Goal: Task Accomplishment & Management: Use online tool/utility

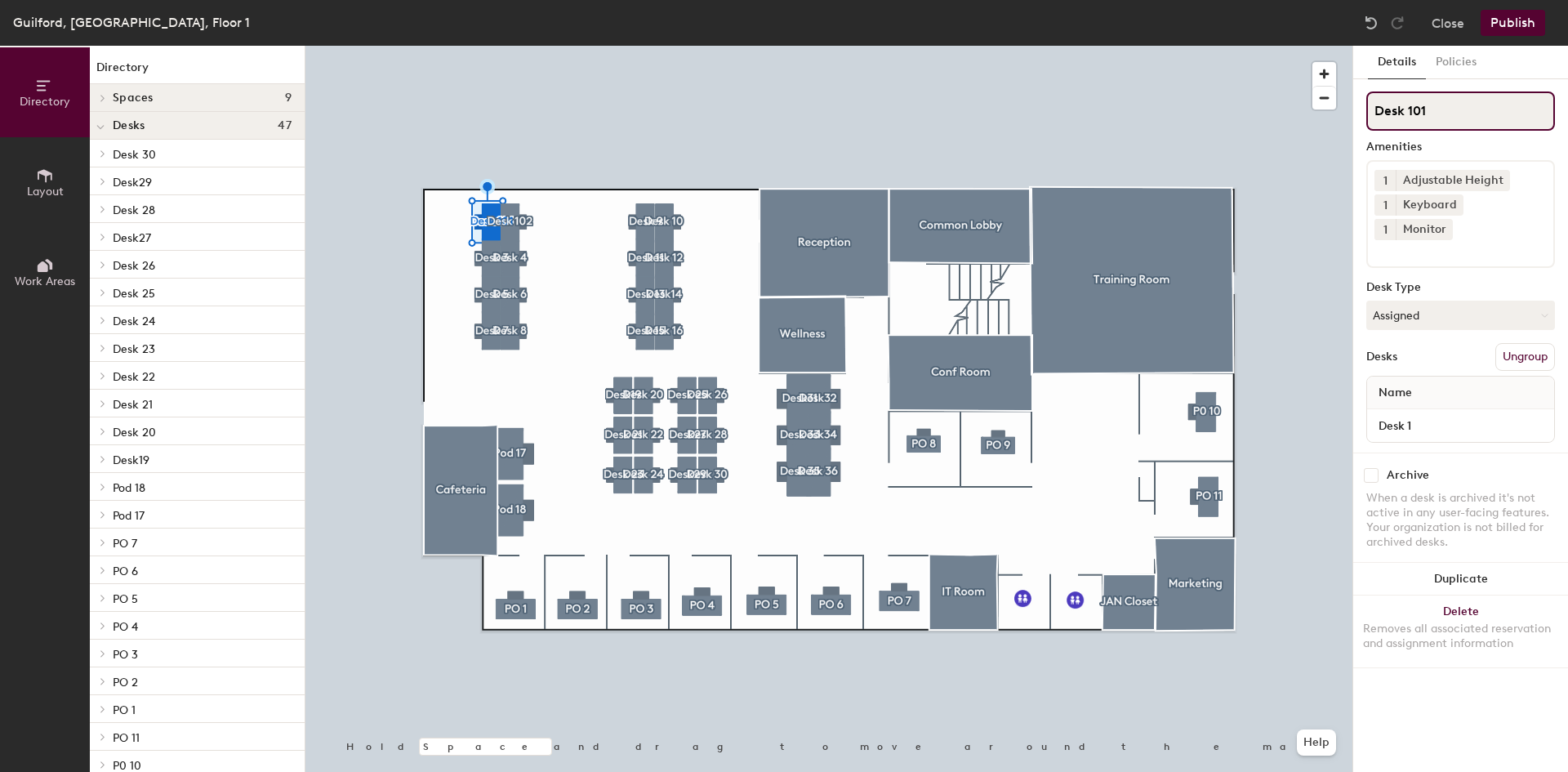
click at [1443, 112] on input "Desk 101" at bounding box center [1461, 111] width 189 height 39
click at [1411, 111] on input "Desk 3" at bounding box center [1461, 111] width 189 height 39
type input "Desk 103"
click at [1408, 113] on input "Desk 4" at bounding box center [1461, 111] width 189 height 39
type input "Desk 104"
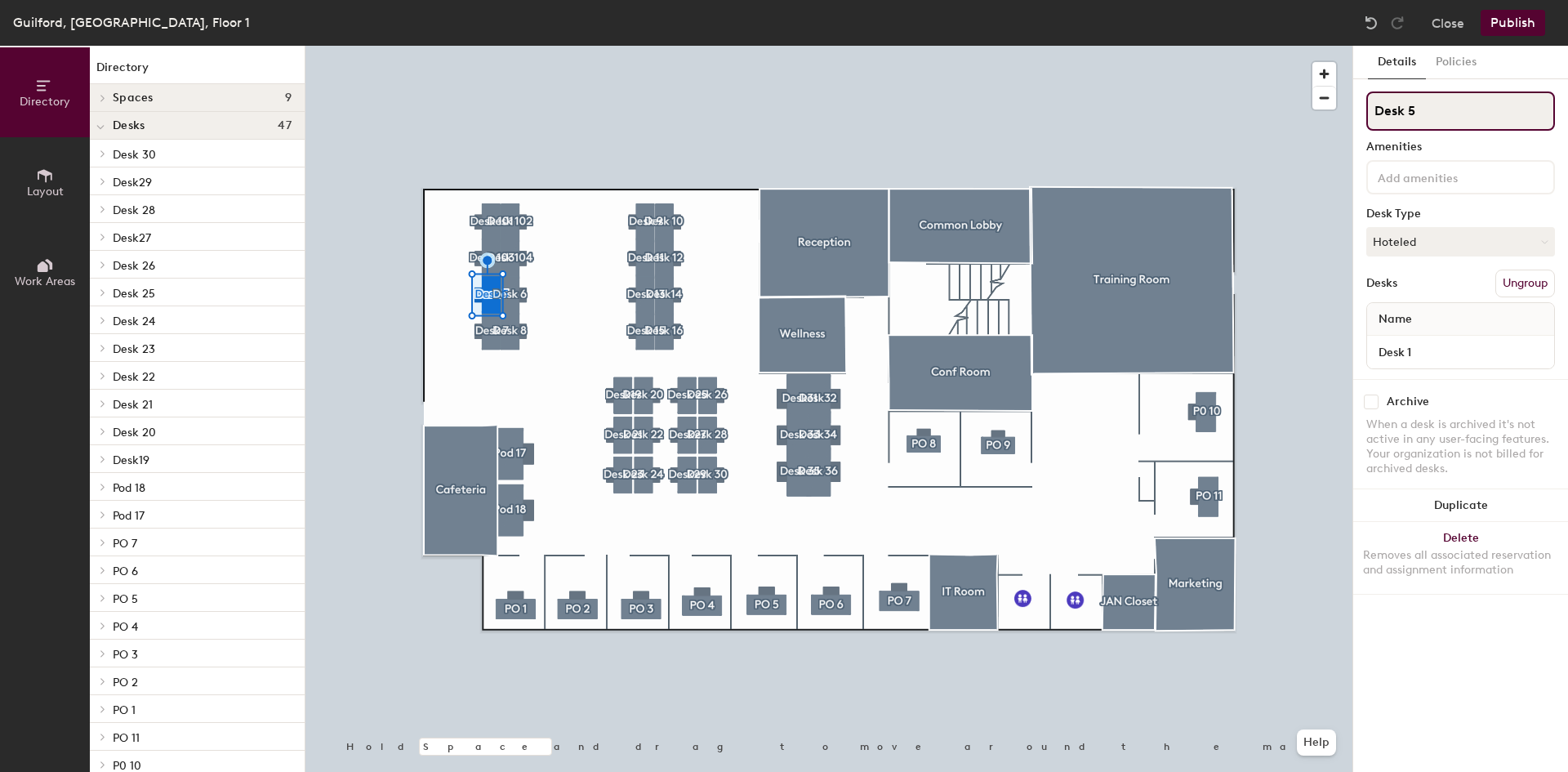
click at [1402, 112] on input "Desk 5" at bounding box center [1461, 111] width 189 height 39
click at [1405, 111] on input "Desk 5" at bounding box center [1461, 111] width 189 height 39
type input "Desk 105"
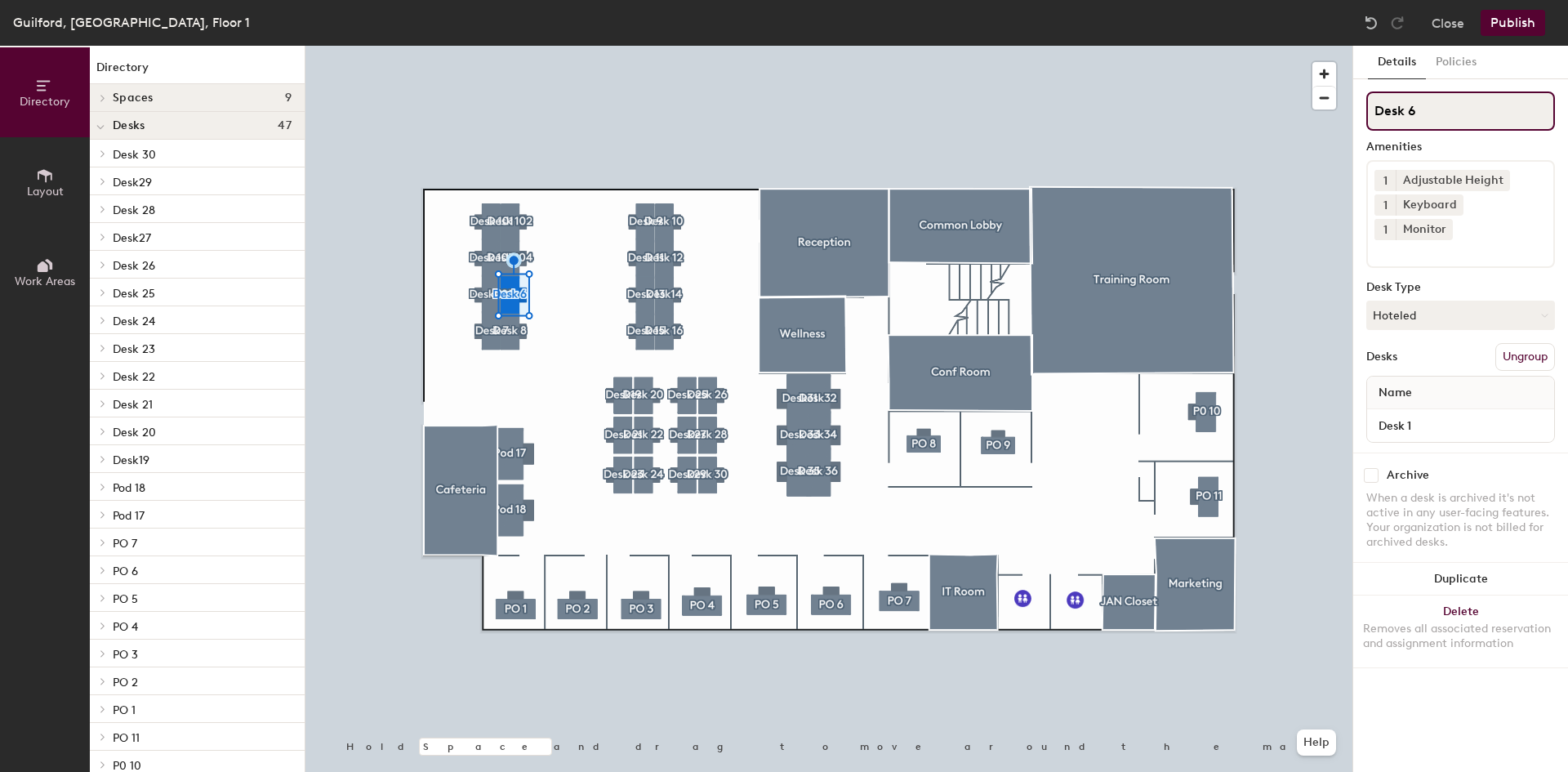
click at [1409, 108] on input "Desk 6" at bounding box center [1461, 111] width 189 height 39
type input "Desk 106"
click at [1408, 114] on input "Desk 7" at bounding box center [1461, 111] width 189 height 39
type input "Desk 107"
click at [1407, 116] on input "Desk 8" at bounding box center [1461, 111] width 189 height 39
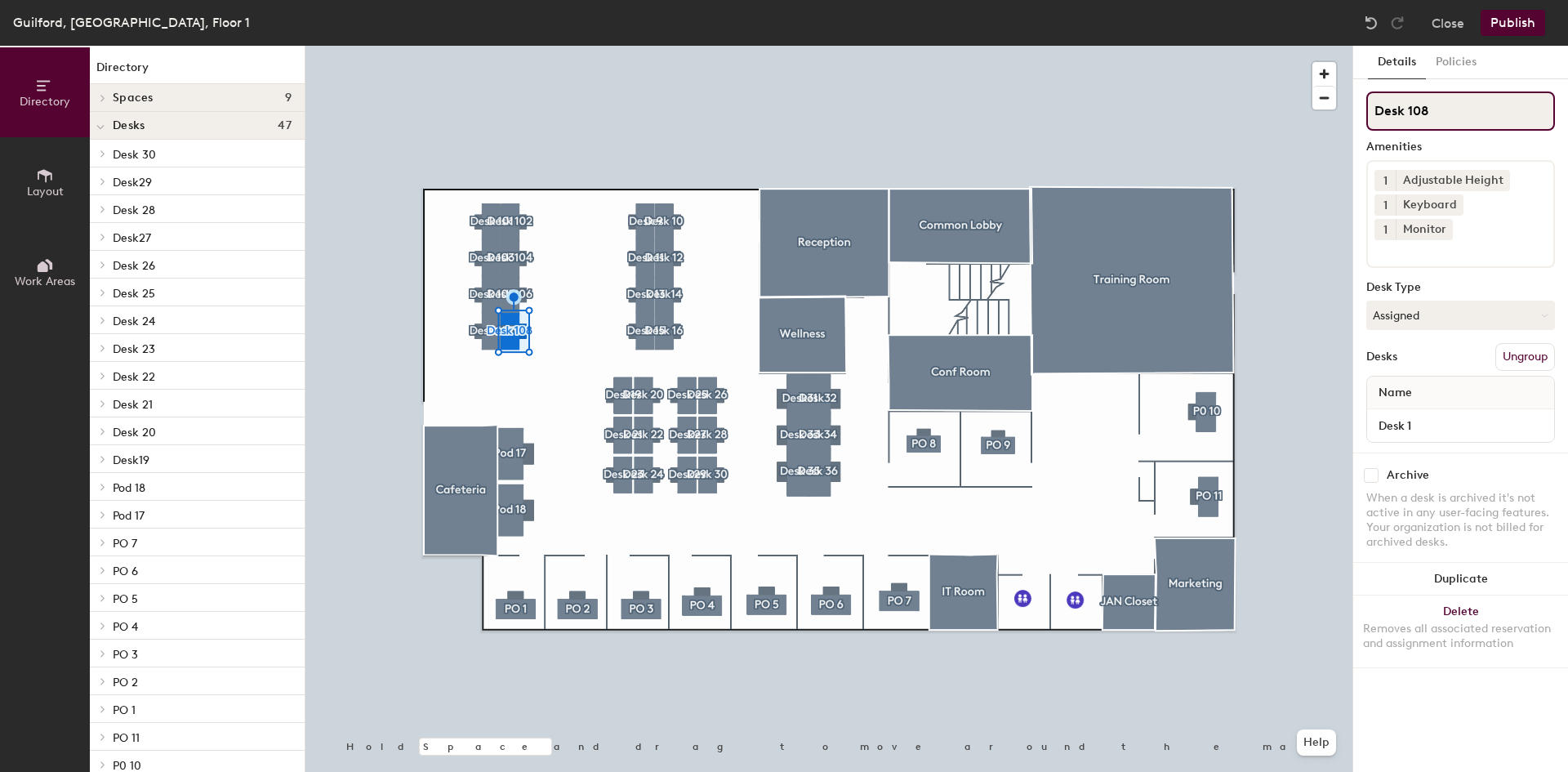
type input "Desk 108"
click at [1412, 112] on input "Desk 9" at bounding box center [1461, 111] width 189 height 39
type input "Desk 109"
click at [1409, 111] on input "Desk 10" at bounding box center [1461, 111] width 189 height 39
type input "Desk 110"
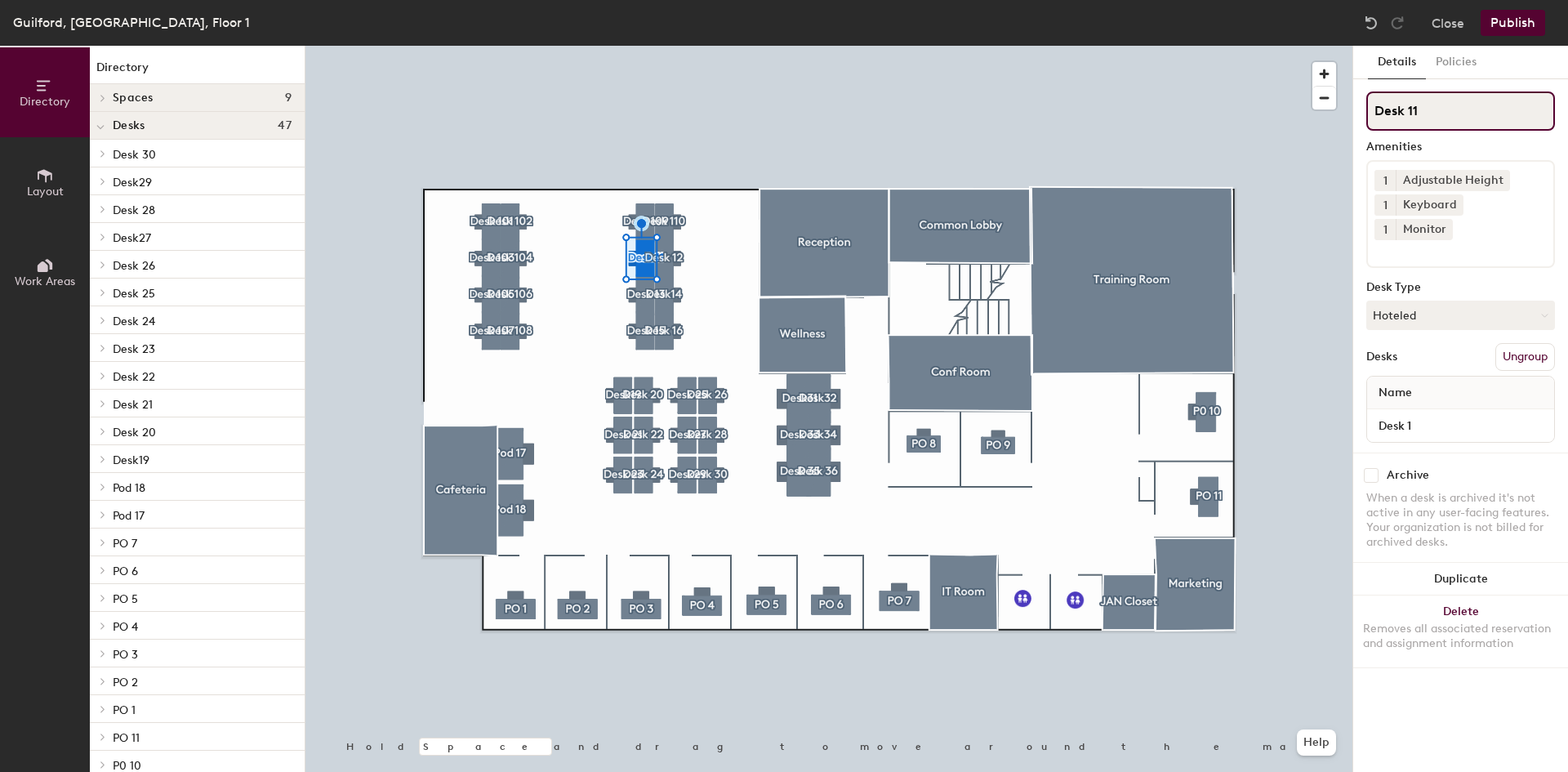
click at [1408, 110] on input "Desk 11" at bounding box center [1461, 111] width 189 height 39
type input "Desk 111"
click at [1407, 111] on input "Desk 12" at bounding box center [1461, 111] width 189 height 39
type input "Desk 112"
click at [637, 45] on div at bounding box center [829, 45] width 1047 height 0
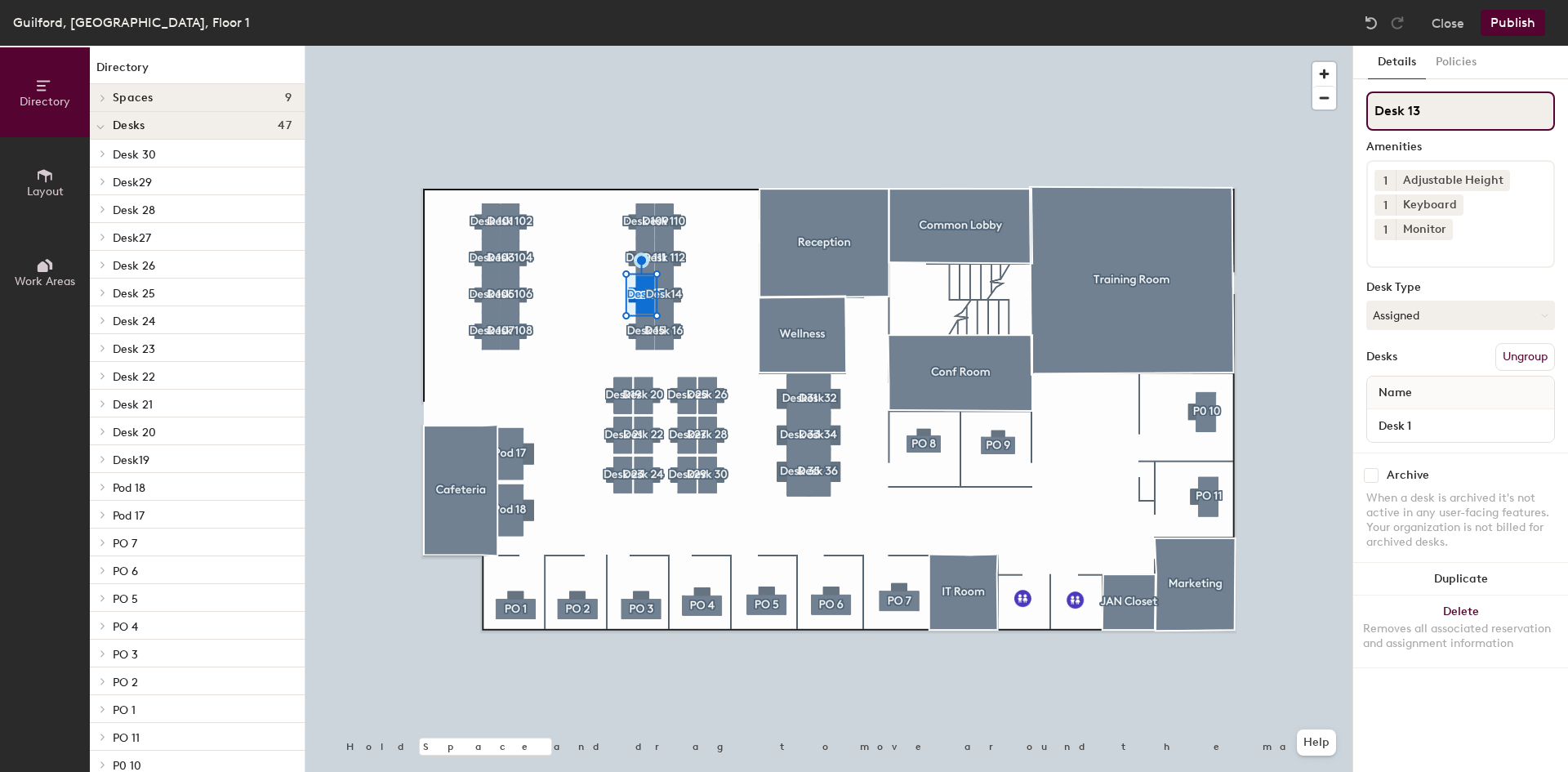
click at [1409, 112] on input "Desk 13" at bounding box center [1461, 111] width 189 height 39
type input "Desk 113"
drag, startPoint x: 1409, startPoint y: 111, endPoint x: 1417, endPoint y: 112, distance: 8.1
click at [1410, 111] on input "Desk14" at bounding box center [1461, 111] width 189 height 39
type input "Desk 114"
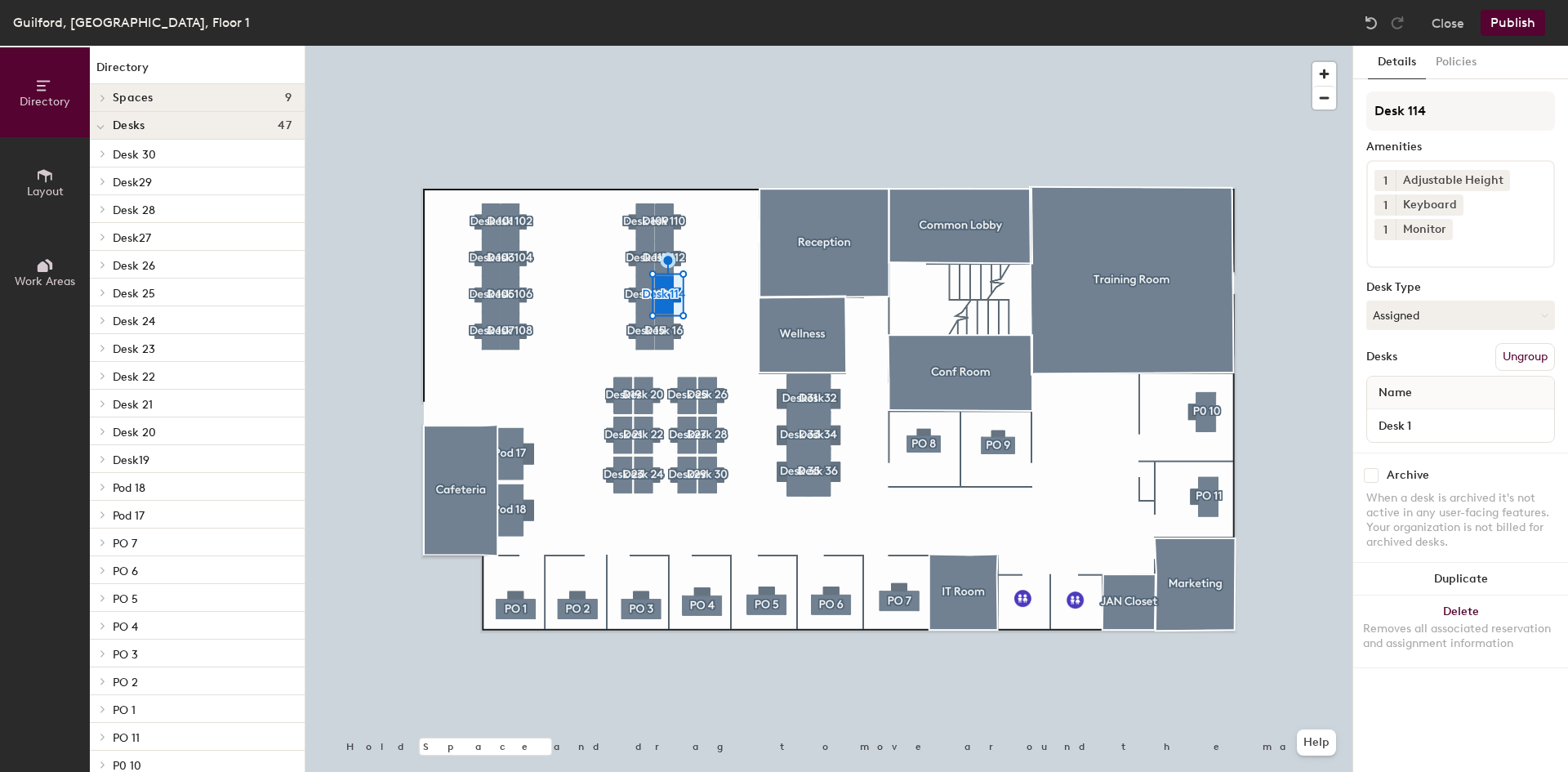
click at [647, 45] on div at bounding box center [829, 45] width 1047 height 0
click at [1407, 111] on input "Desk 15" at bounding box center [1461, 111] width 189 height 39
type input "Desk 115"
click at [1409, 112] on input "Desk 16" at bounding box center [1461, 111] width 189 height 39
type input "Cube 116"
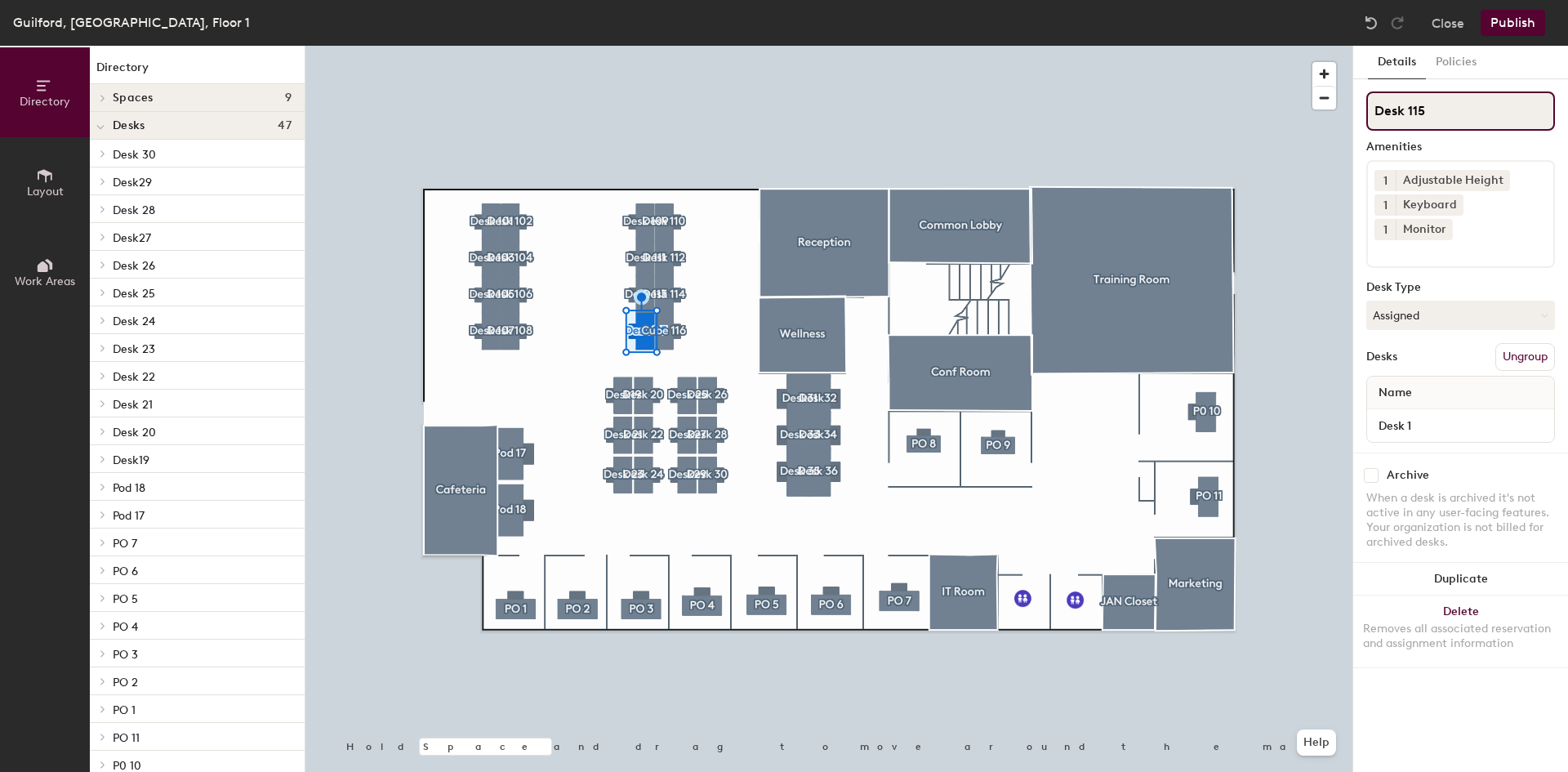
drag, startPoint x: 1403, startPoint y: 110, endPoint x: 1371, endPoint y: 112, distance: 32.1
click at [1371, 112] on input "Desk 115" at bounding box center [1461, 111] width 189 height 39
type input "Cube 115"
drag, startPoint x: 1404, startPoint y: 111, endPoint x: 1376, endPoint y: 111, distance: 28.0
click at [1376, 111] on input "Desk 114" at bounding box center [1461, 111] width 189 height 39
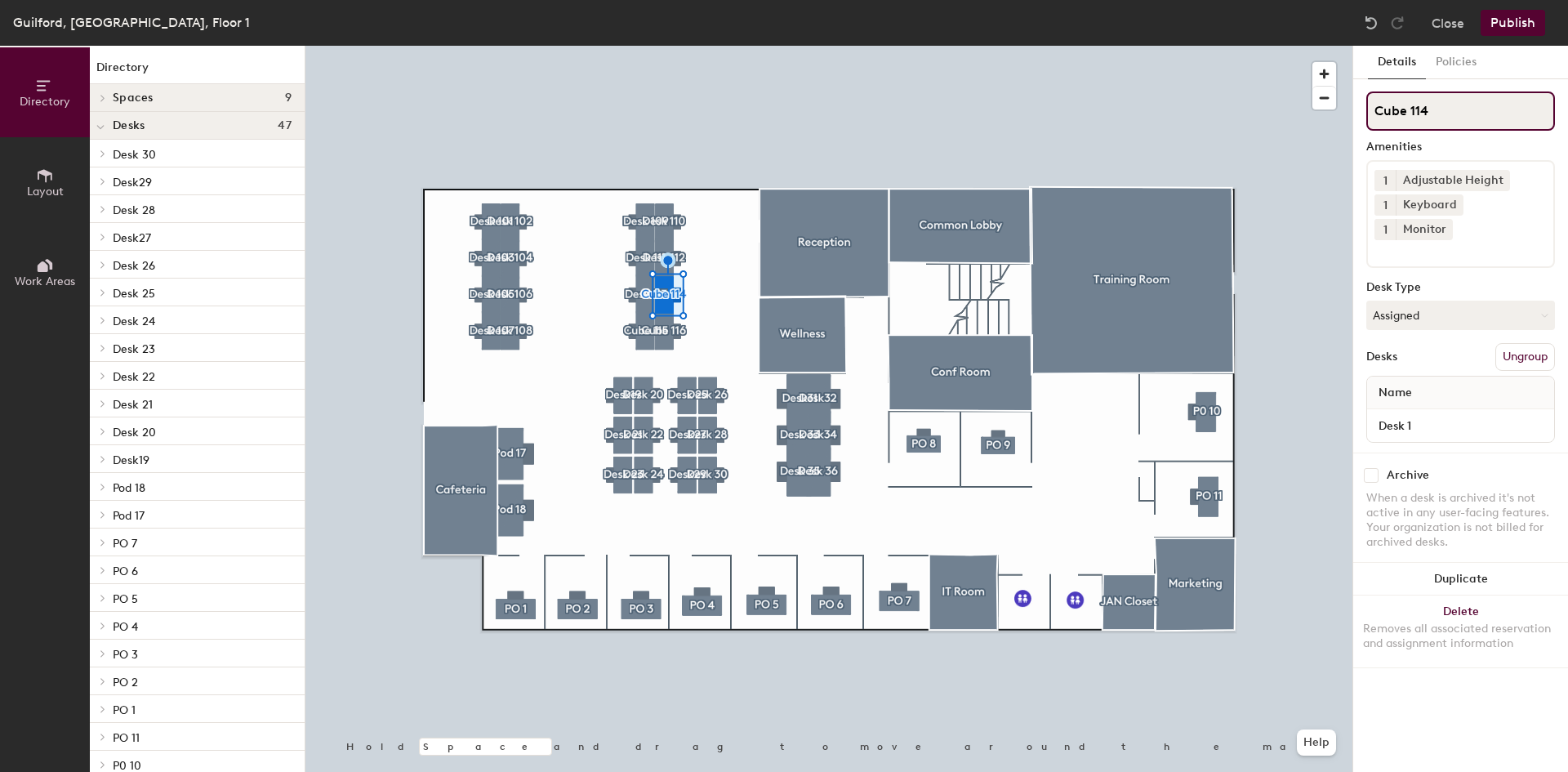
type input "Cube 114"
drag, startPoint x: 1404, startPoint y: 109, endPoint x: 1373, endPoint y: 109, distance: 31.0
click at [1373, 109] on input "Desk 113" at bounding box center [1461, 111] width 189 height 39
type input "Cube 113"
drag, startPoint x: 1403, startPoint y: 112, endPoint x: 1375, endPoint y: 114, distance: 28.1
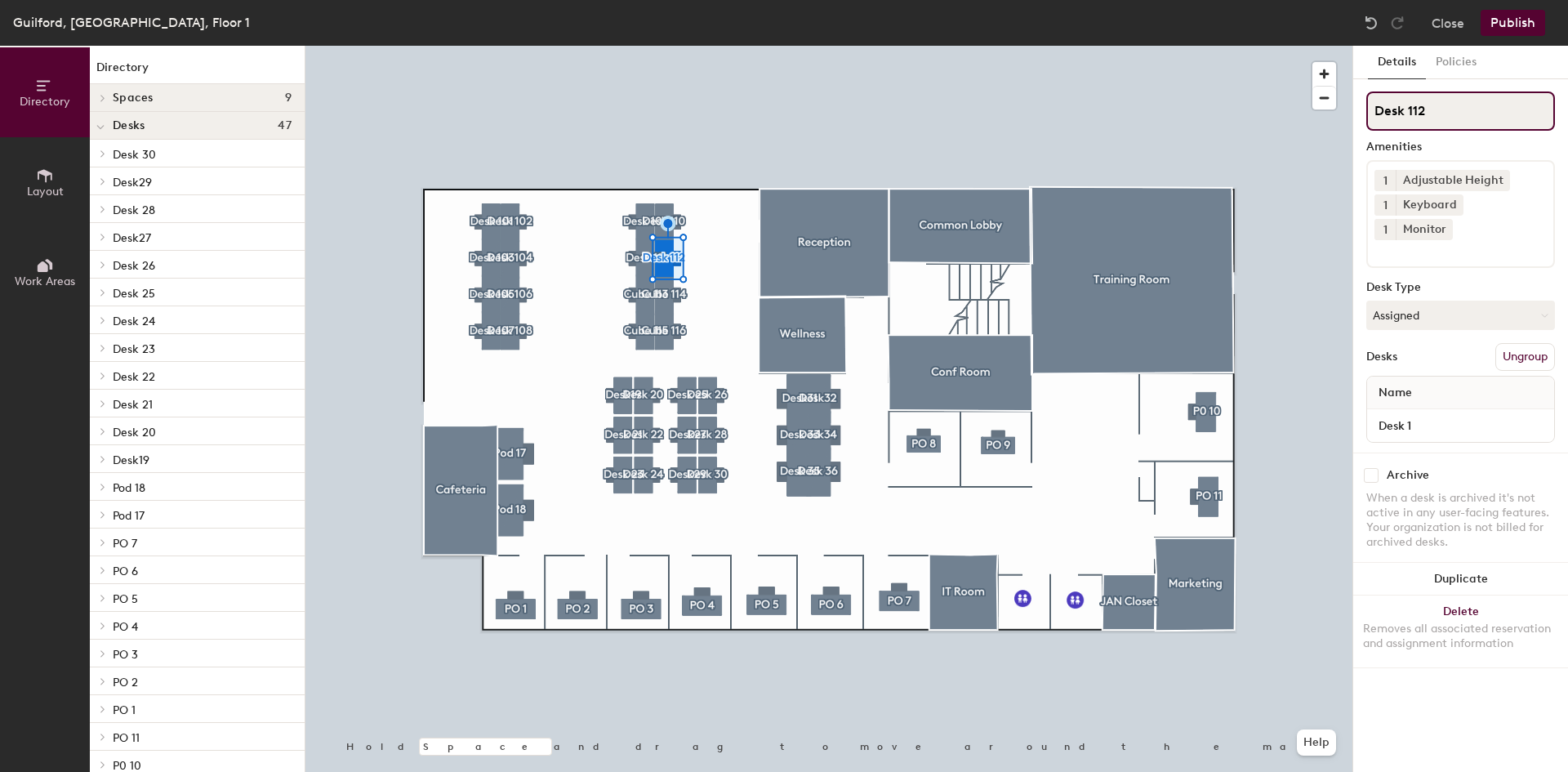
click at [1375, 114] on input "Desk 112" at bounding box center [1461, 111] width 189 height 39
type input "Cube 112"
drag, startPoint x: 1403, startPoint y: 109, endPoint x: 1370, endPoint y: 110, distance: 33.0
click at [1370, 110] on input "Desk 111" at bounding box center [1461, 111] width 189 height 39
type input "Cube 111"
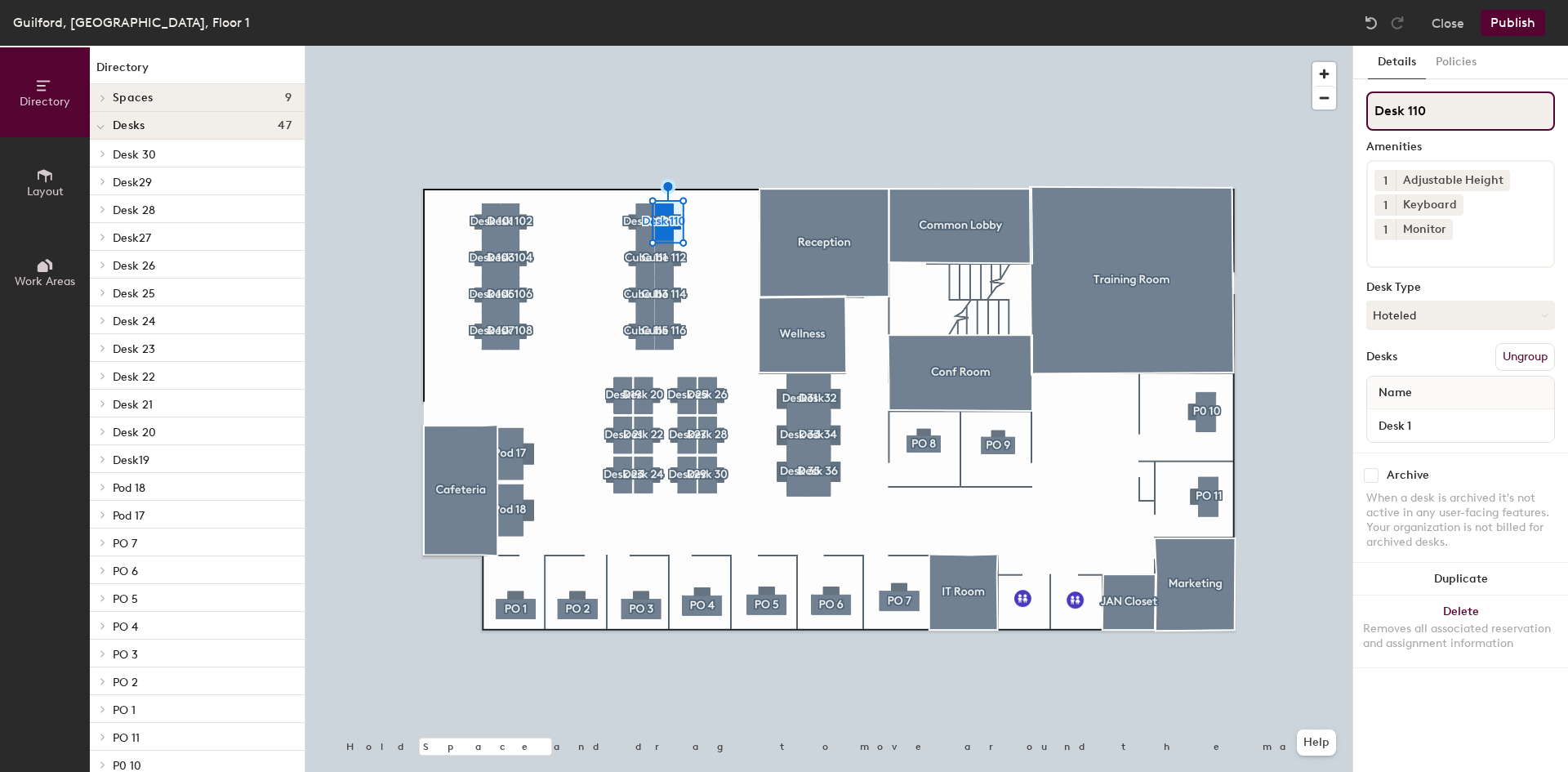
drag, startPoint x: 1406, startPoint y: 112, endPoint x: 1376, endPoint y: 115, distance: 30.1
click at [1376, 115] on input "Desk 110" at bounding box center [1461, 111] width 189 height 39
type input "Cube 110"
drag, startPoint x: 1406, startPoint y: 109, endPoint x: 1375, endPoint y: 111, distance: 31.1
click at [1375, 111] on input "Desk 109" at bounding box center [1461, 111] width 189 height 39
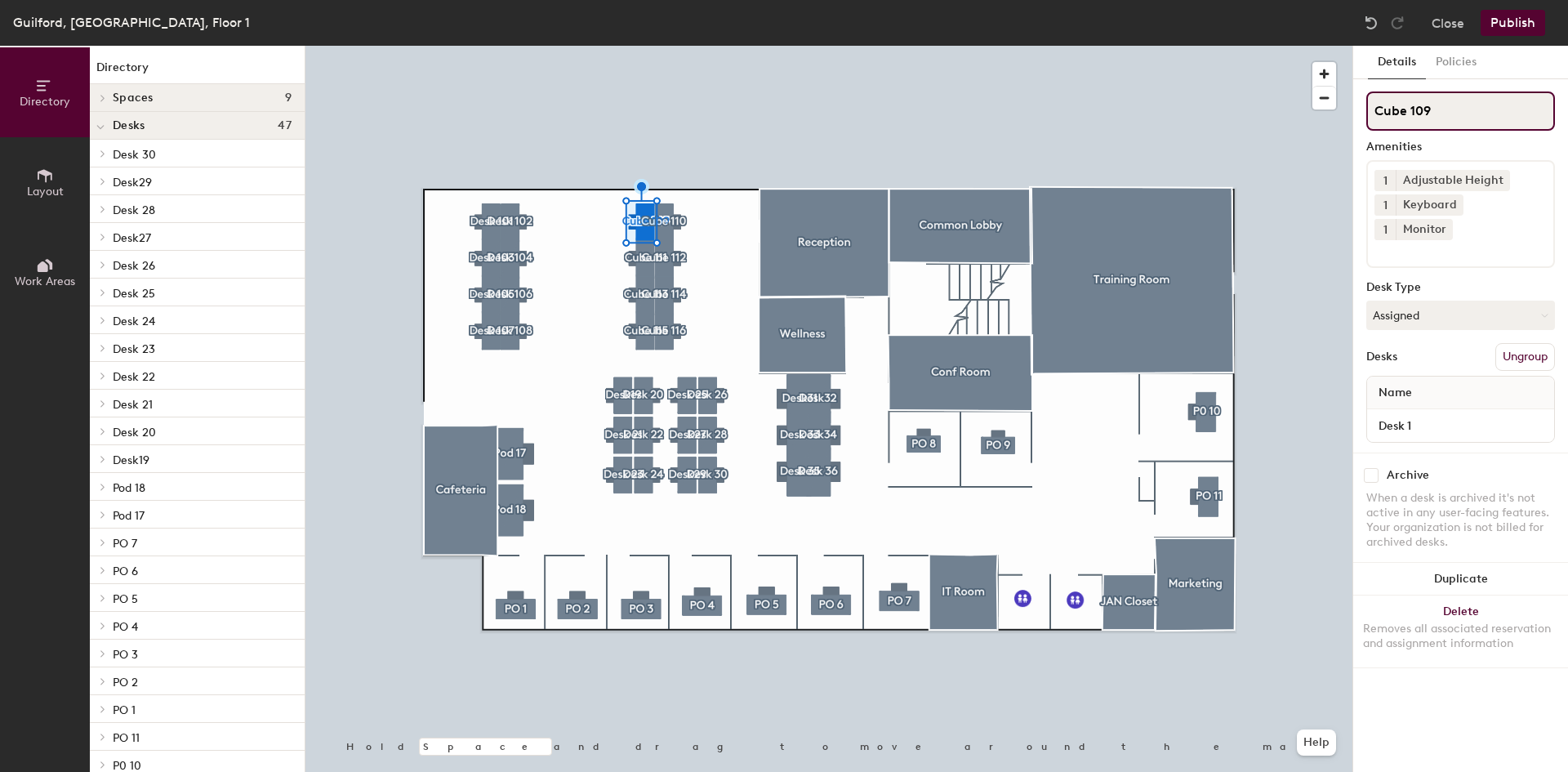
type input "Cube 109"
drag, startPoint x: 1403, startPoint y: 109, endPoint x: 1375, endPoint y: 110, distance: 28.0
click at [1375, 110] on input "Desk 108" at bounding box center [1461, 111] width 189 height 39
type input "Cube 108"
drag, startPoint x: 1401, startPoint y: 108, endPoint x: 1375, endPoint y: 109, distance: 26.0
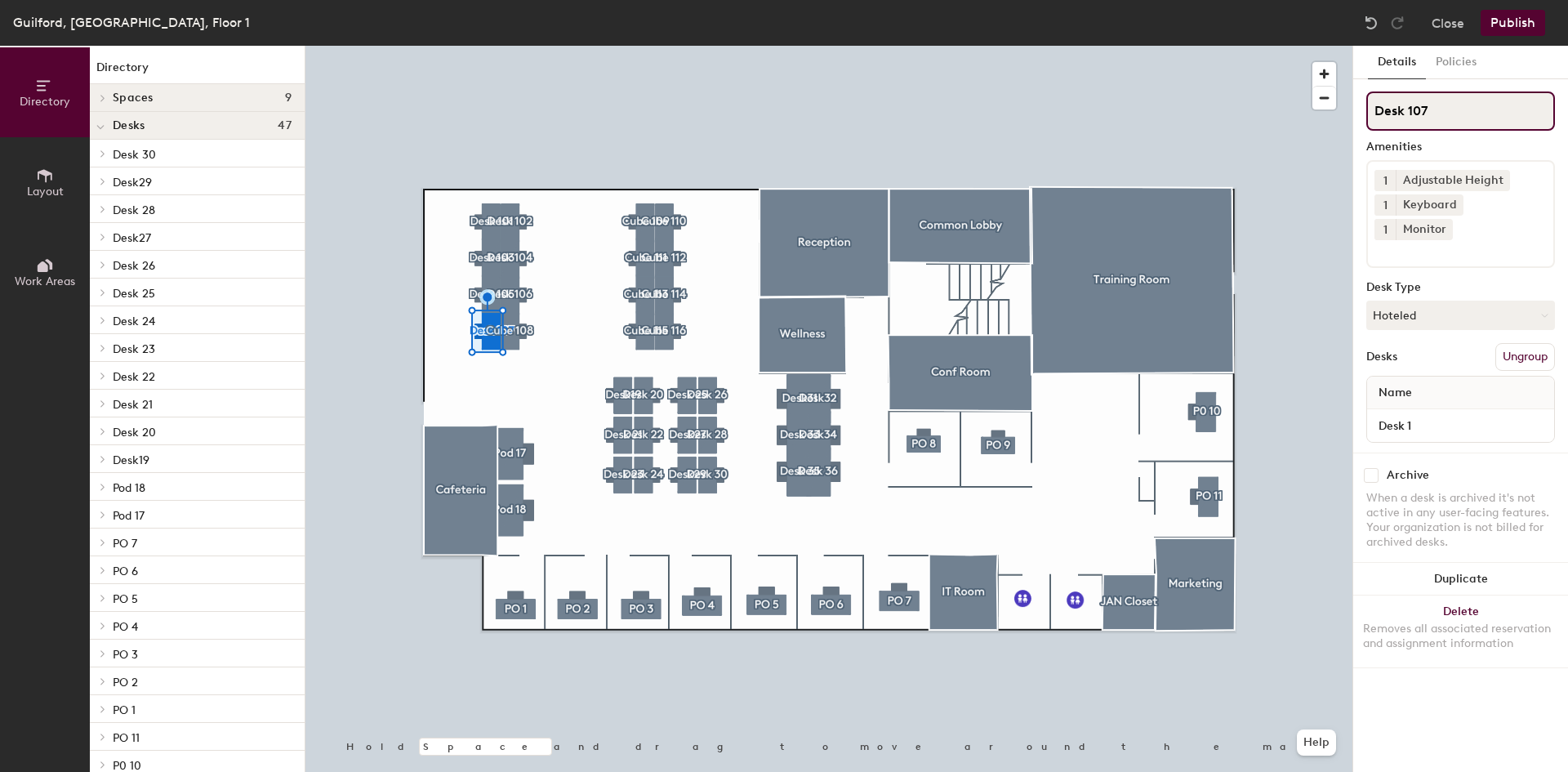
click at [1375, 109] on input "Desk 107" at bounding box center [1461, 111] width 189 height 39
type input "Cube 107"
click at [513, 45] on div at bounding box center [829, 45] width 1047 height 0
drag, startPoint x: 1404, startPoint y: 113, endPoint x: 1373, endPoint y: 115, distance: 31.1
click at [1373, 115] on input "Desk 106" at bounding box center [1461, 111] width 189 height 39
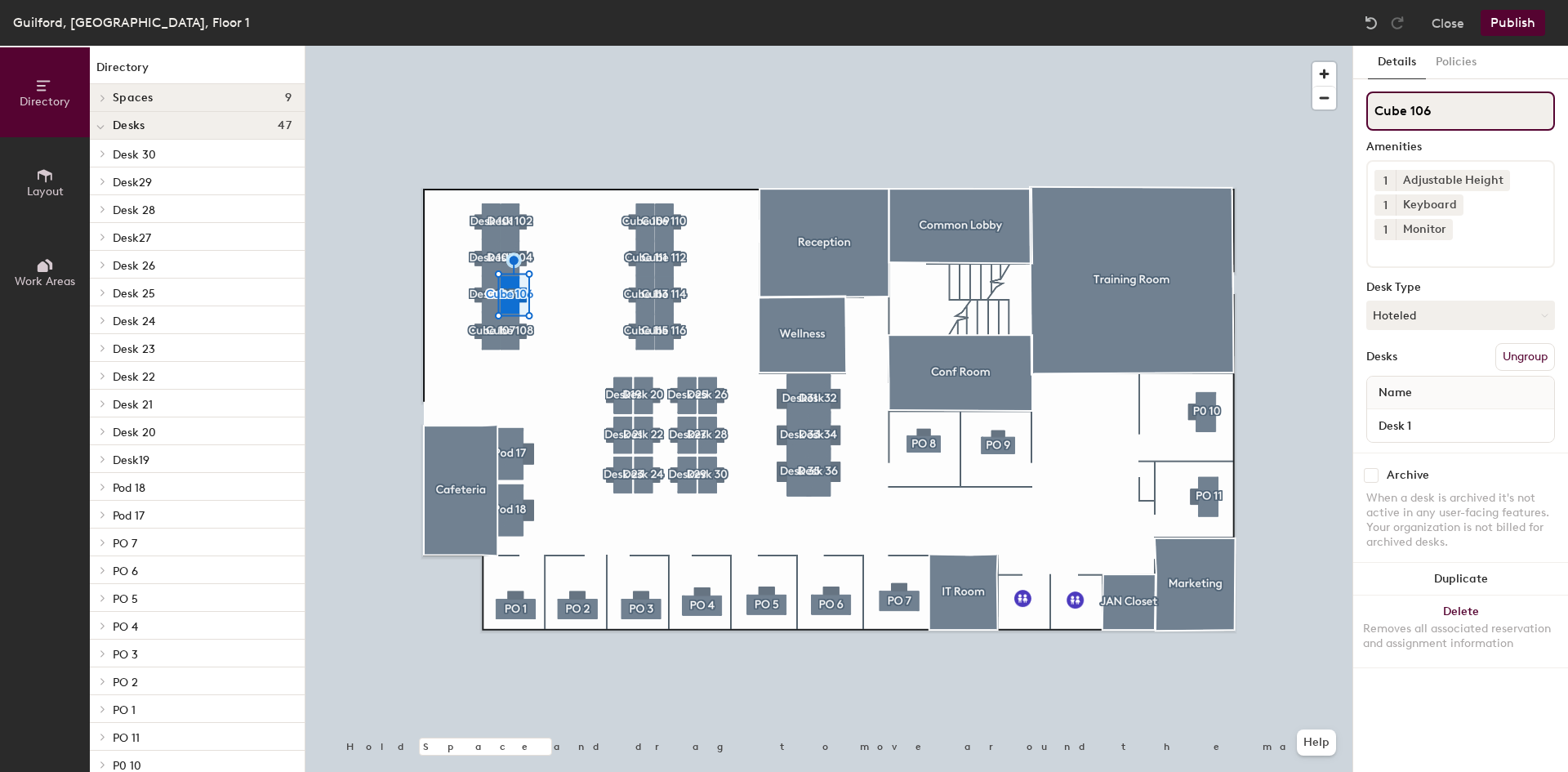
type input "Cube 106"
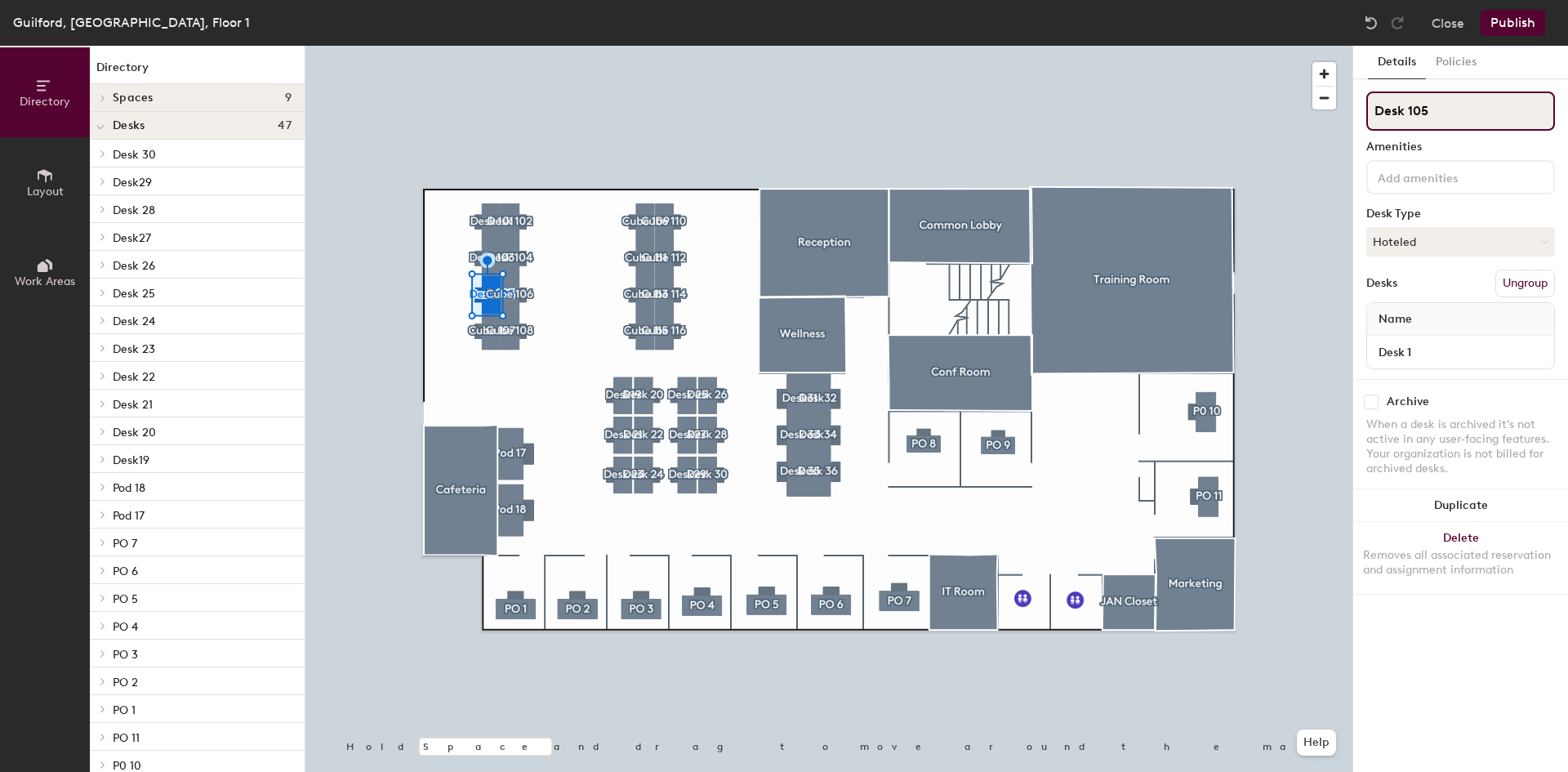
drag, startPoint x: 1401, startPoint y: 111, endPoint x: 1375, endPoint y: 112, distance: 26.0
click at [1375, 112] on input "Desk 105" at bounding box center [1461, 111] width 189 height 39
type input "Cube 105"
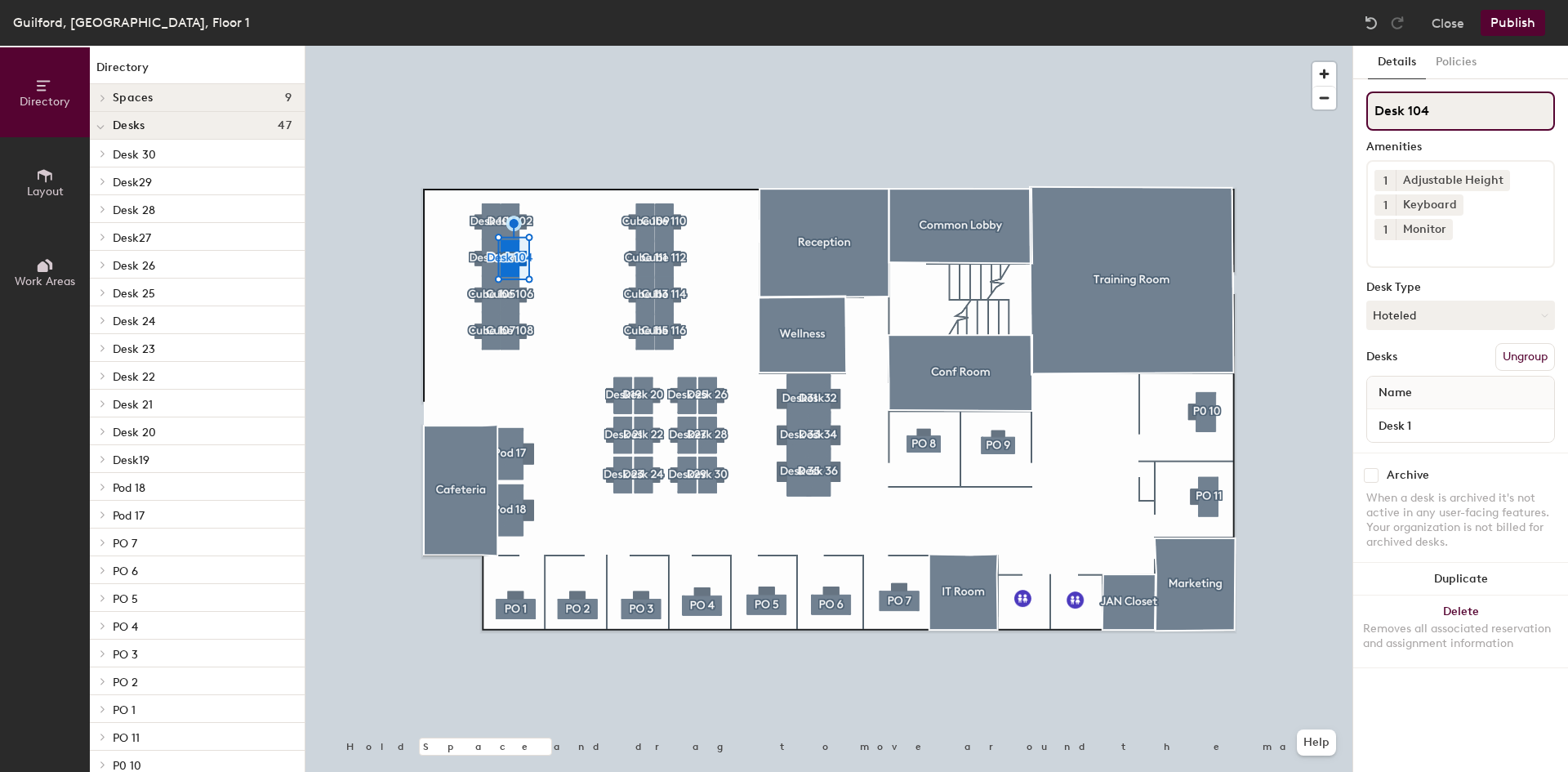
drag, startPoint x: 1403, startPoint y: 114, endPoint x: 1378, endPoint y: 114, distance: 25.0
click at [1378, 114] on input "Desk 104" at bounding box center [1461, 111] width 189 height 39
type input "Cube 104"
drag, startPoint x: 1401, startPoint y: 108, endPoint x: 1375, endPoint y: 110, distance: 26.1
click at [1375, 110] on input "Desk 103" at bounding box center [1461, 111] width 189 height 39
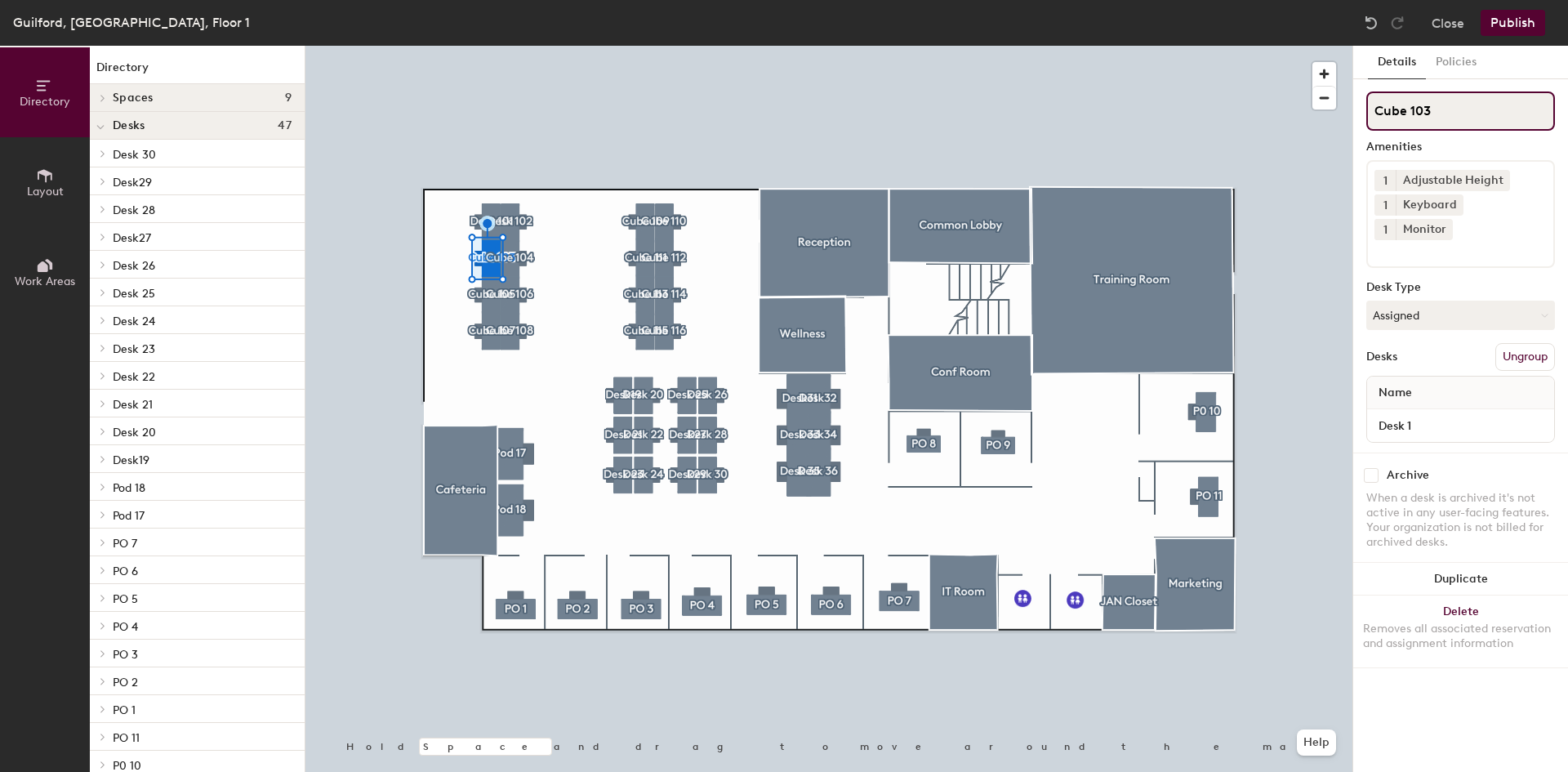
type input "Cube 103"
drag, startPoint x: 1403, startPoint y: 110, endPoint x: 1374, endPoint y: 108, distance: 29.1
click at [1374, 108] on input "Desk 102" at bounding box center [1461, 111] width 189 height 39
type input "Cube 102"
drag, startPoint x: 1404, startPoint y: 111, endPoint x: 1374, endPoint y: 106, distance: 30.4
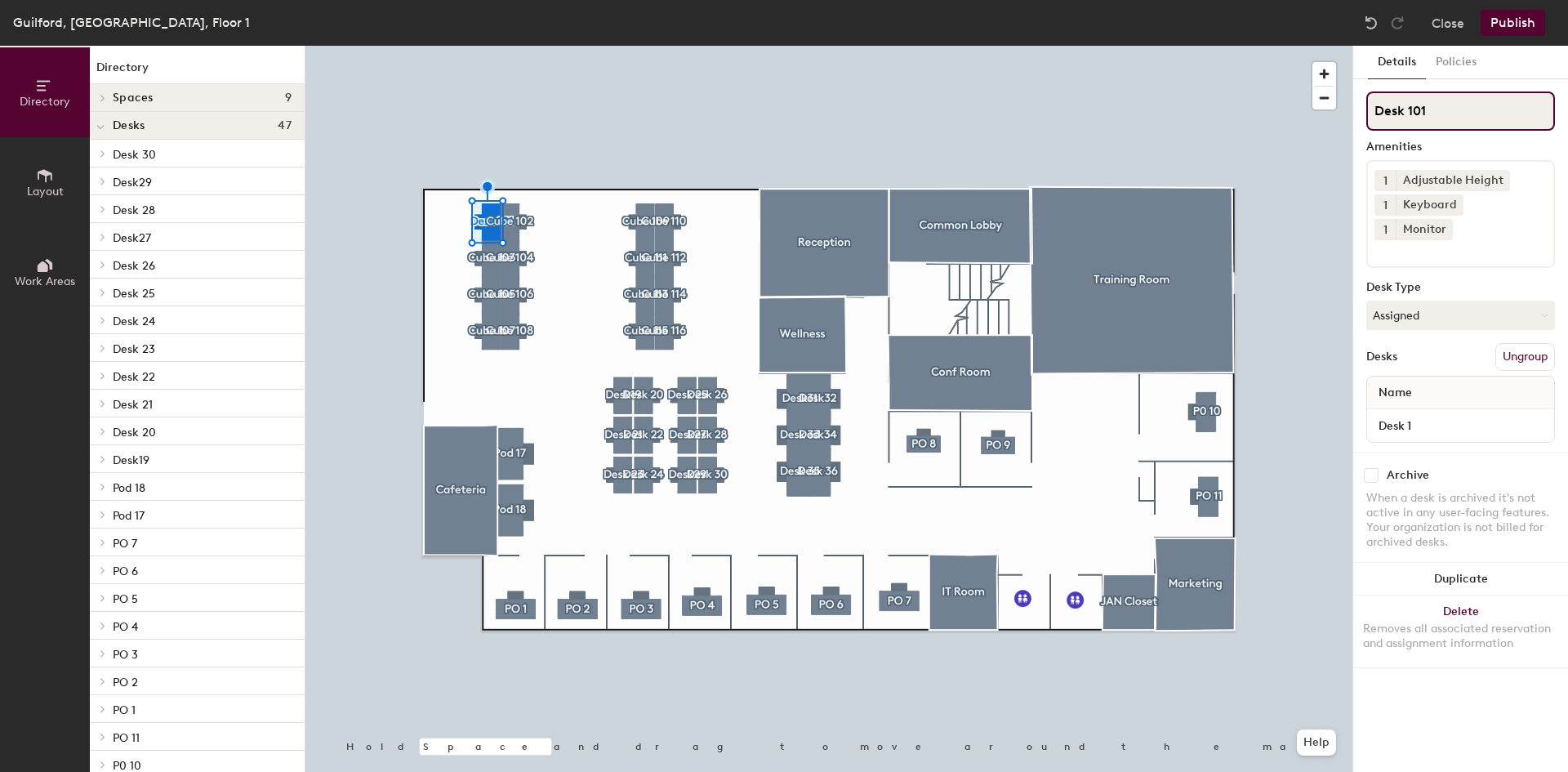
click at [1371, 110] on input "Desk 101" at bounding box center [1461, 111] width 189 height 39
type input "Cube 101"
drag, startPoint x: 1406, startPoint y: 111, endPoint x: 1375, endPoint y: 110, distance: 31.0
click at [1375, 110] on input "Desk31" at bounding box center [1461, 111] width 189 height 39
click at [1426, 112] on input "Cube 31" at bounding box center [1461, 111] width 189 height 39
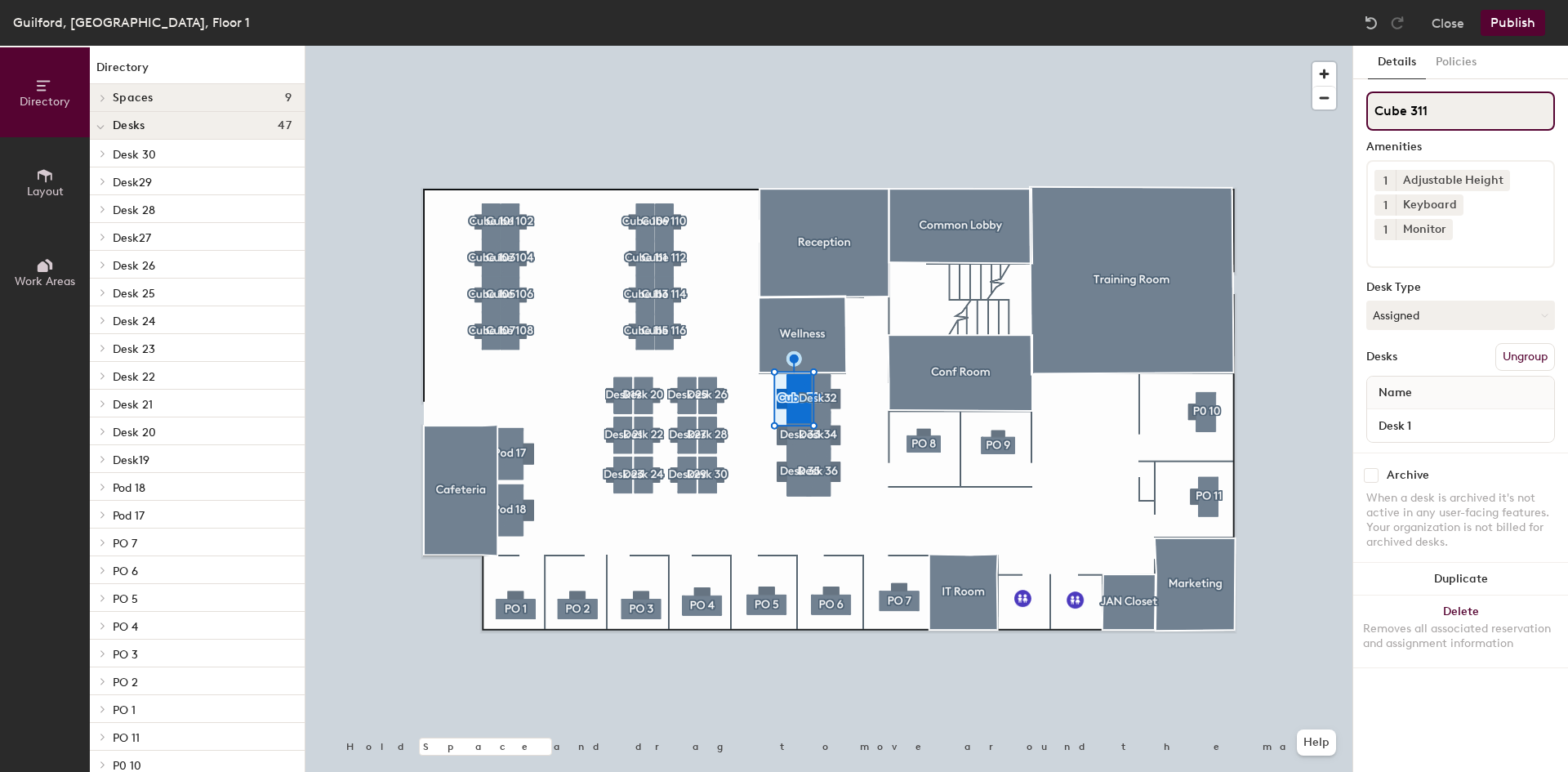
type input "Cube 311"
click at [1400, 117] on input "Desk32" at bounding box center [1461, 111] width 189 height 39
type input "Cube 132"
drag, startPoint x: 1402, startPoint y: 112, endPoint x: 1371, endPoint y: 112, distance: 31.0
click at [1371, 112] on input "Desk 33" at bounding box center [1461, 111] width 189 height 39
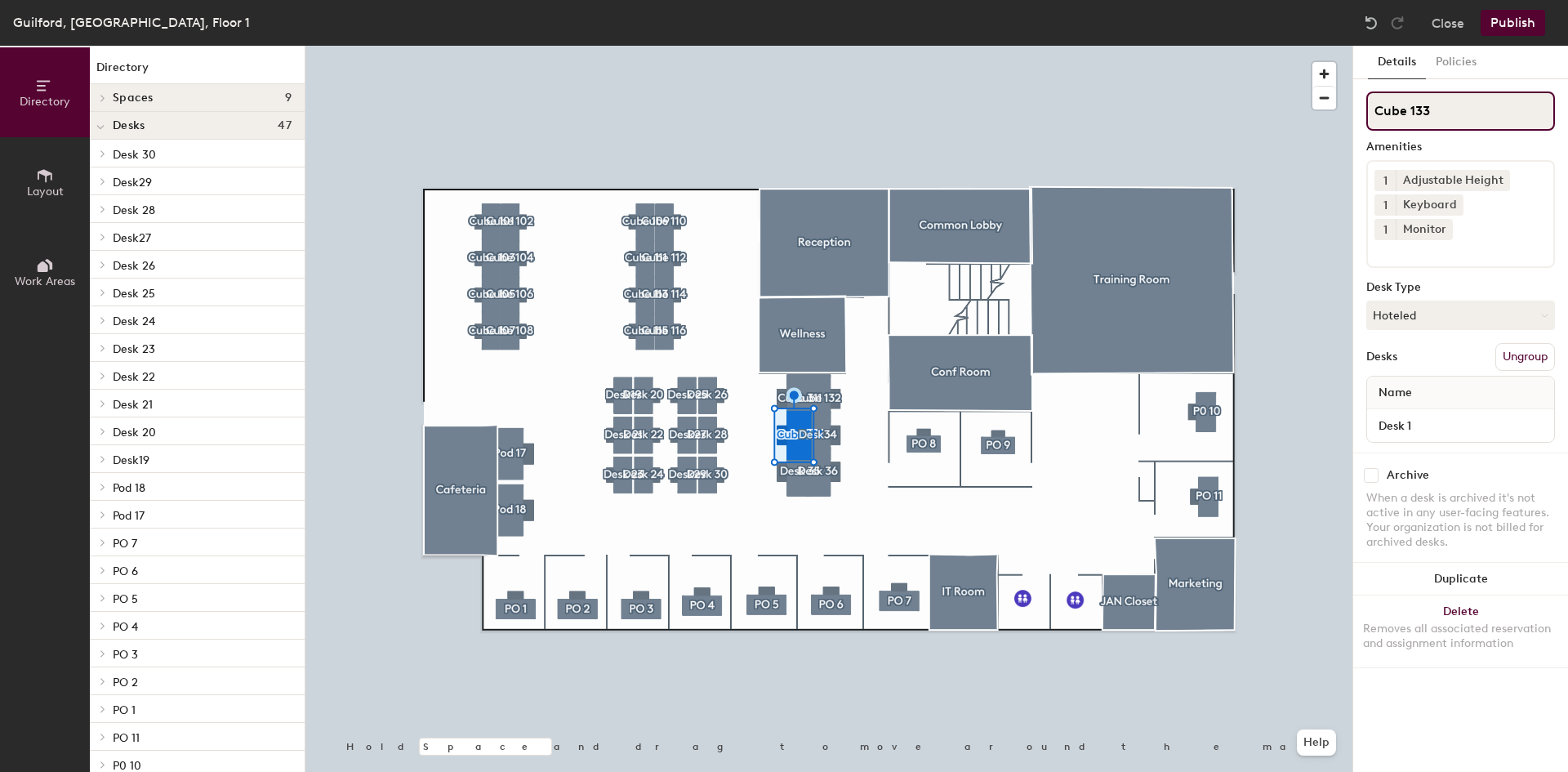
type input "Cube 133"
click at [824, 45] on div at bounding box center [829, 45] width 1047 height 0
drag, startPoint x: 1406, startPoint y: 111, endPoint x: 1368, endPoint y: 112, distance: 38.0
click at [1368, 112] on input "Desk34" at bounding box center [1461, 111] width 189 height 39
type input "Cube 134"
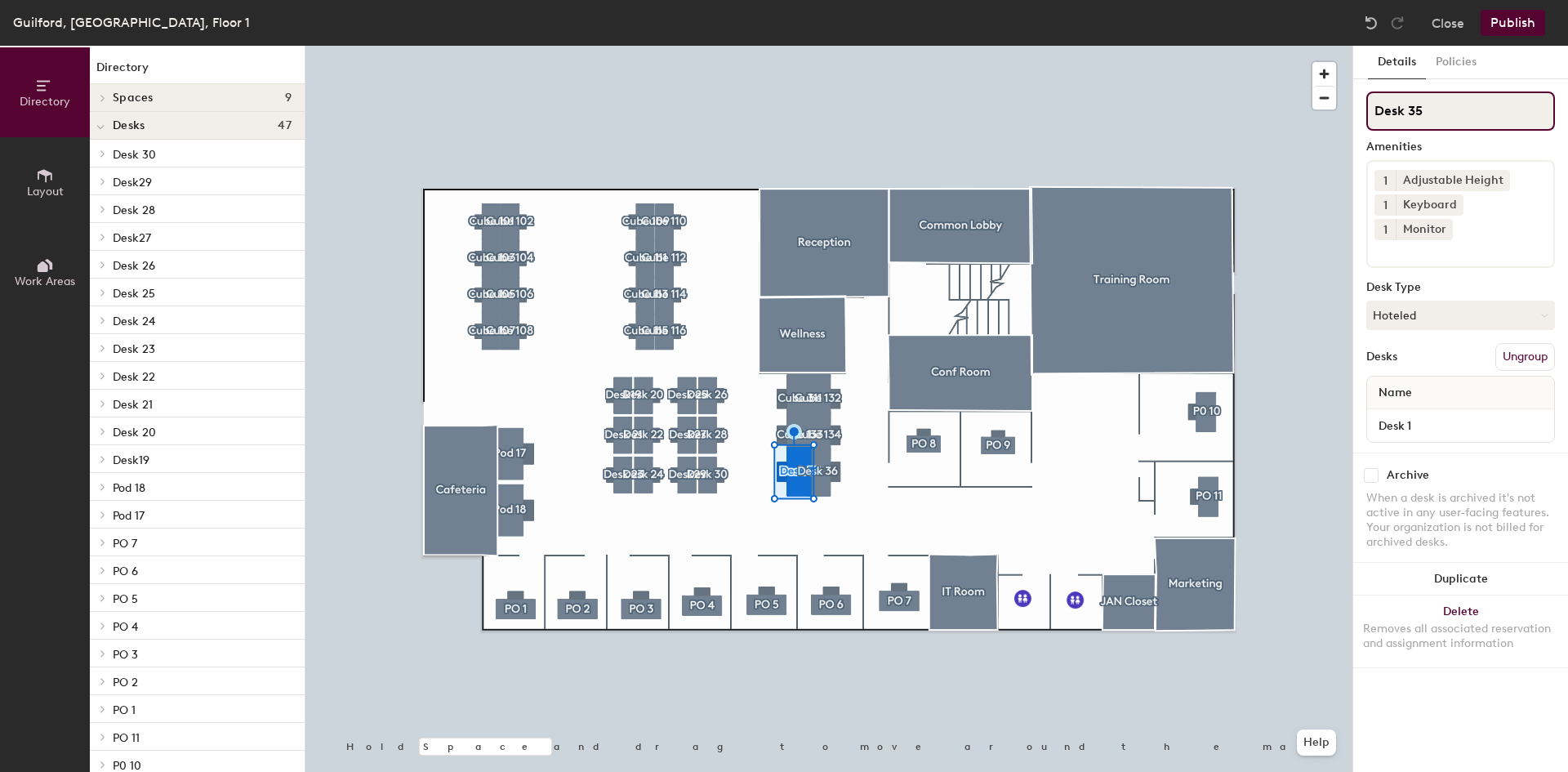
drag, startPoint x: 1403, startPoint y: 110, endPoint x: 1360, endPoint y: 114, distance: 43.2
click at [1360, 114] on div "Details Policies Desk 35 Amenities 1 Adjustable Height 1 Keyboard 1 Monitor Des…" at bounding box center [1460, 408] width 215 height 727
type input "Cube 135"
drag, startPoint x: 1405, startPoint y: 112, endPoint x: 1367, endPoint y: 112, distance: 38.0
click at [1367, 112] on input "Desk 36" at bounding box center [1461, 111] width 189 height 39
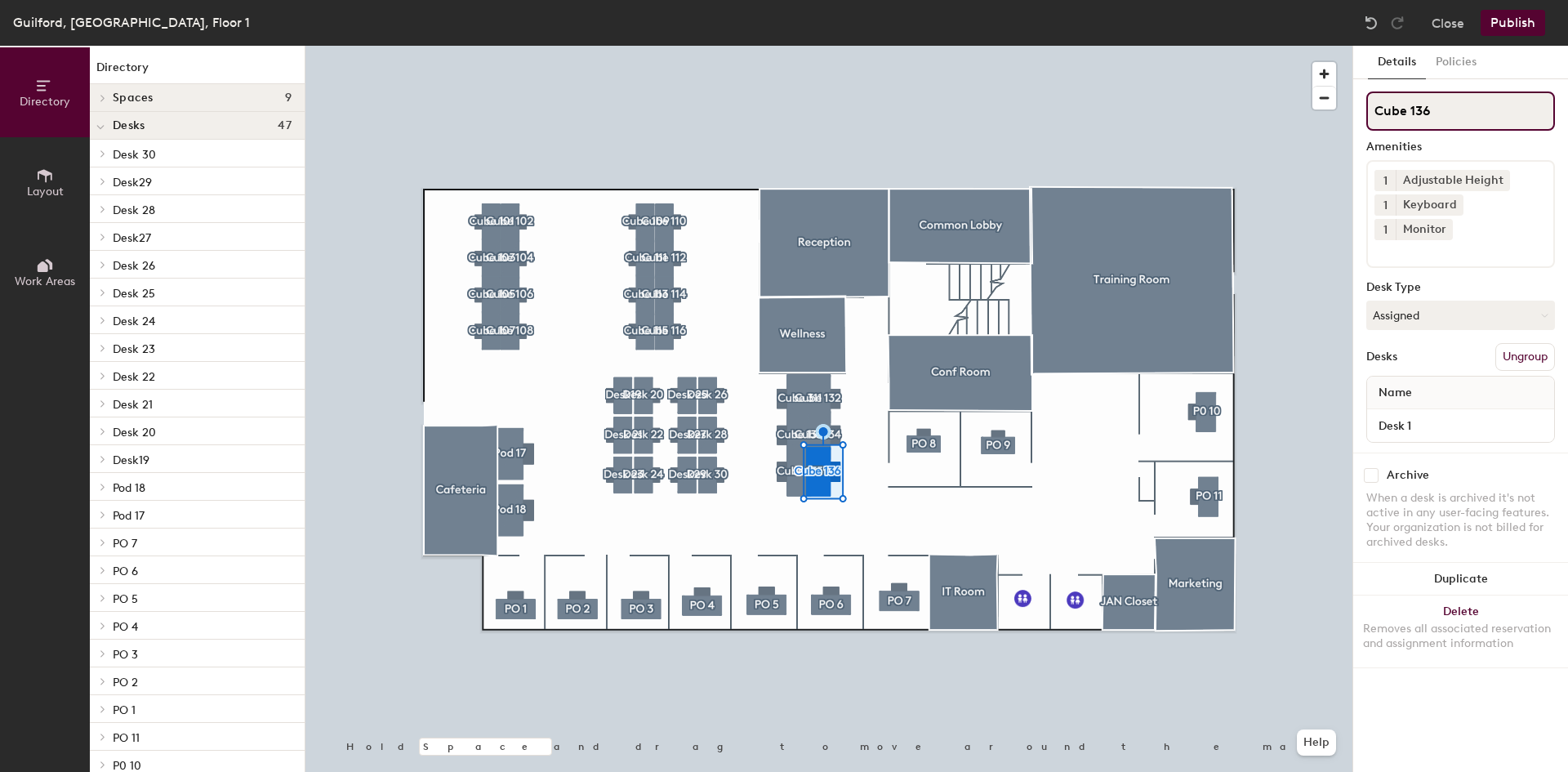
type input "Cube 136"
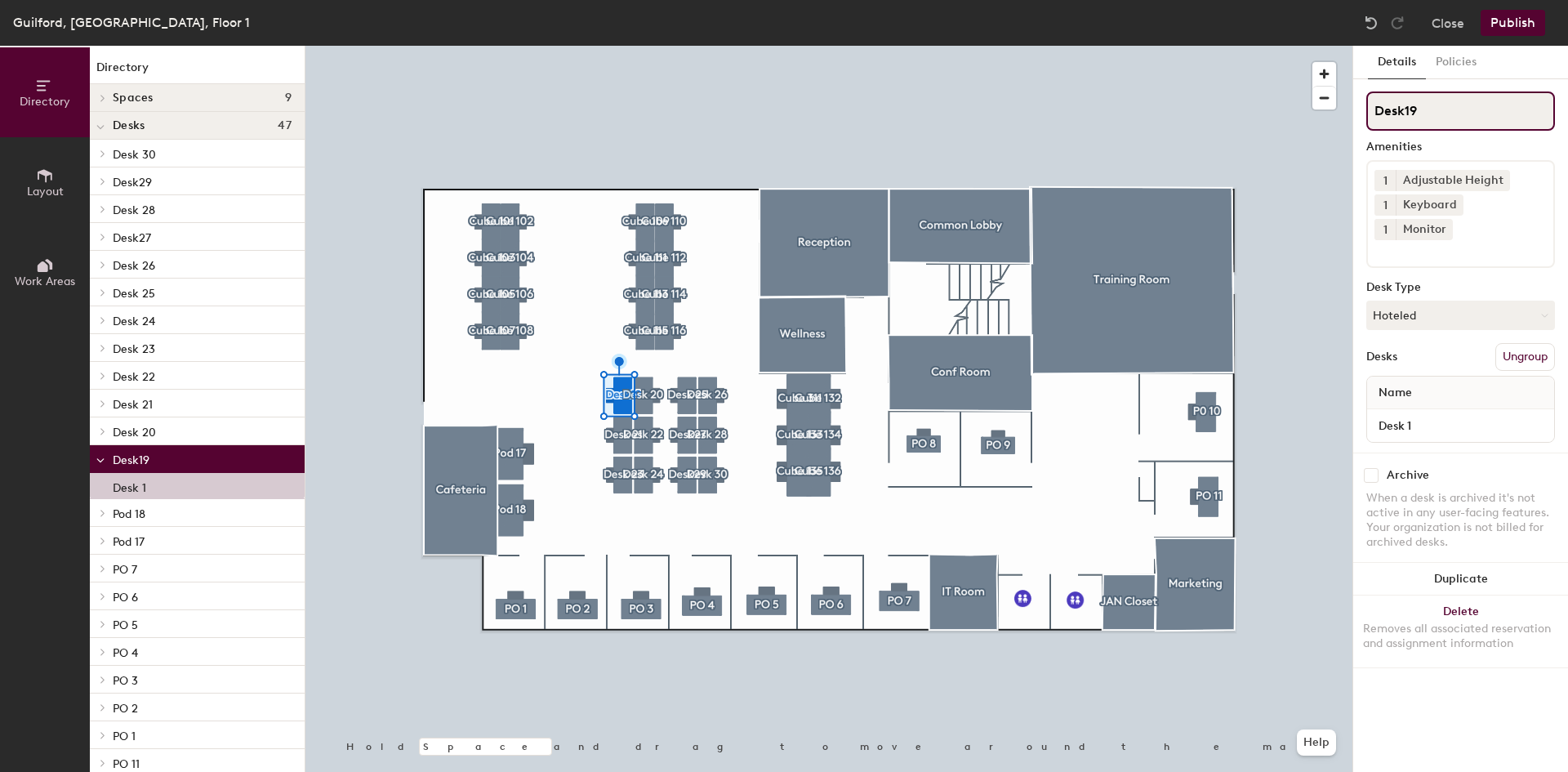
click at [1405, 111] on input "Desk19" at bounding box center [1461, 111] width 189 height 39
type input "Desk 125"
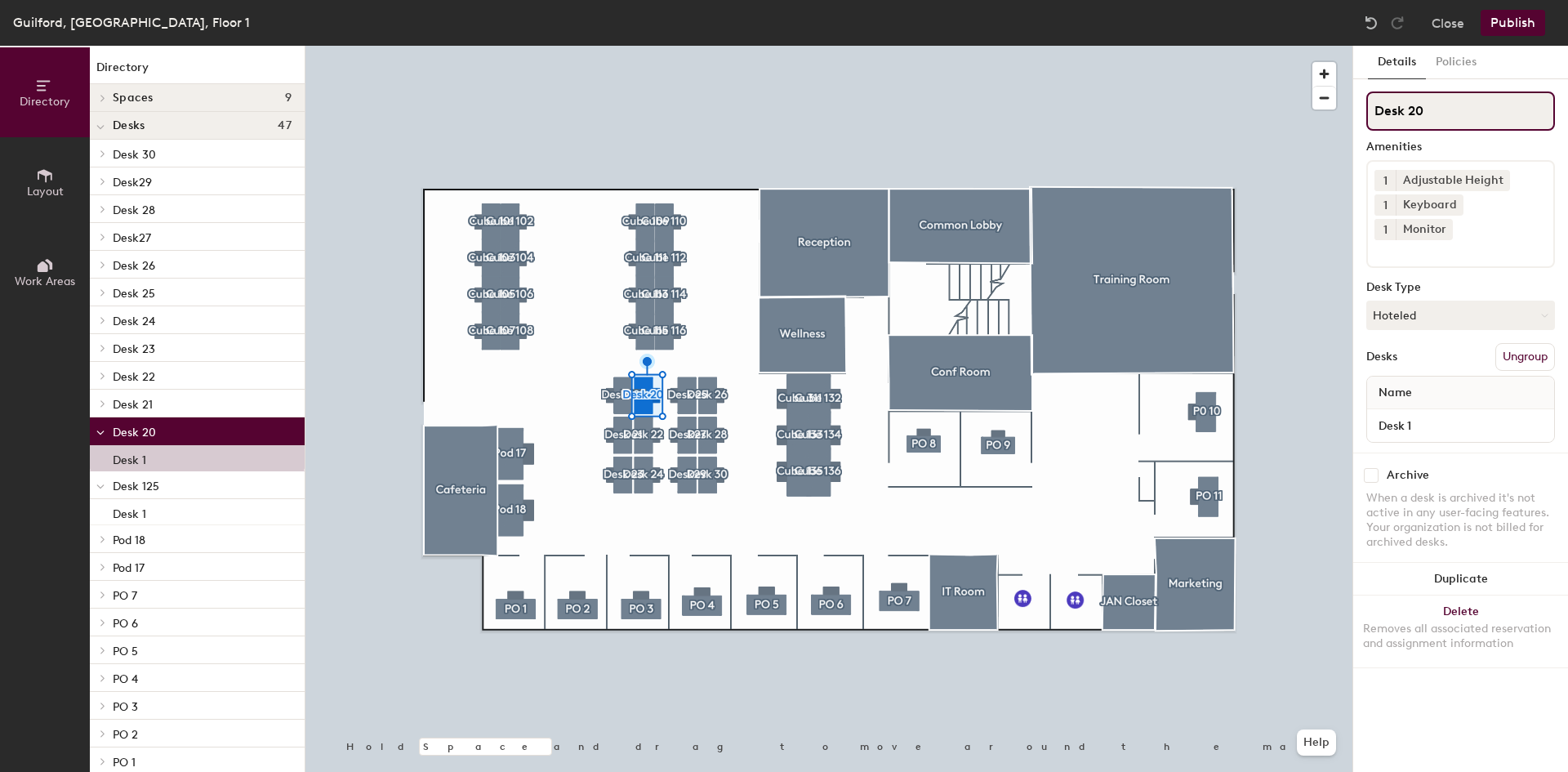
click at [1410, 115] on input "Desk 20" at bounding box center [1461, 111] width 189 height 39
type input "Desk 126"
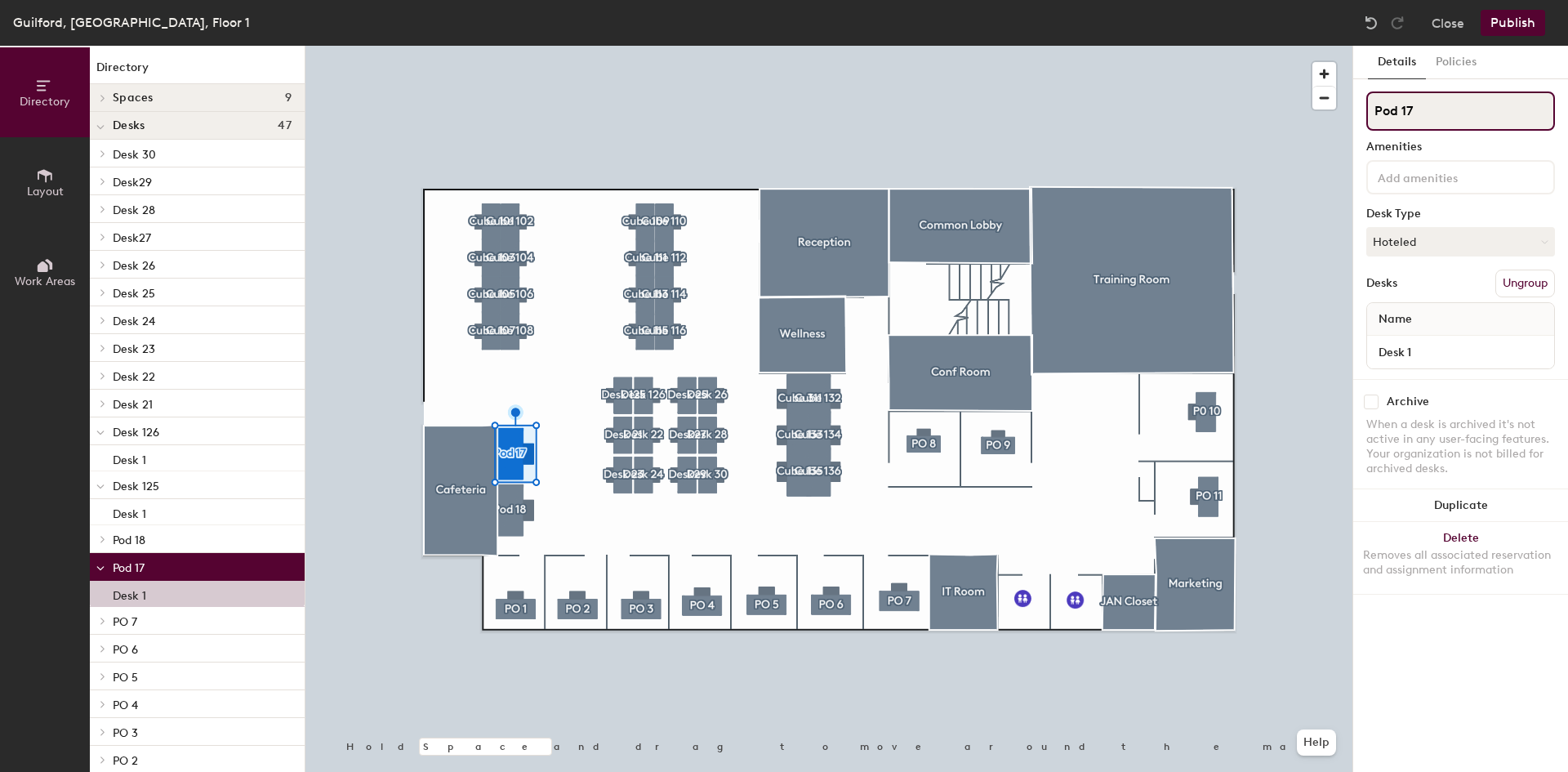
drag, startPoint x: 1415, startPoint y: 115, endPoint x: 1366, endPoint y: 115, distance: 49.0
click at [1366, 115] on div "Details Policies Pod 17 Amenities Desk Type Hoteled Desks Ungroup Name Desk 1 A…" at bounding box center [1460, 408] width 215 height 727
type input "Desk 123"
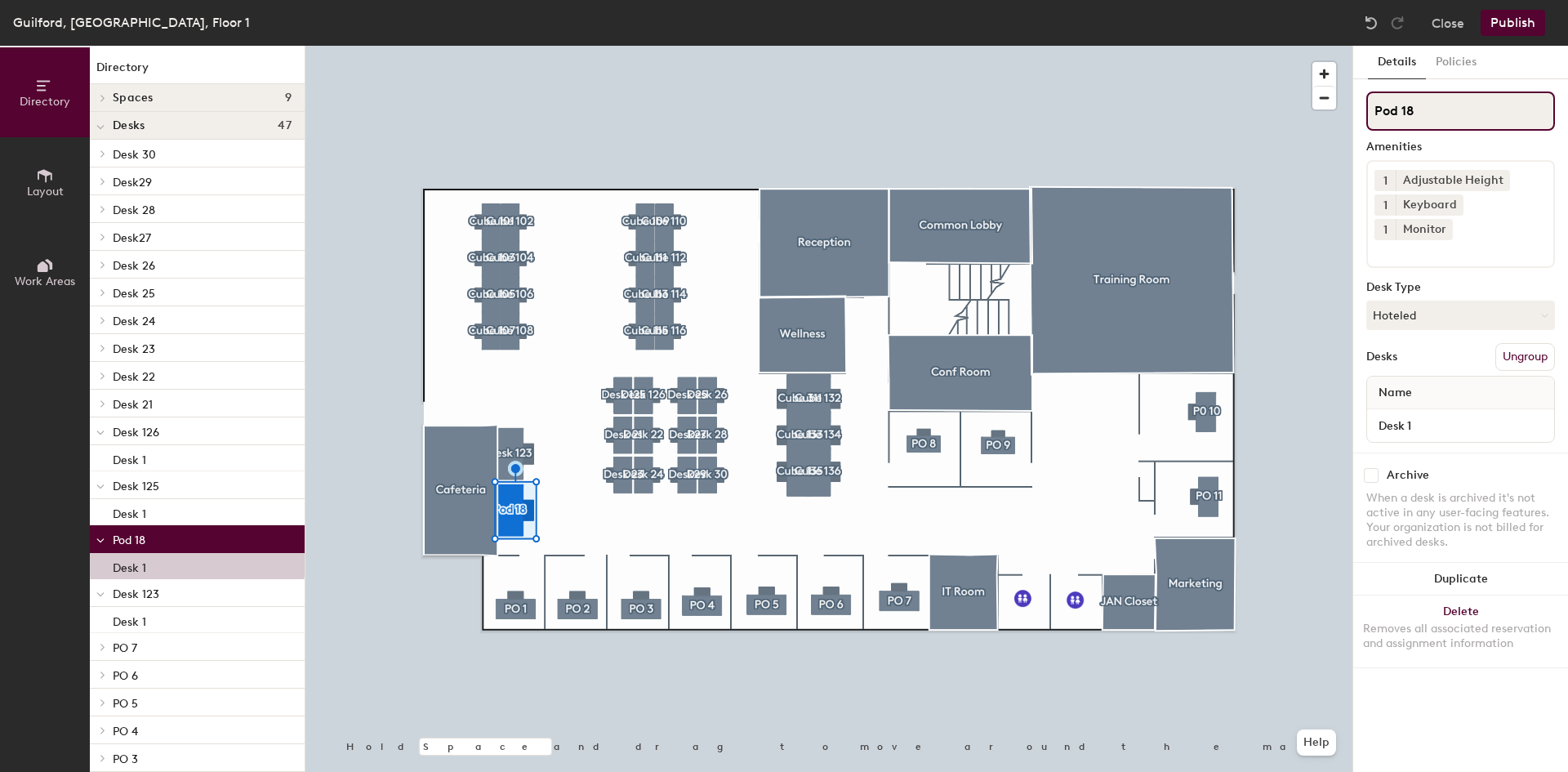
drag, startPoint x: 1416, startPoint y: 112, endPoint x: 1358, endPoint y: 114, distance: 58.0
click at [1358, 114] on div "Details Policies Pod 18 Amenities 1 Adjustable Height 1 Keyboard 1 Monitor Desk…" at bounding box center [1460, 408] width 215 height 727
type input "Desk 124"
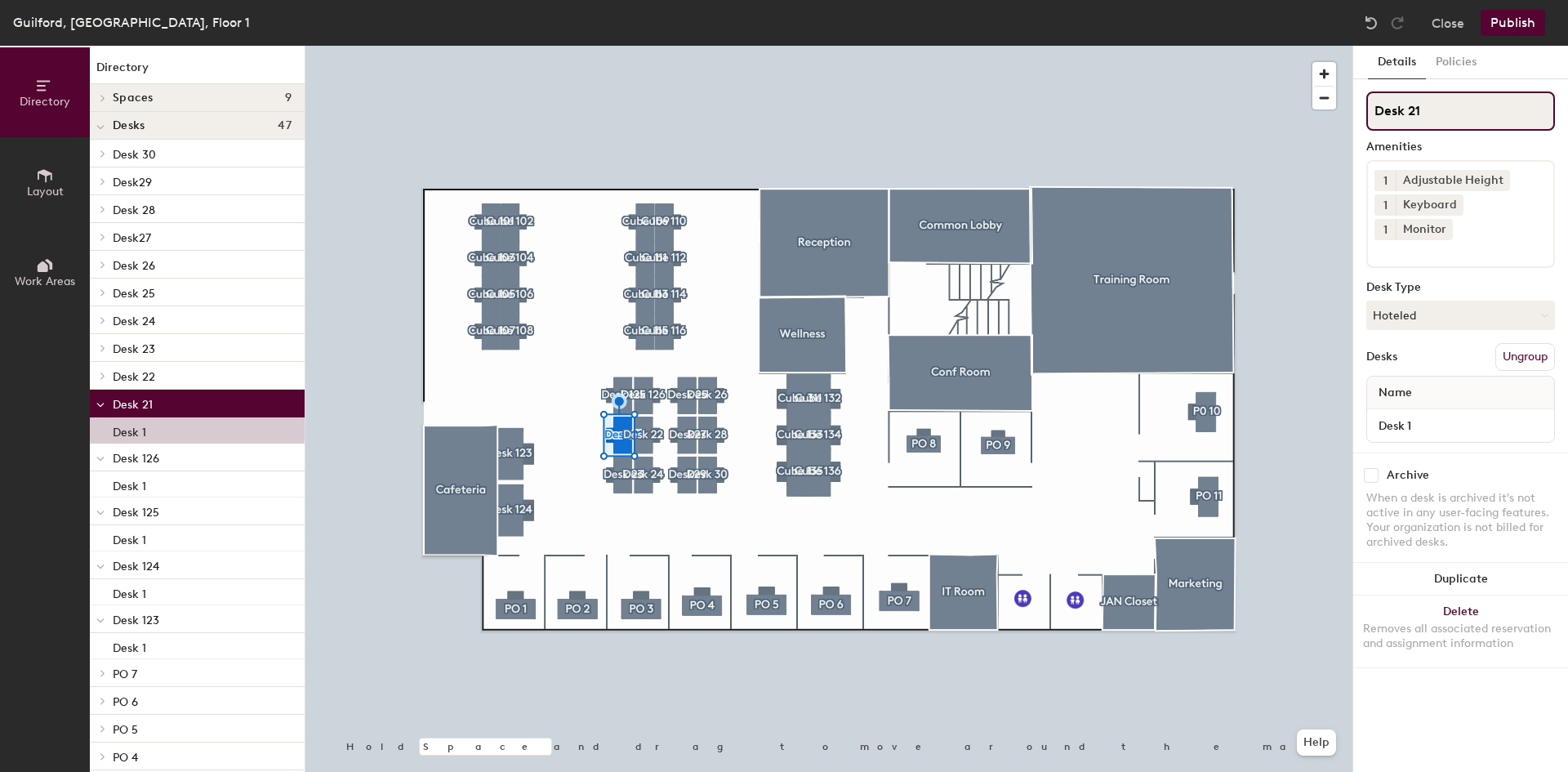
drag, startPoint x: 1422, startPoint y: 110, endPoint x: 1409, endPoint y: 110, distance: 13.0
click at [1409, 110] on input "Desk 21" at bounding box center [1461, 111] width 189 height 39
type input "D"
type input "Pod"
click at [1482, 300] on button "Hoteled" at bounding box center [1461, 315] width 189 height 29
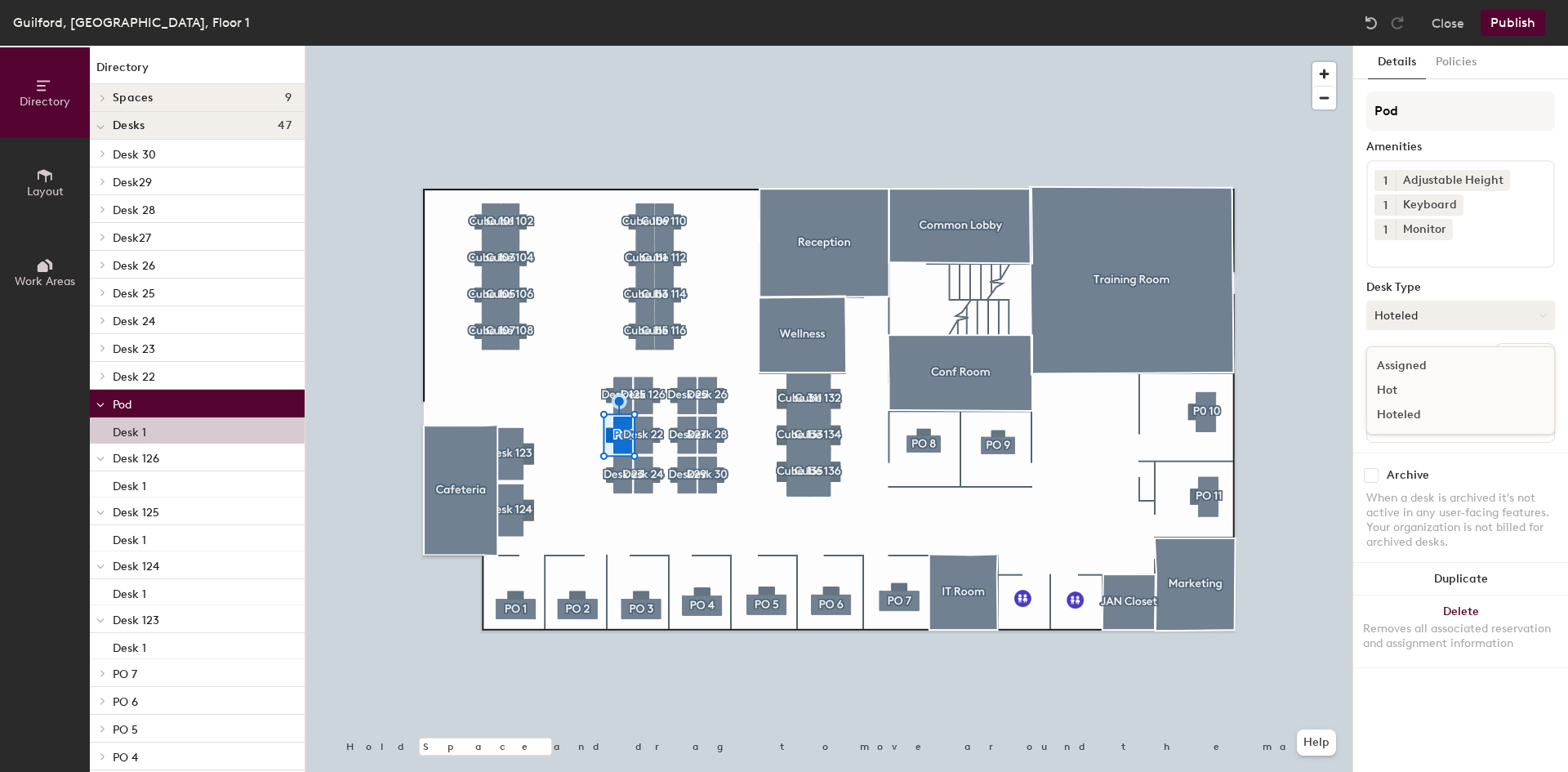
click at [1445, 300] on button "Hoteled" at bounding box center [1461, 315] width 189 height 29
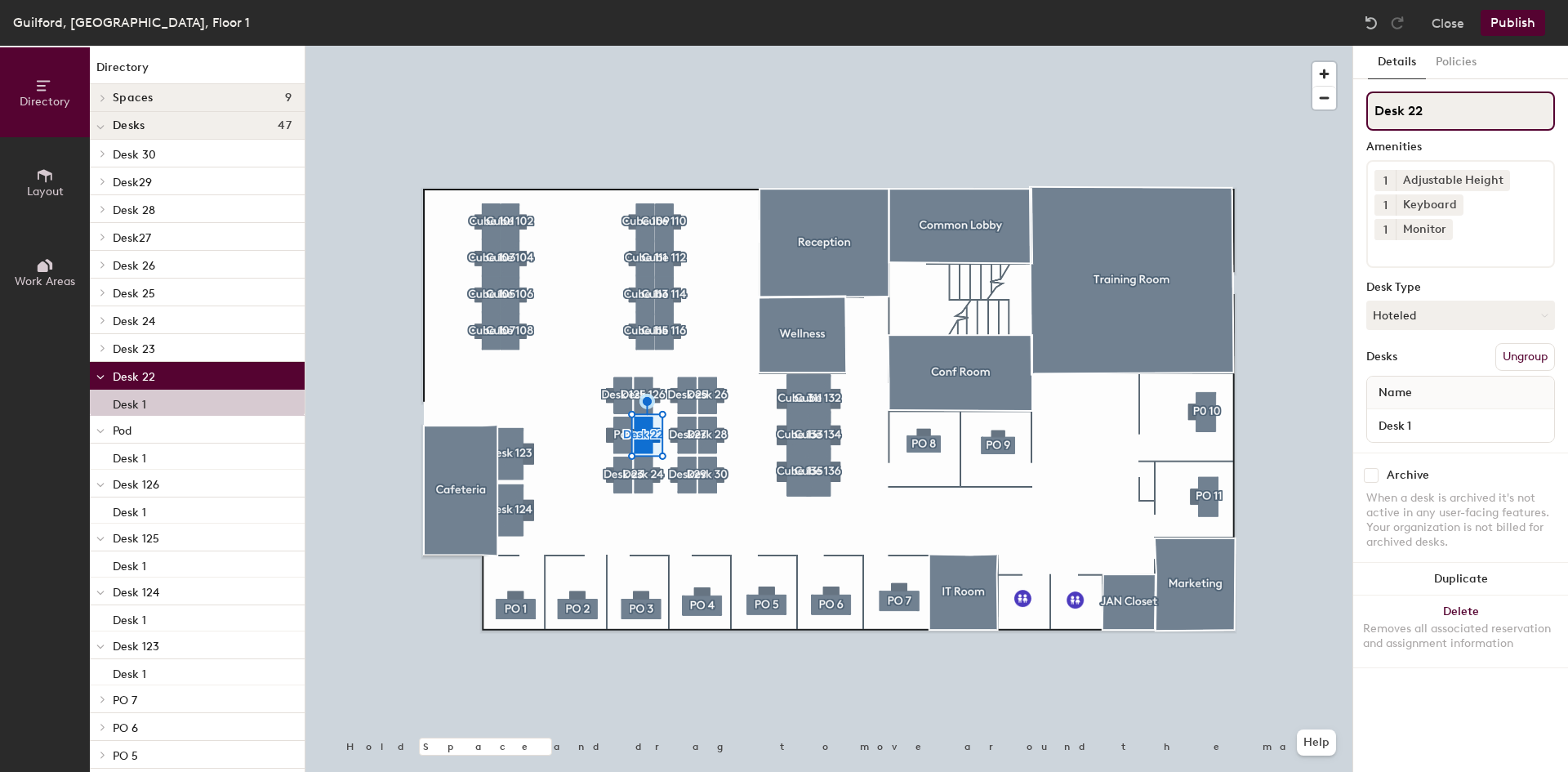
click at [1411, 113] on input "Desk 22" at bounding box center [1461, 111] width 189 height 39
type input "Desk 128"
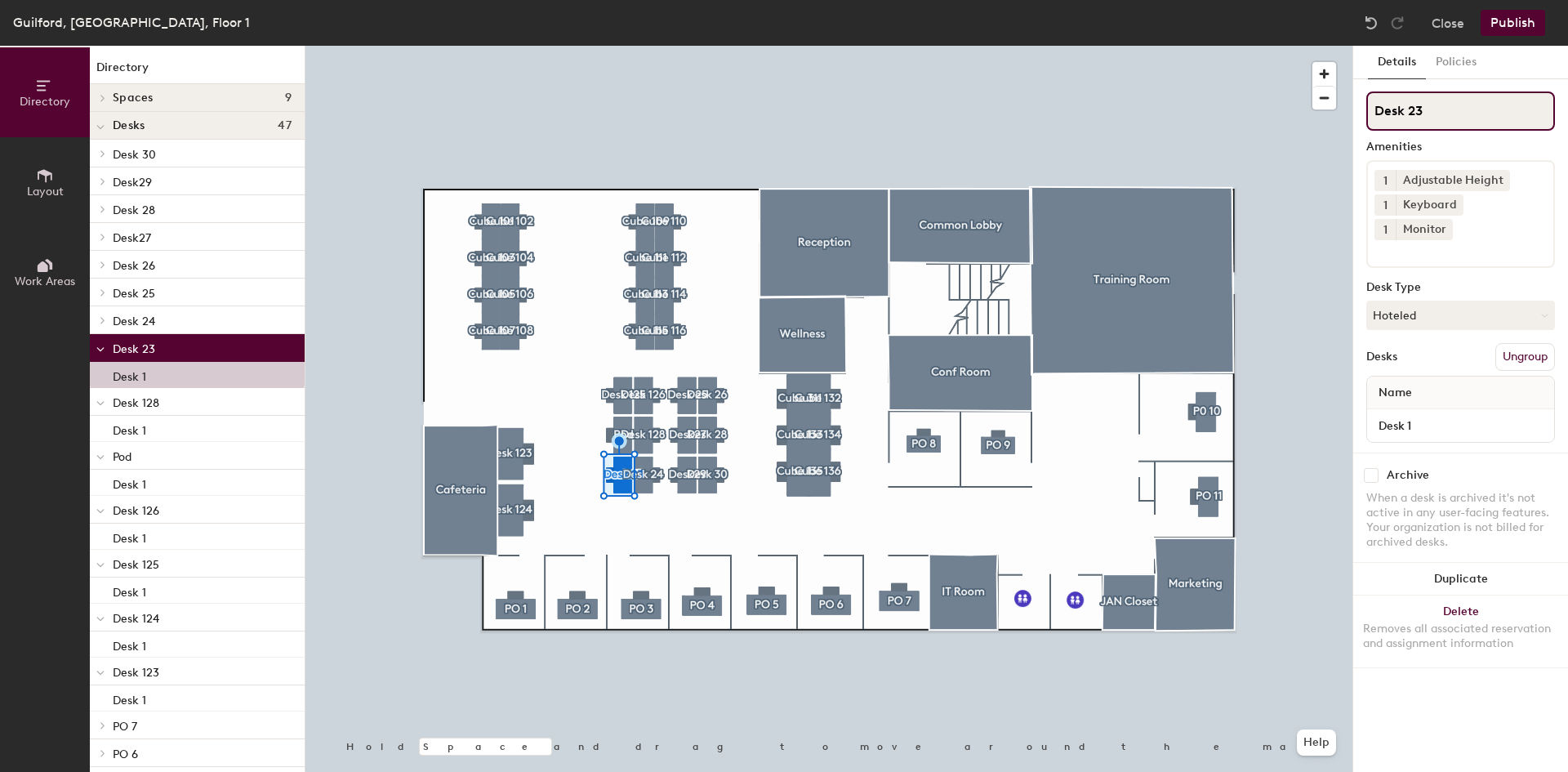
click at [1408, 116] on input "Desk 23" at bounding box center [1461, 111] width 189 height 39
type input "Desk 129"
click at [648, 45] on div at bounding box center [829, 45] width 1047 height 0
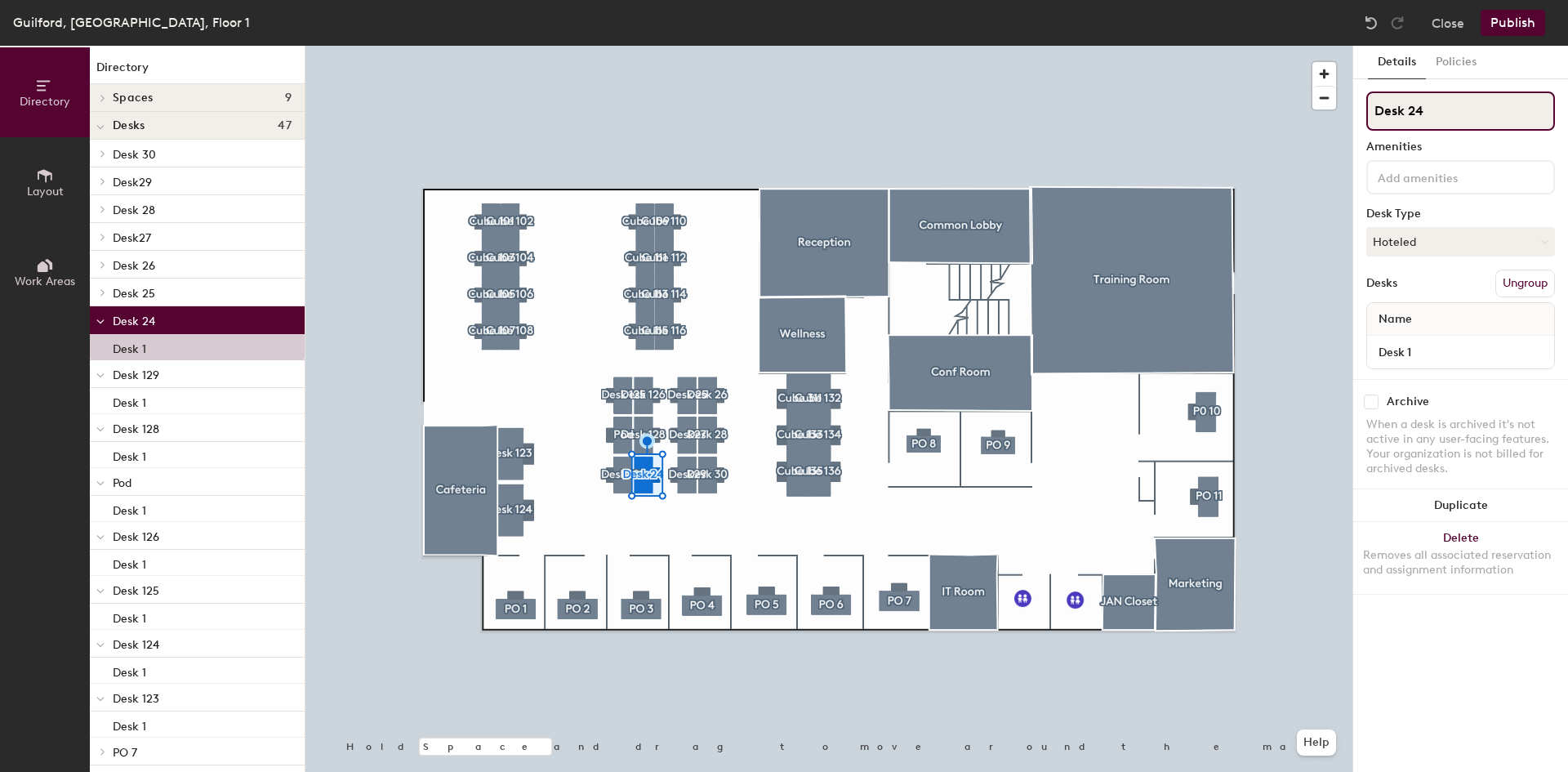
click at [1409, 112] on input "Desk 24" at bounding box center [1461, 111] width 189 height 39
type input "Desk 130"
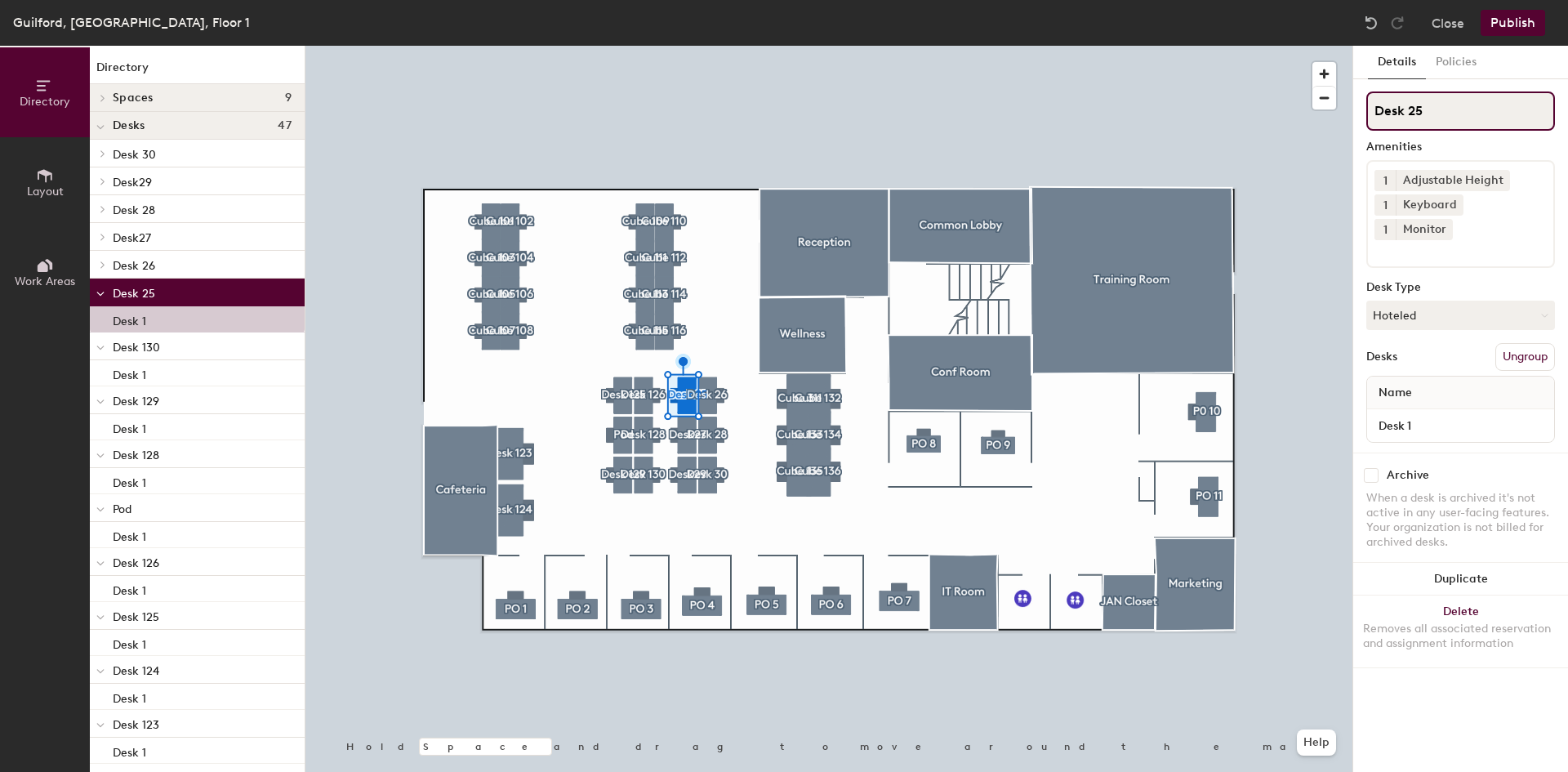
click at [1408, 112] on input "Desk 25" at bounding box center [1461, 111] width 189 height 39
type input "Desk 131"
click at [714, 45] on div at bounding box center [829, 45] width 1047 height 0
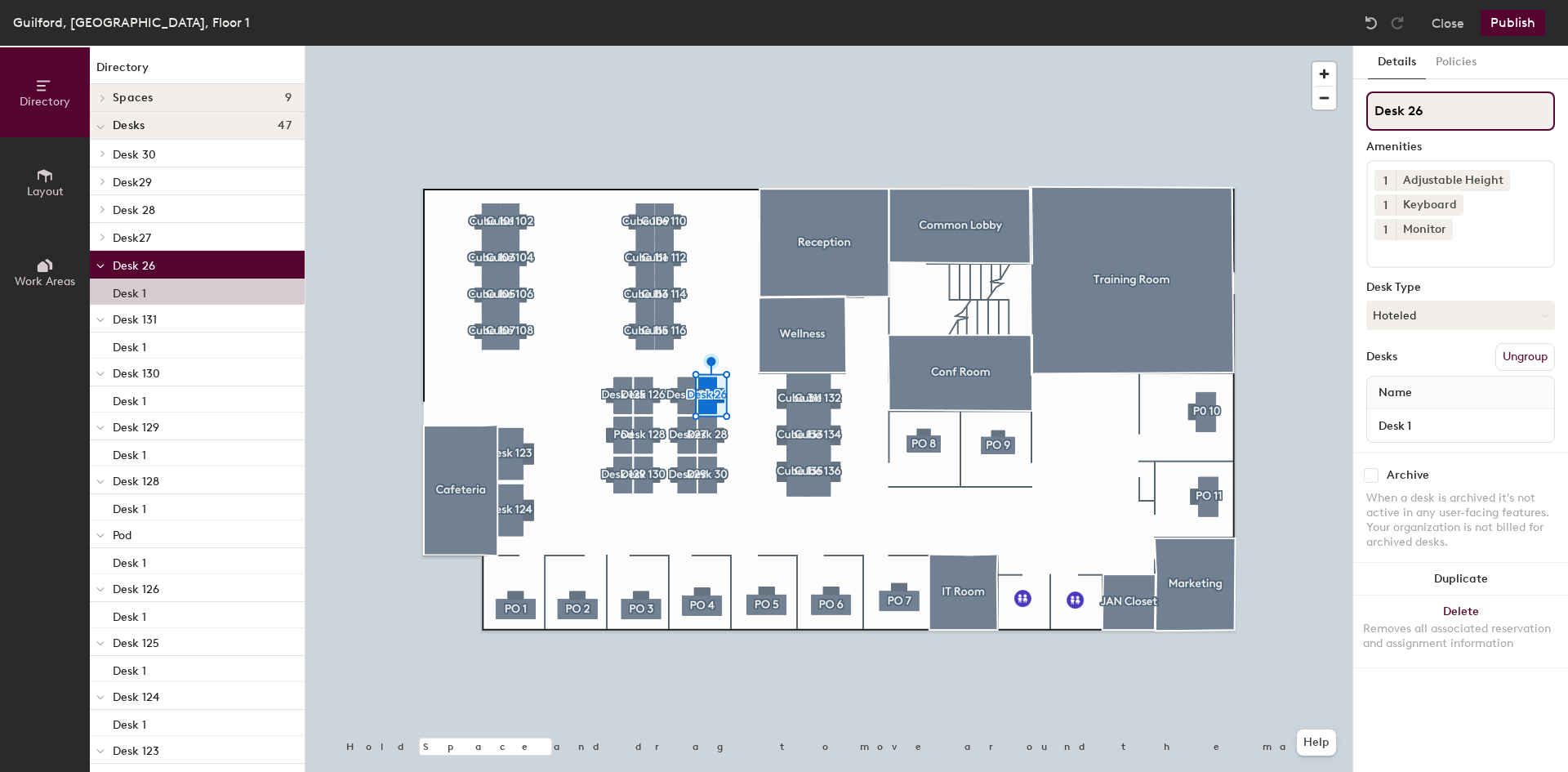
drag, startPoint x: 1433, startPoint y: 112, endPoint x: 1410, endPoint y: 112, distance: 23.0
click at [1410, 112] on input "Desk 26" at bounding box center [1461, 111] width 189 height 39
type input "Desk 132"
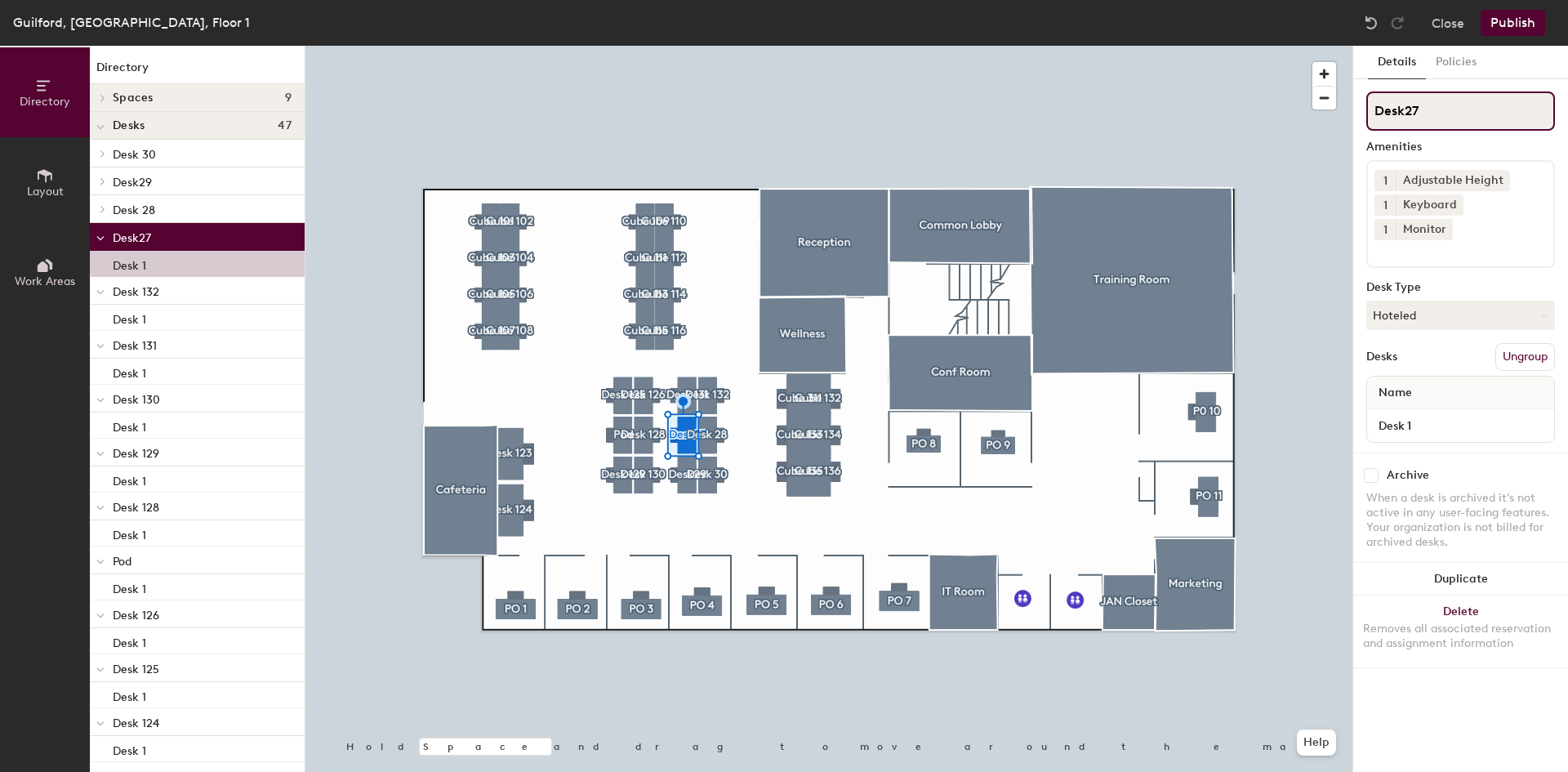
click at [1419, 106] on input "Desk27" at bounding box center [1461, 111] width 189 height 39
type input "Desk 133"
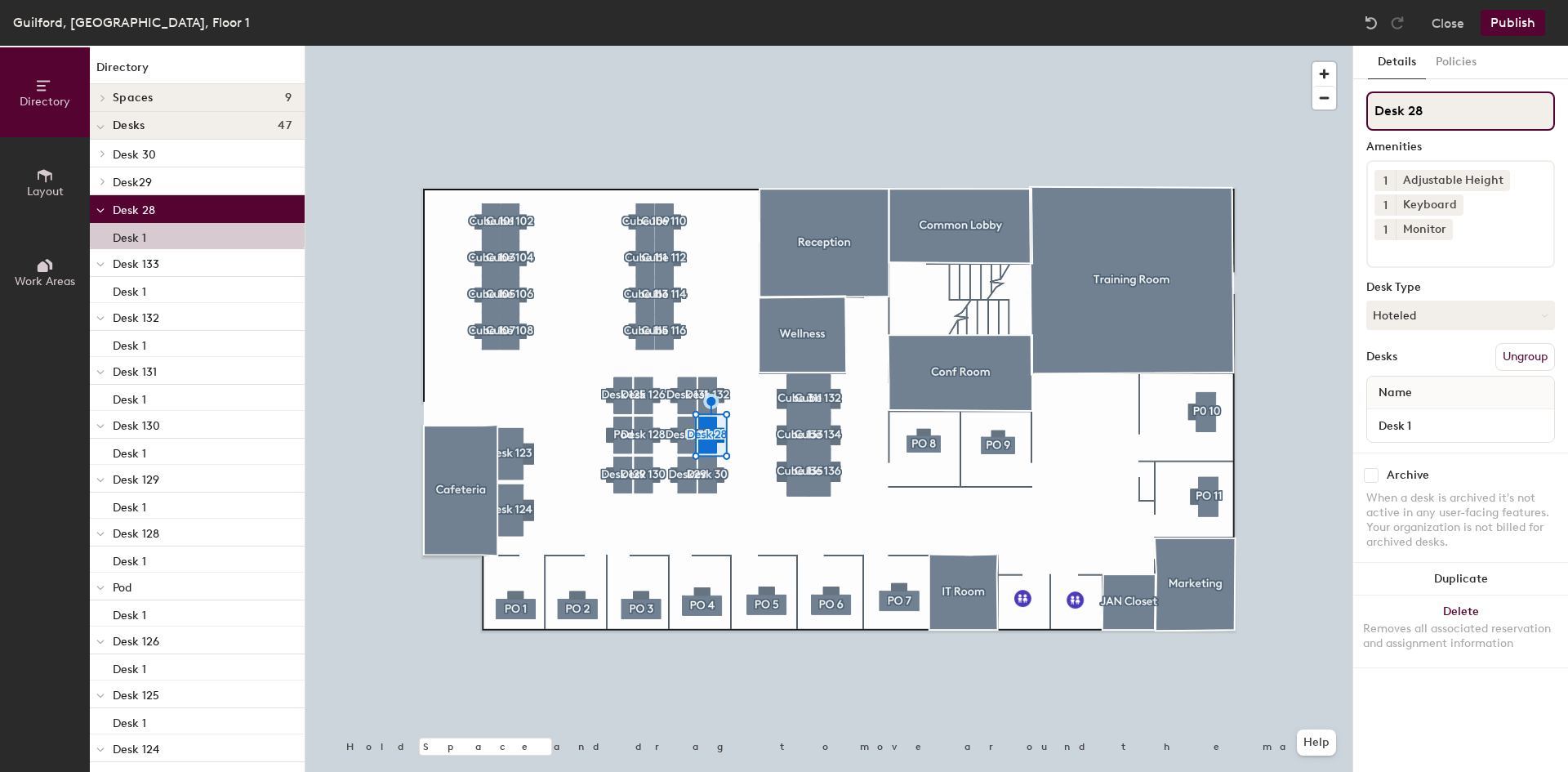
drag, startPoint x: 1411, startPoint y: 115, endPoint x: 1430, endPoint y: 123, distance: 20.6
click at [1412, 116] on input "Desk 28" at bounding box center [1461, 111] width 189 height 39
type input "Desk 134"
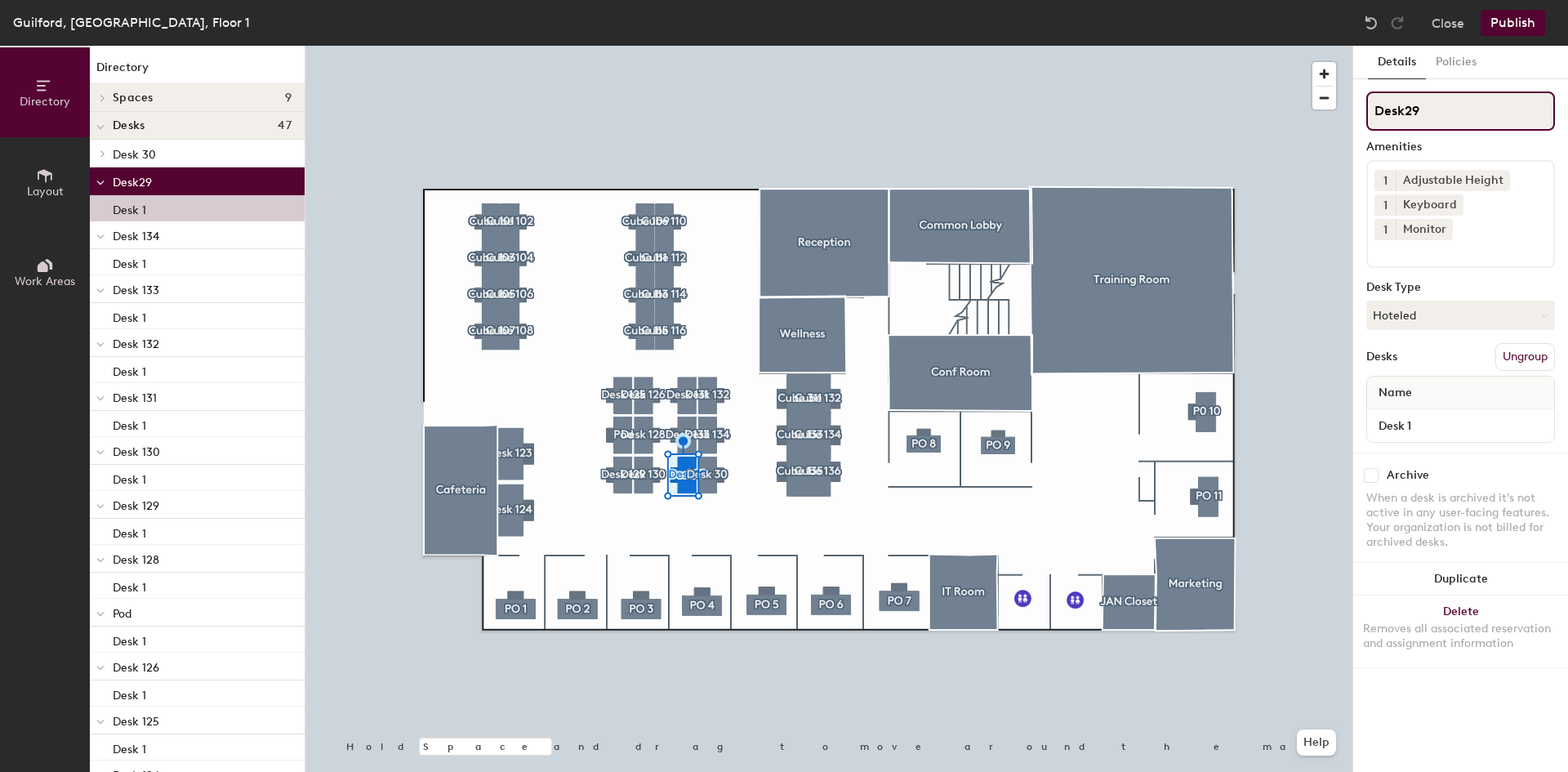
drag, startPoint x: 1408, startPoint y: 111, endPoint x: 1421, endPoint y: 117, distance: 14.3
click at [1408, 111] on input "Desk29" at bounding box center [1461, 111] width 189 height 39
type input "Desk 135"
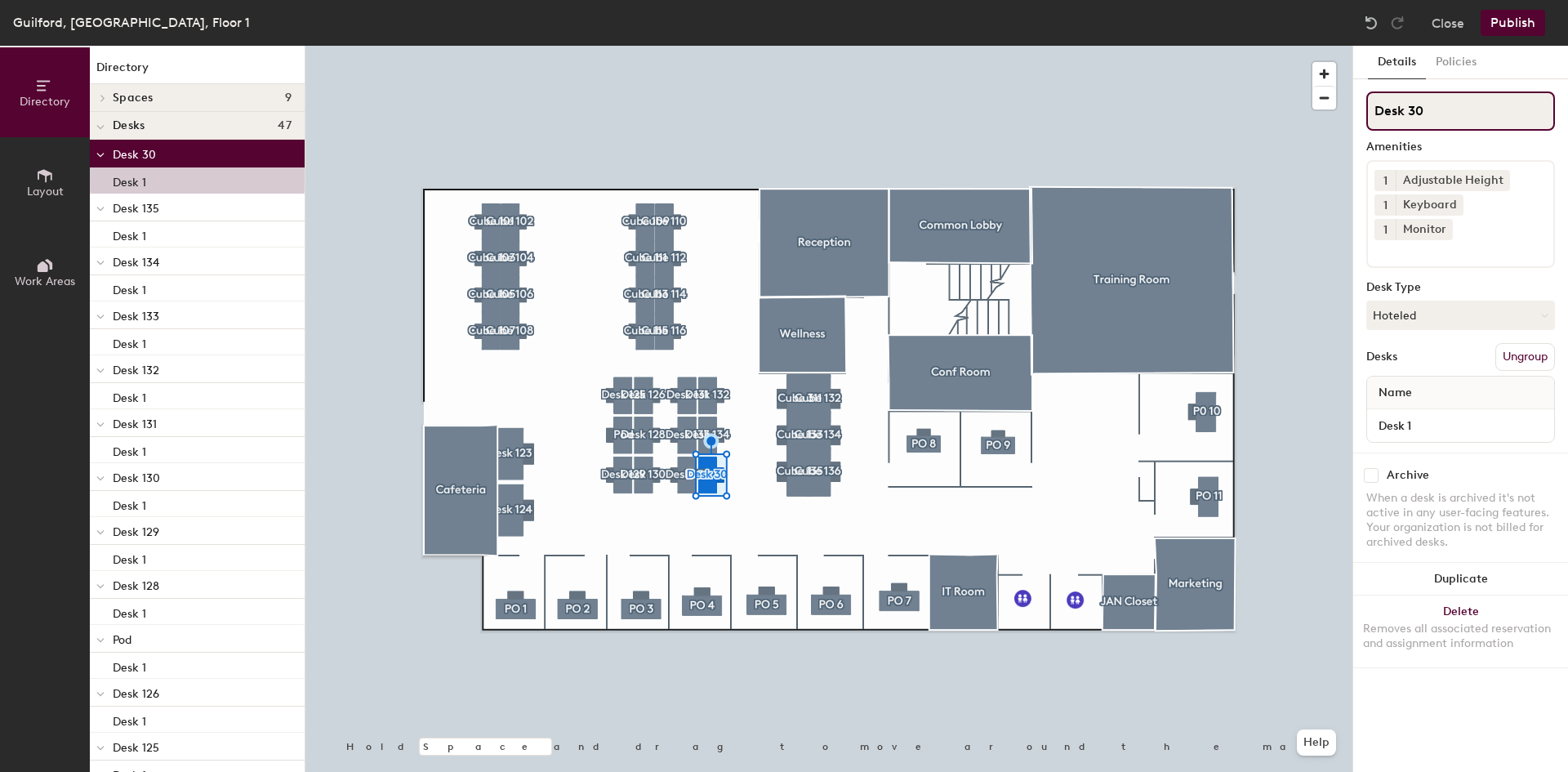
click at [1434, 118] on input "Desk 30" at bounding box center [1461, 111] width 189 height 39
type input "Desk 136"
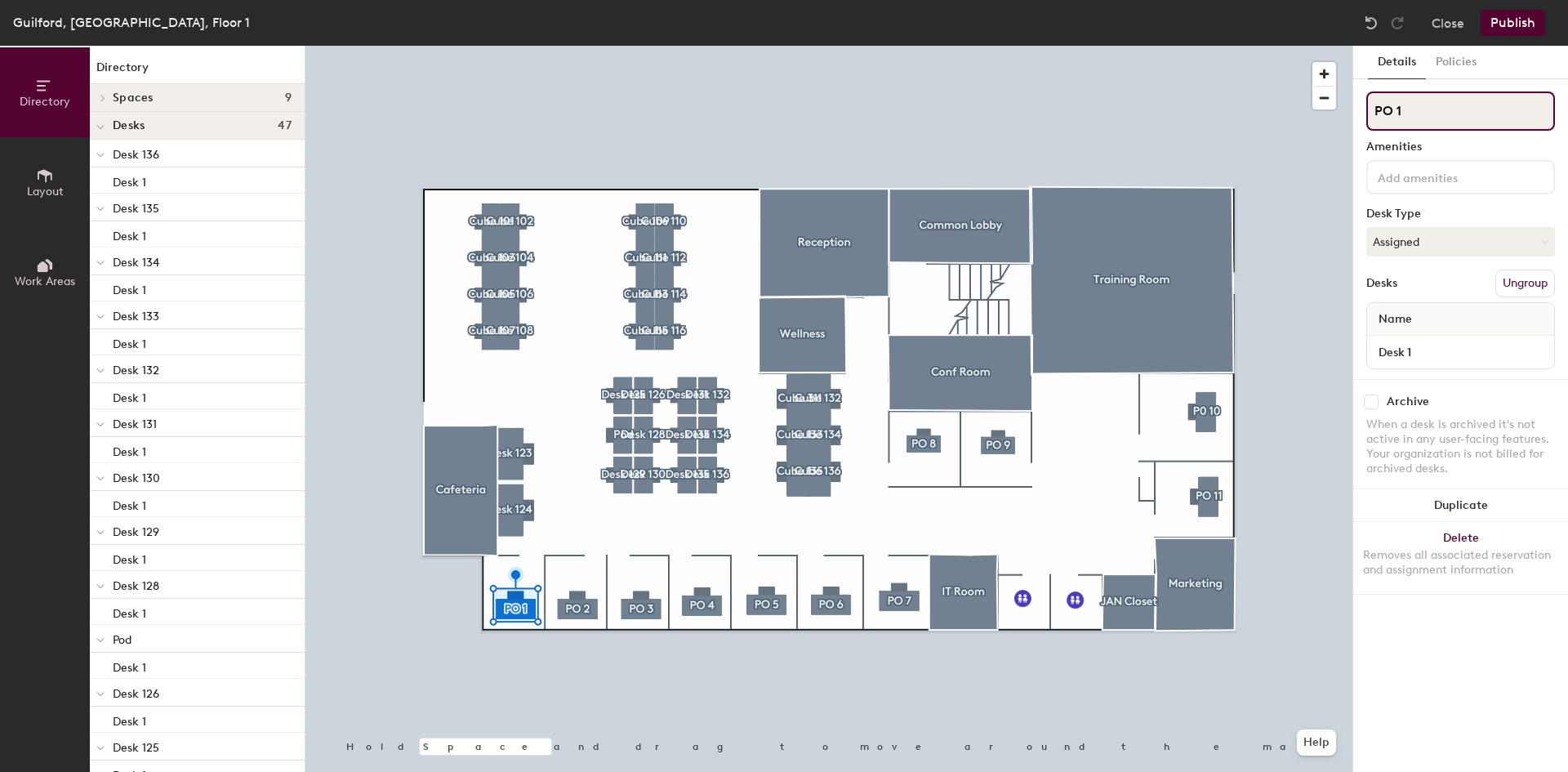
drag, startPoint x: 1425, startPoint y: 115, endPoint x: 1363, endPoint y: 114, distance: 62.0
click at [1363, 114] on div "Details Policies PO 1 Amenities Desk Type Assigned Desks Ungroup Name Desk 1 Ar…" at bounding box center [1460, 408] width 215 height 727
type input "201"
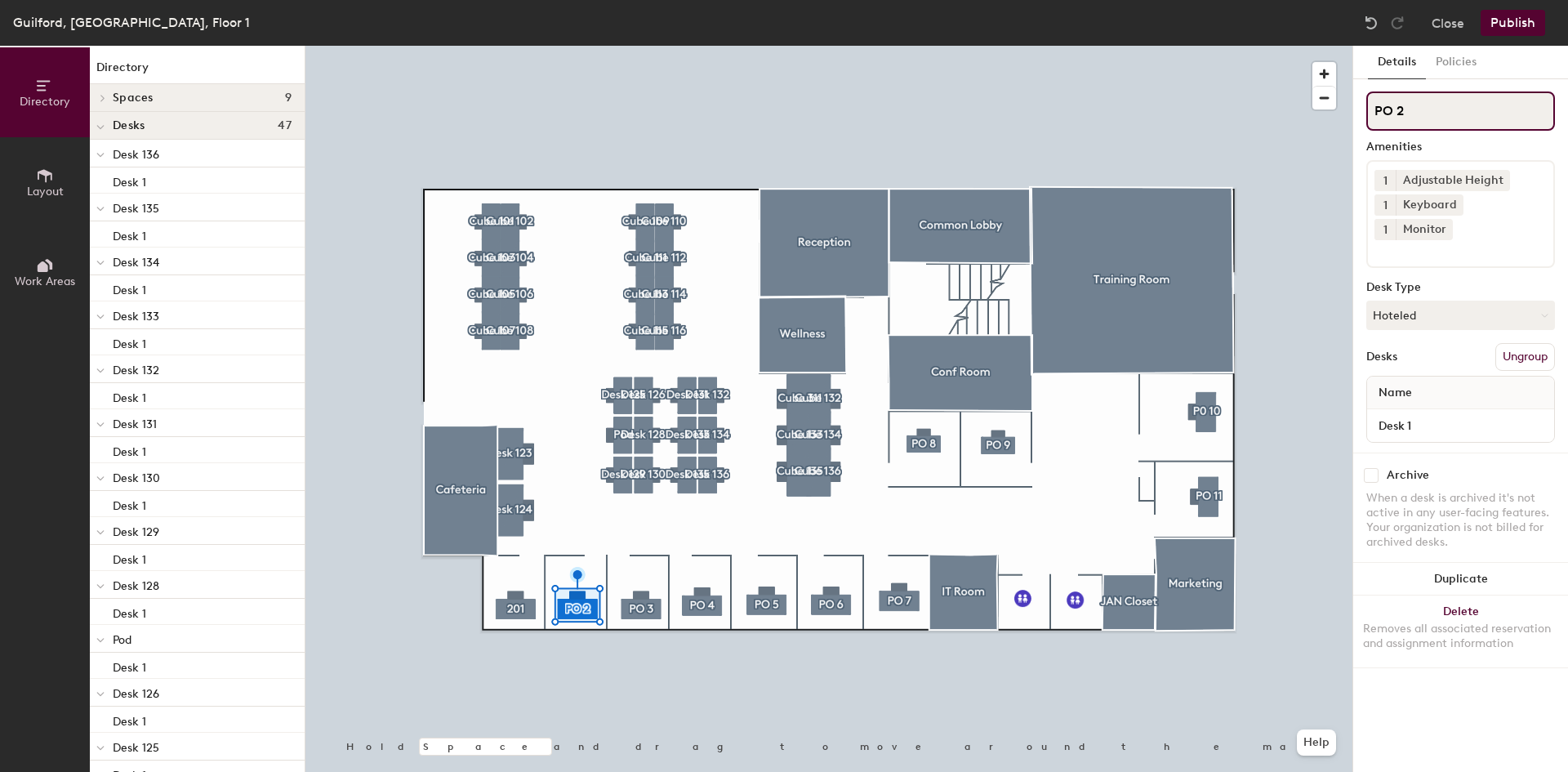
drag, startPoint x: 1416, startPoint y: 106, endPoint x: 1362, endPoint y: 106, distance: 54.0
click at [1362, 106] on div "Details Policies PO 2 Amenities 1 Adjustable Height 1 Keyboard 1 Monitor Desk T…" at bounding box center [1460, 408] width 215 height 727
type input "PO 202"
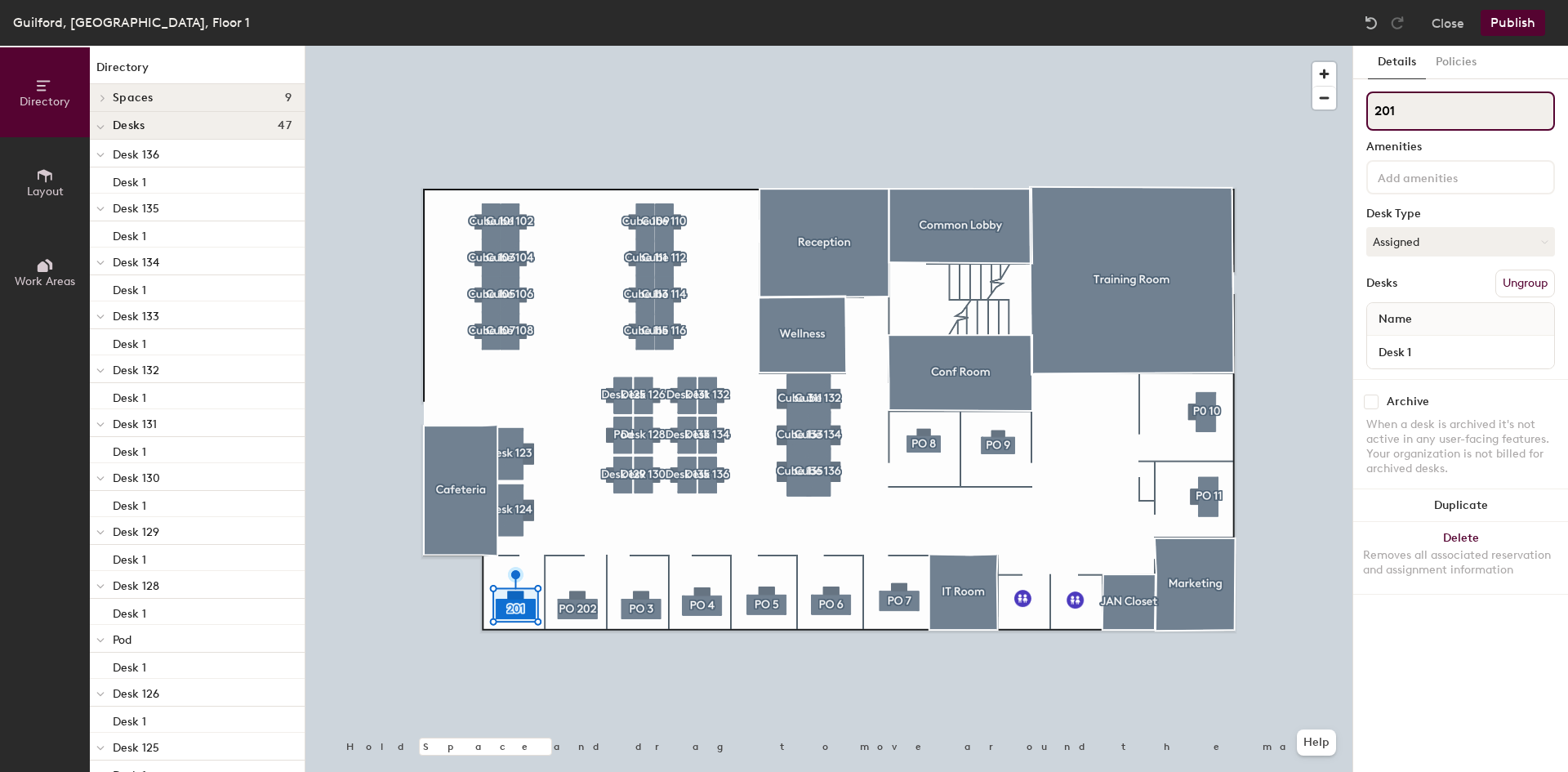
click at [1375, 111] on input "201" at bounding box center [1461, 111] width 189 height 39
type input "PO 201"
click at [1399, 118] on input "PO 3" at bounding box center [1461, 111] width 189 height 39
type input "PO 203"
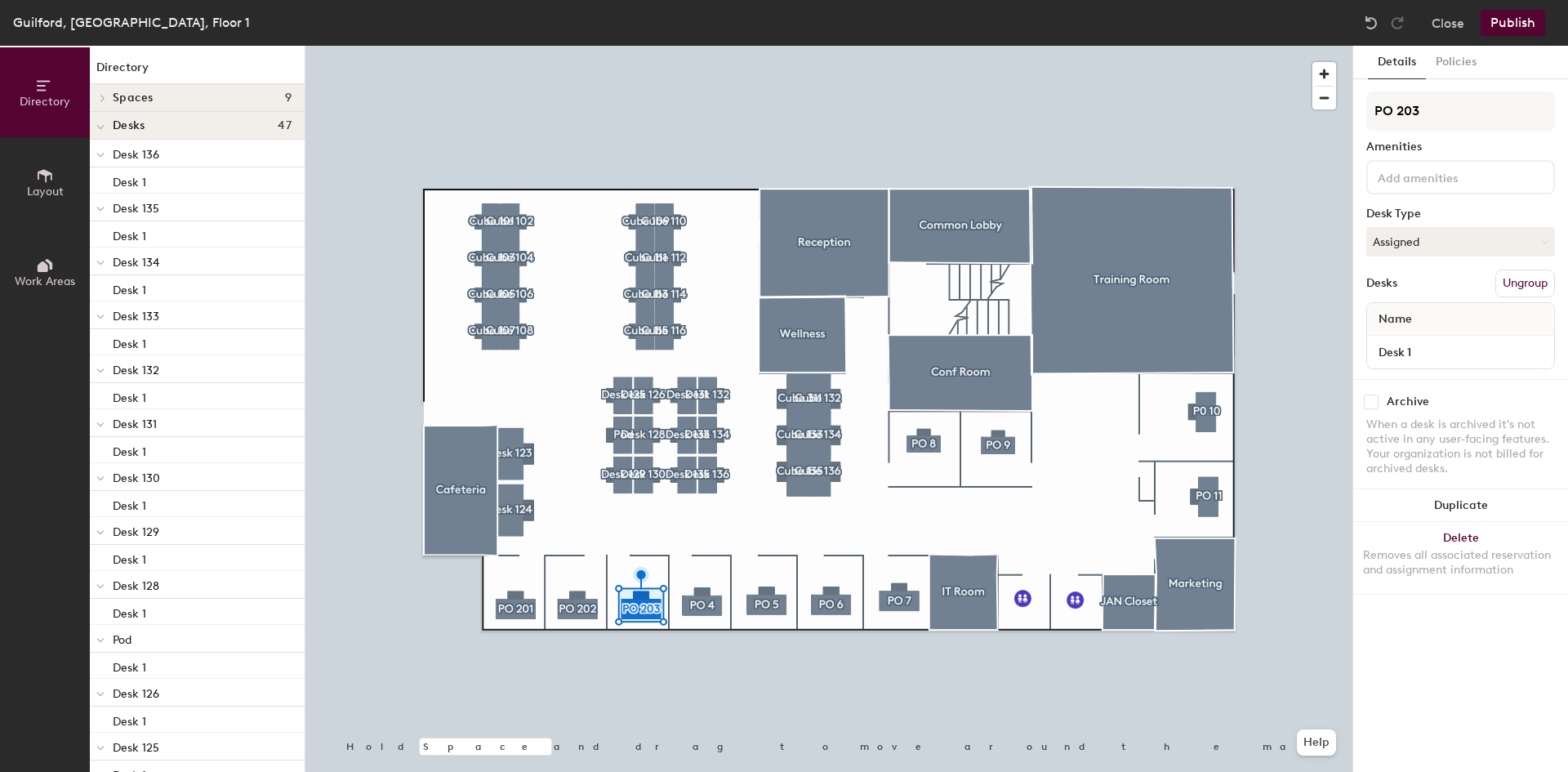
type input "PO 203"
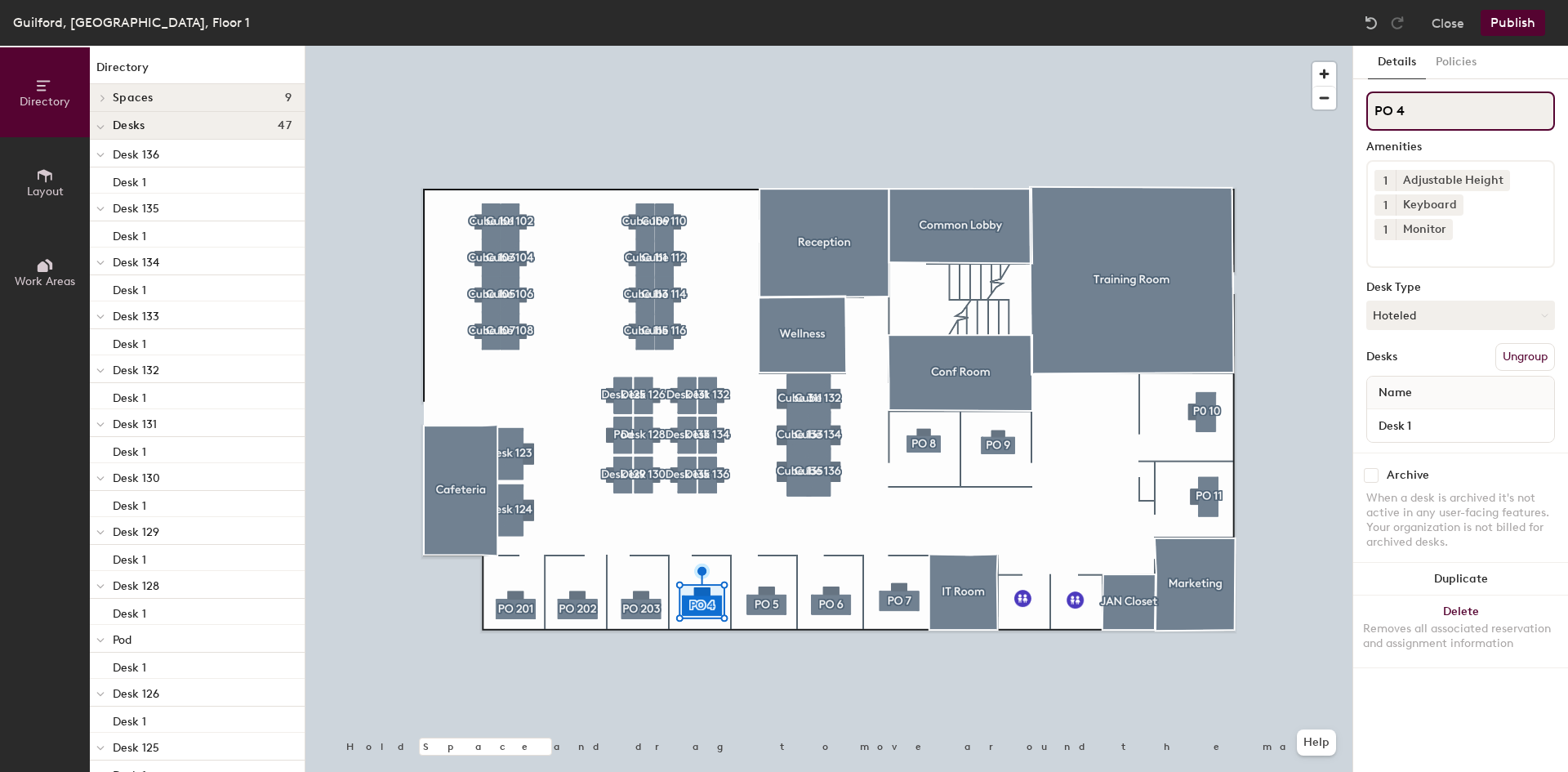
click at [1397, 112] on input "PO 4" at bounding box center [1461, 111] width 189 height 39
type input "PO 204"
click at [1393, 110] on input "PO 5" at bounding box center [1461, 111] width 189 height 39
type input "PO 205"
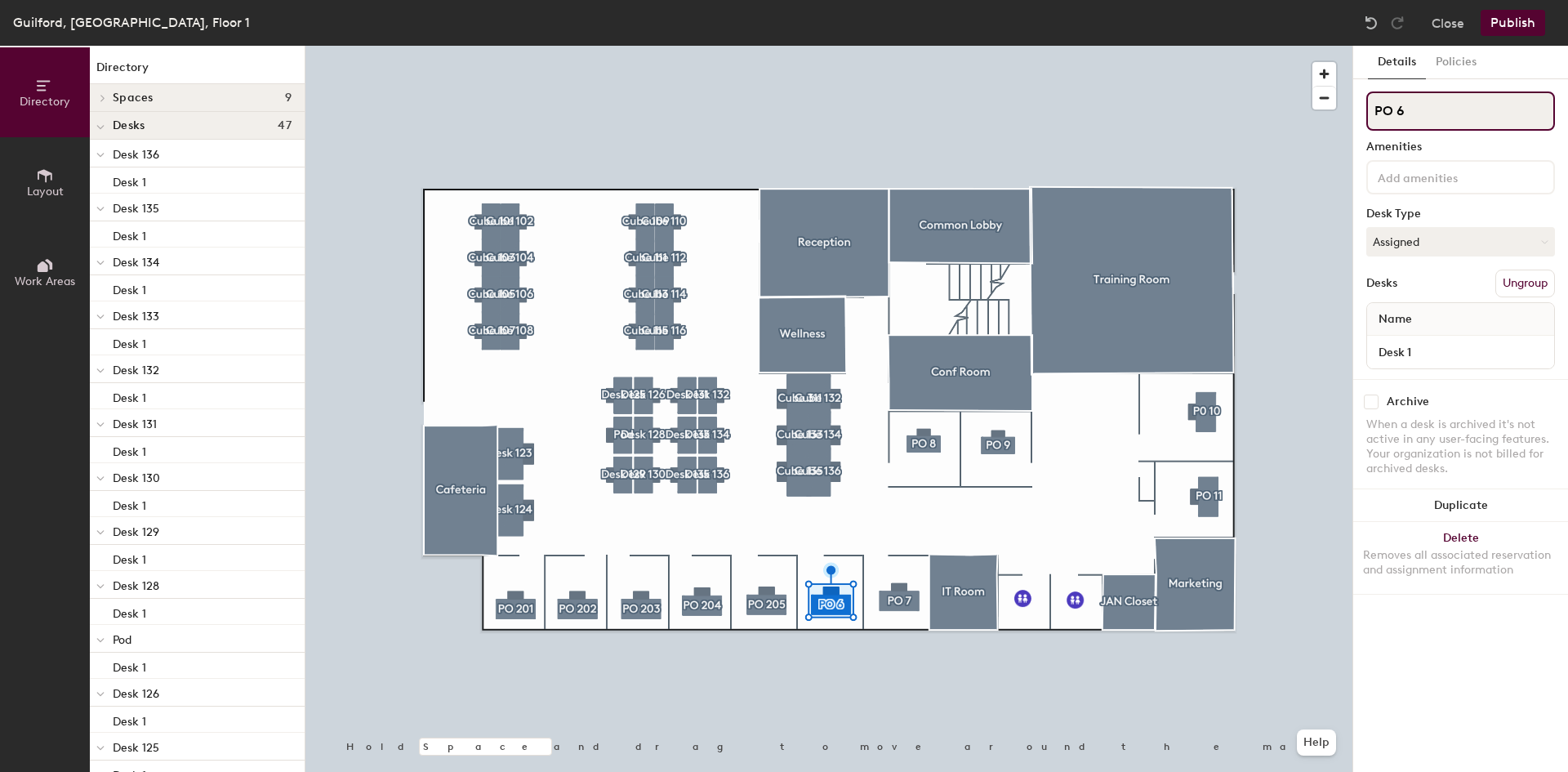
click at [1398, 115] on input "PO 6" at bounding box center [1461, 111] width 189 height 39
type input "PO 206"
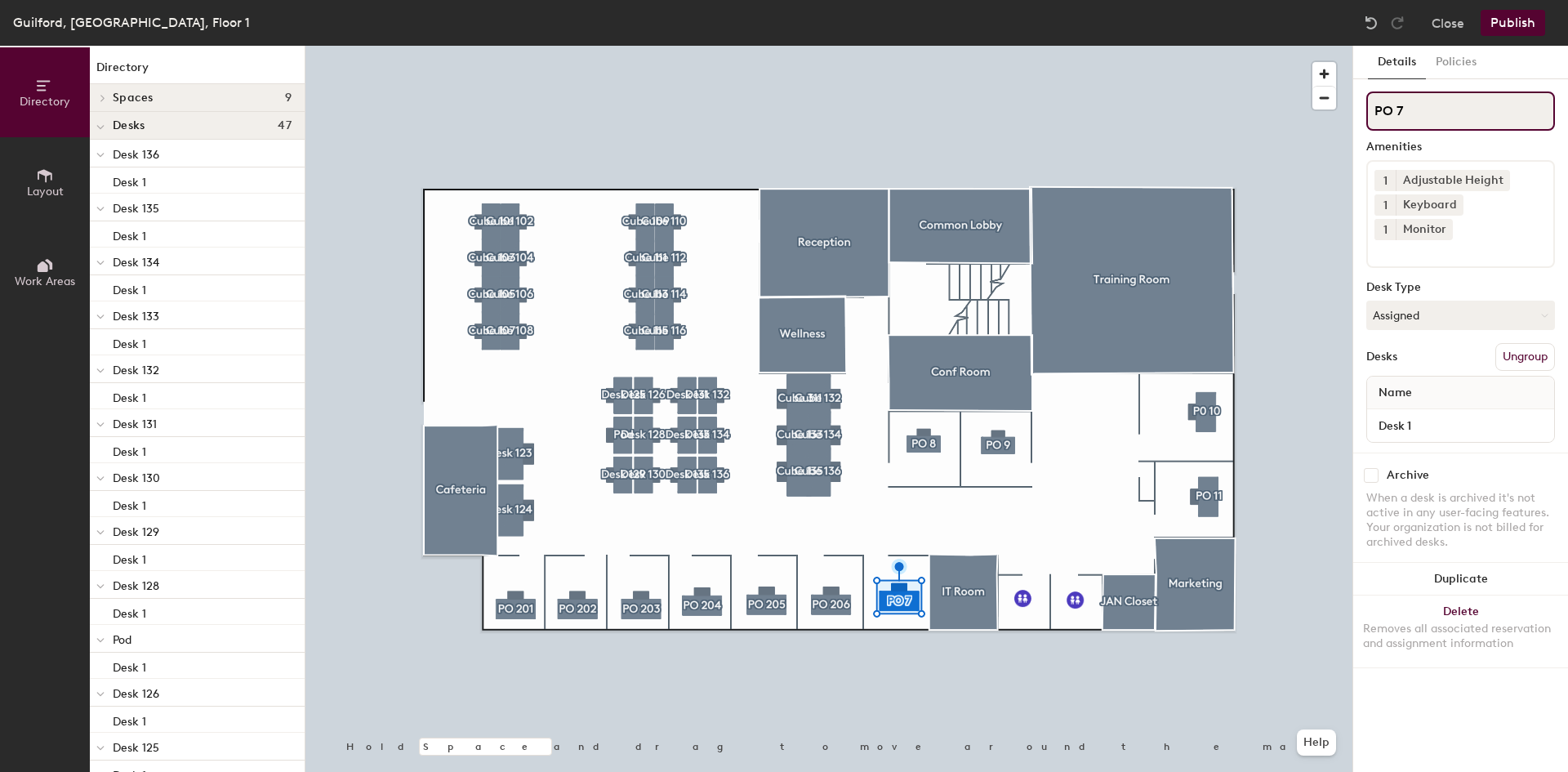
click at [1397, 111] on input "PO 7" at bounding box center [1461, 111] width 189 height 39
type input "PO 207"
click at [1397, 112] on input "PO 11" at bounding box center [1461, 111] width 189 height 39
type input "PO 208"
drag, startPoint x: 1408, startPoint y: 116, endPoint x: 1397, endPoint y: 116, distance: 11.0
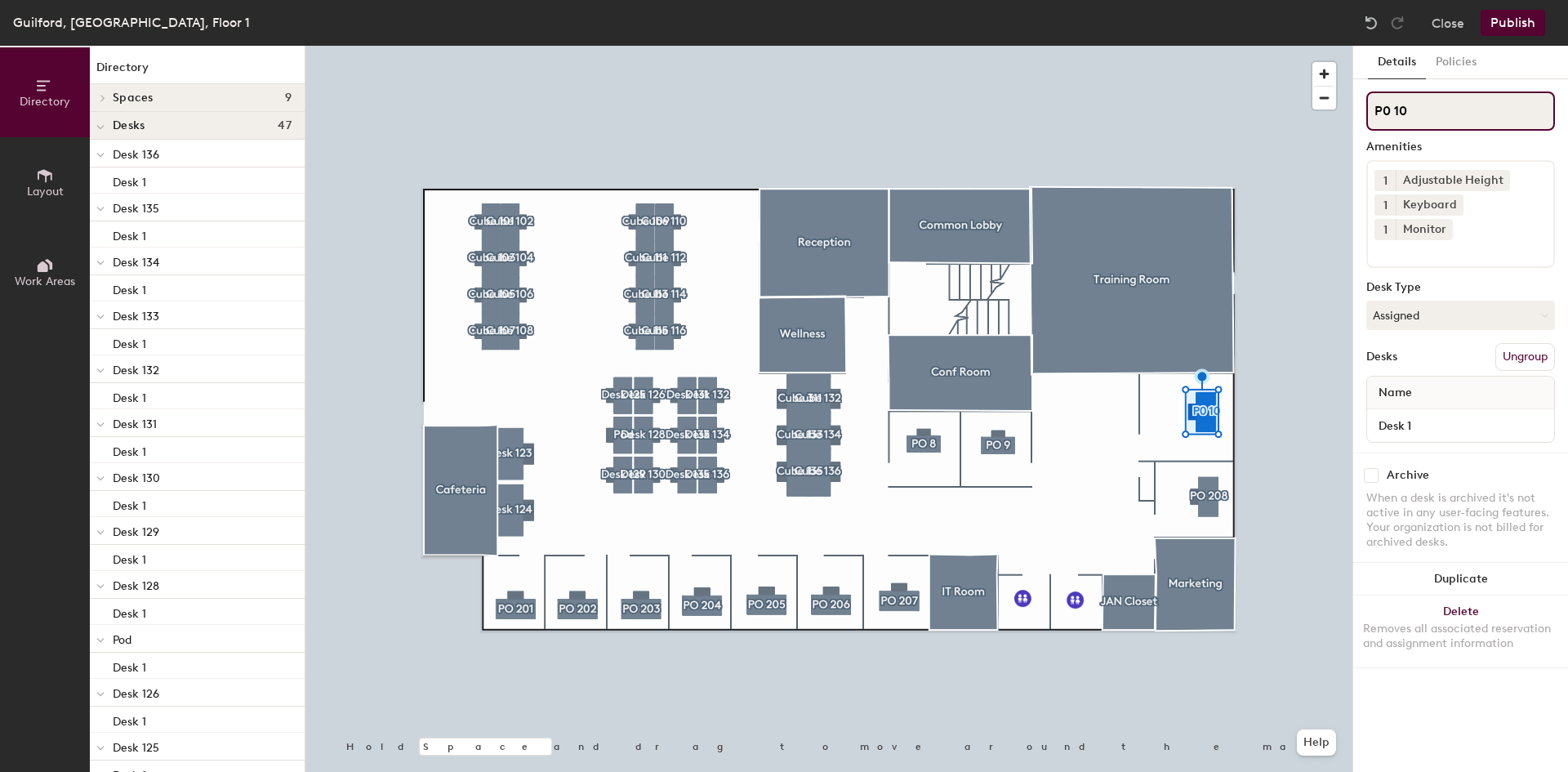
click at [1397, 116] on input "P0 10" at bounding box center [1461, 111] width 189 height 39
type input "P0 209"
click at [1398, 114] on input "PO 9" at bounding box center [1461, 111] width 189 height 39
type input "PO 210"
click at [931, 45] on div at bounding box center [829, 45] width 1047 height 0
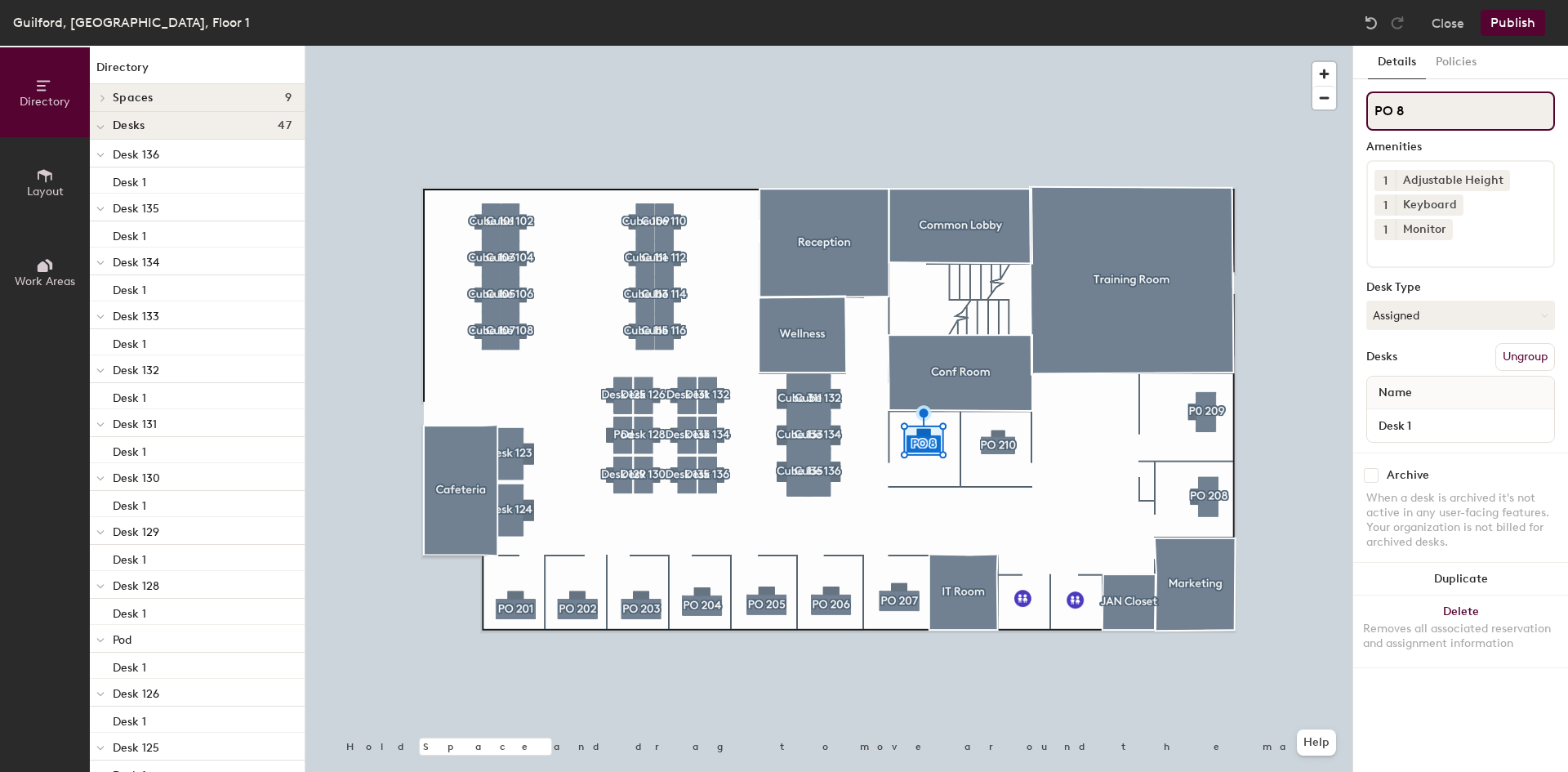
click at [1395, 113] on input "PO 8" at bounding box center [1461, 111] width 189 height 39
click at [1439, 116] on input "PO 209" at bounding box center [1461, 111] width 189 height 39
type input "PO 211"
click at [993, 45] on div at bounding box center [829, 45] width 1047 height 0
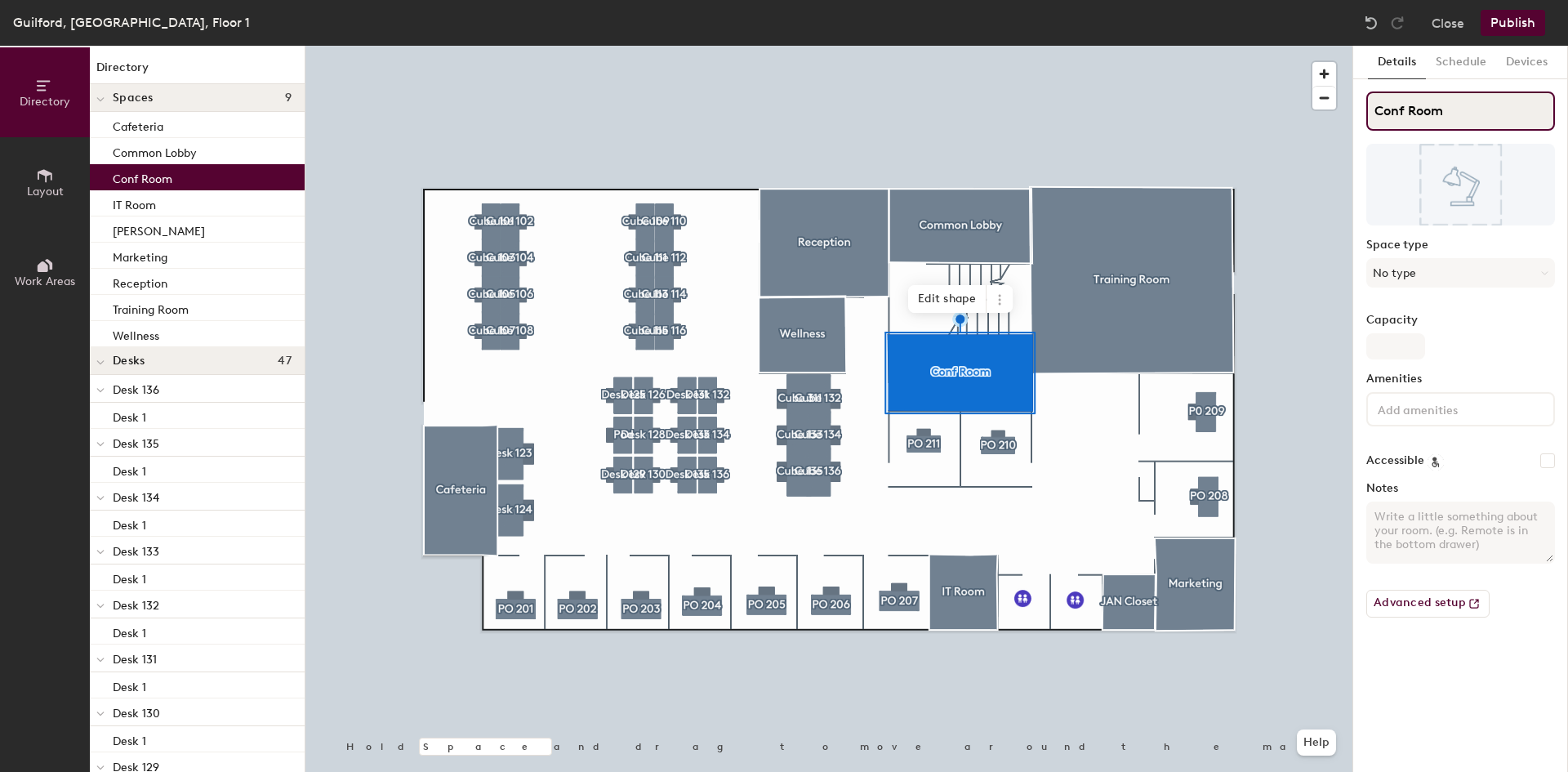
click at [1464, 113] on input "Conf Room" at bounding box center [1461, 111] width 189 height 39
type input "Conf Room 301"
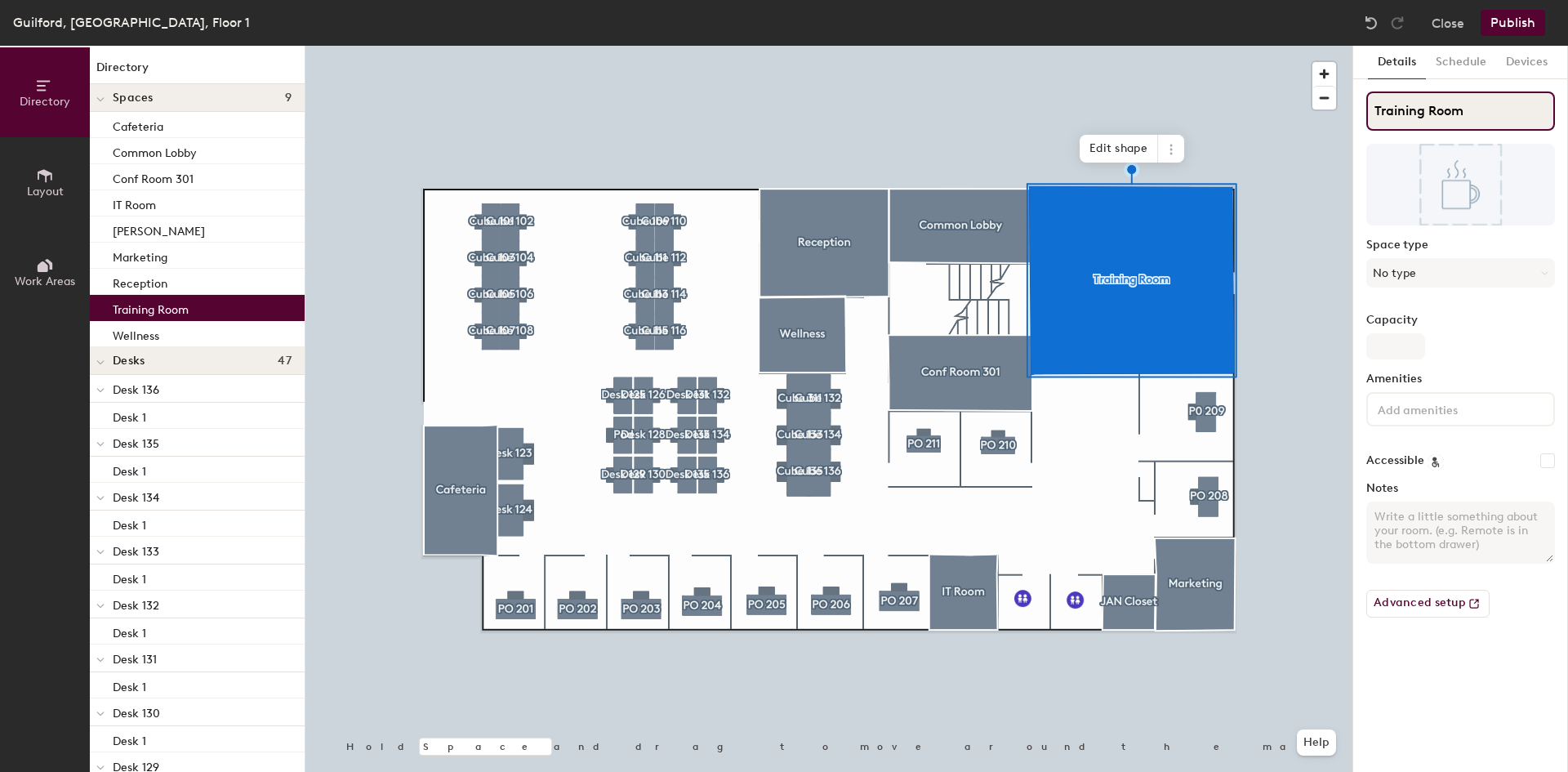
click at [1489, 118] on input "Training Room" at bounding box center [1461, 111] width 189 height 39
type input "Training Room 302"
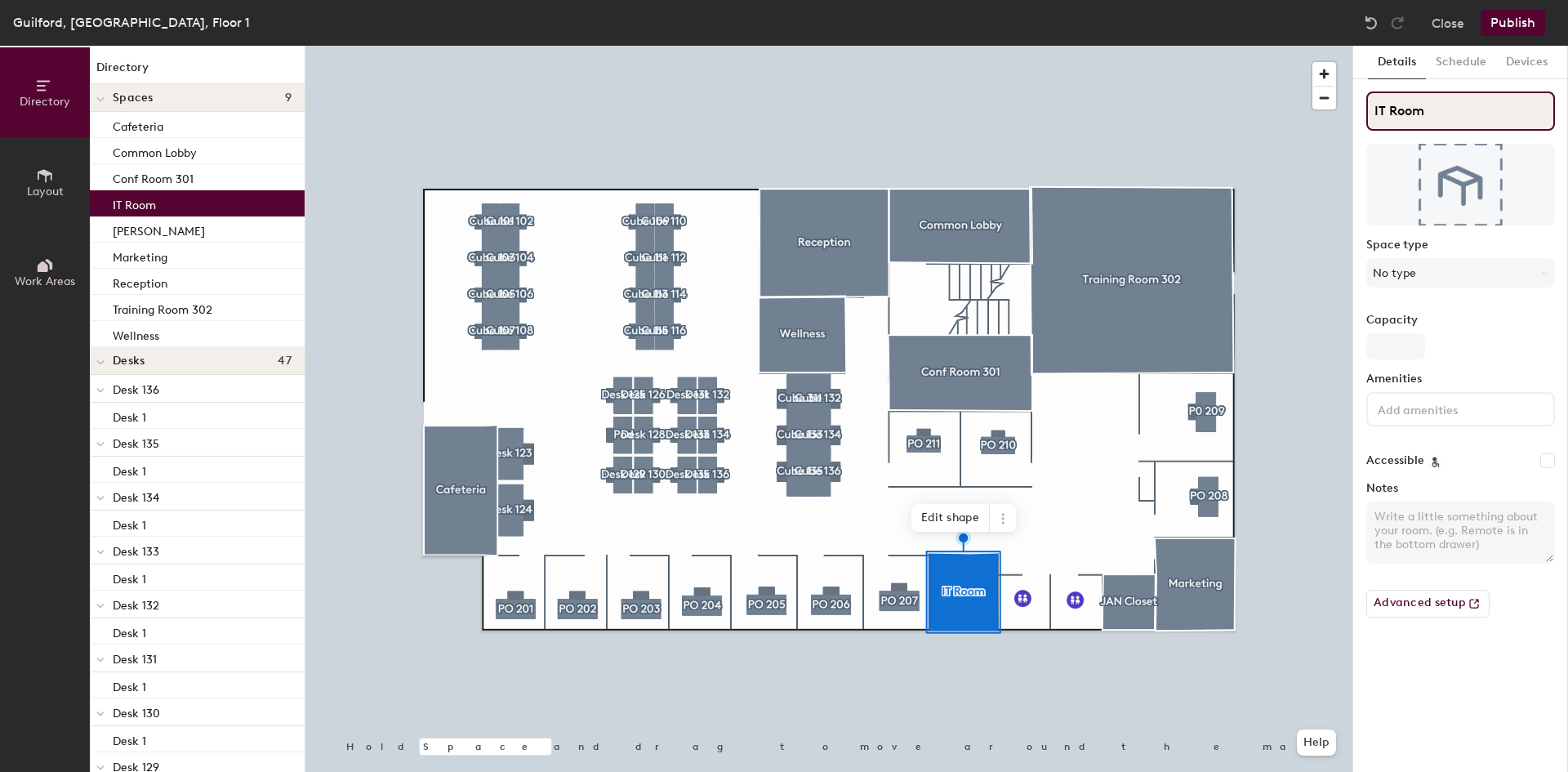
click at [1459, 114] on input "IT Room" at bounding box center [1461, 111] width 189 height 39
type input "IT Room 220"
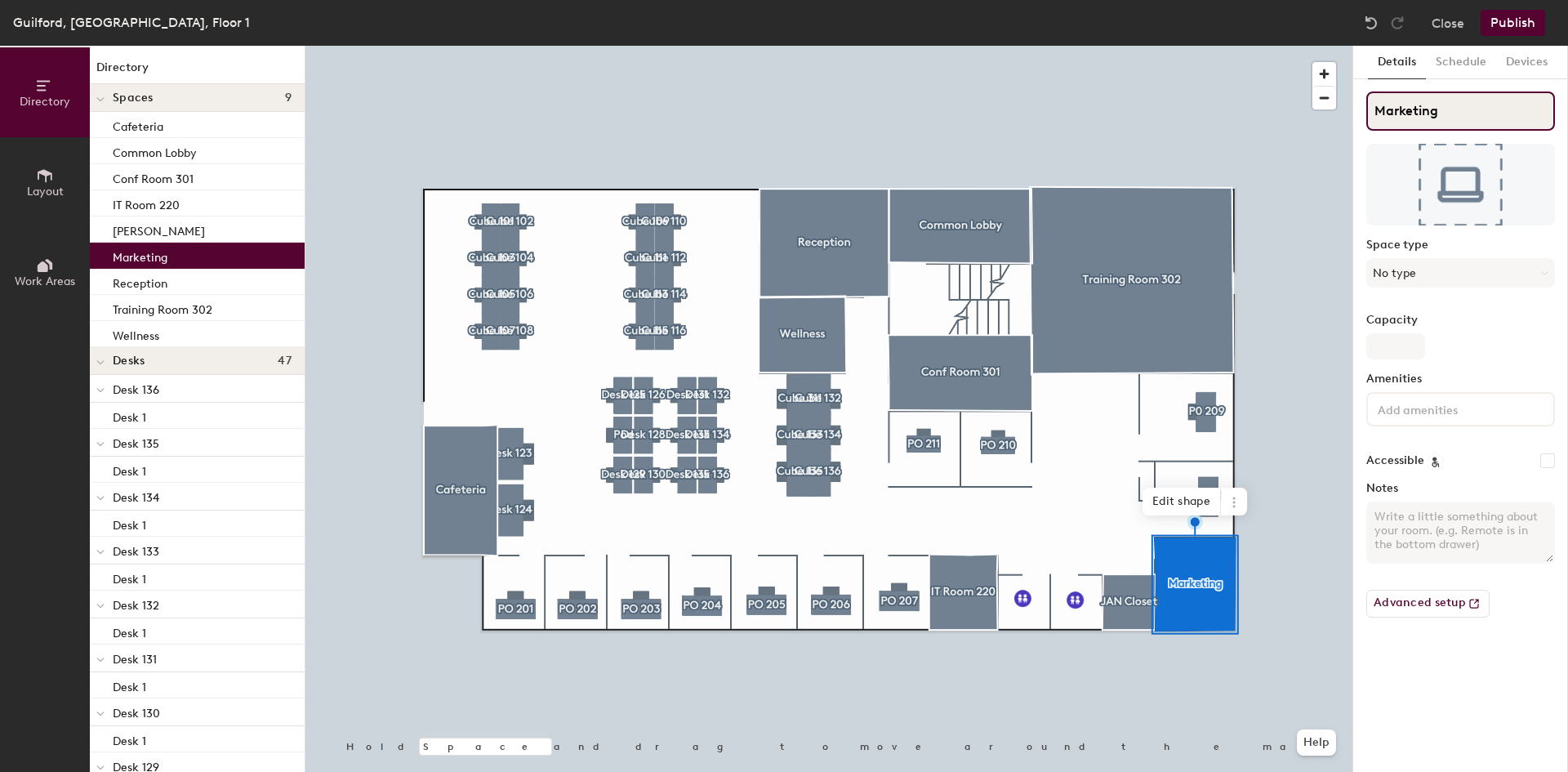
click at [1461, 112] on input "Marketing" at bounding box center [1461, 111] width 189 height 39
type input "Marketing 200"
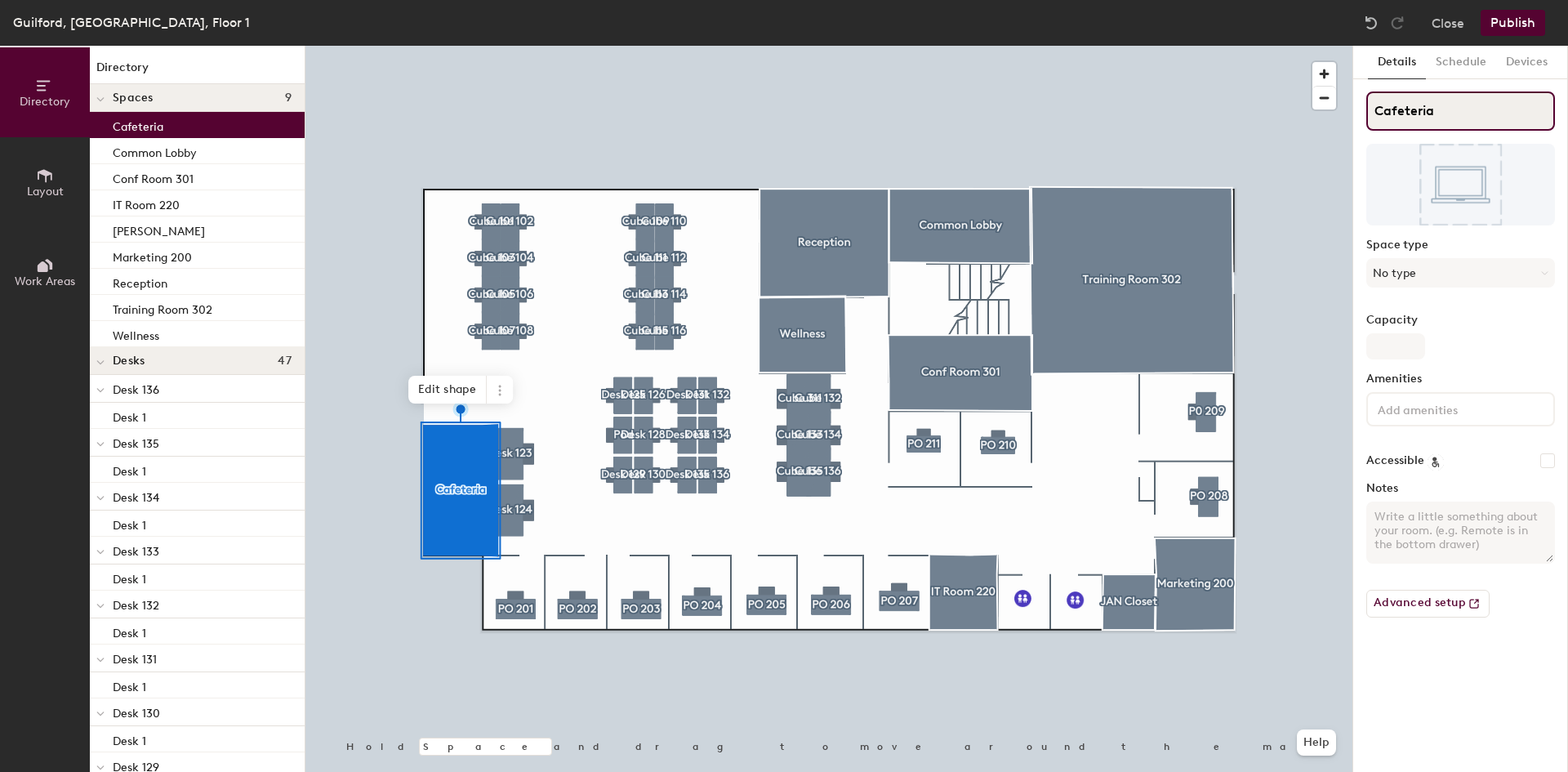
click at [1494, 120] on input "Cafeteria" at bounding box center [1461, 111] width 189 height 39
type input "Cafeteria 303"
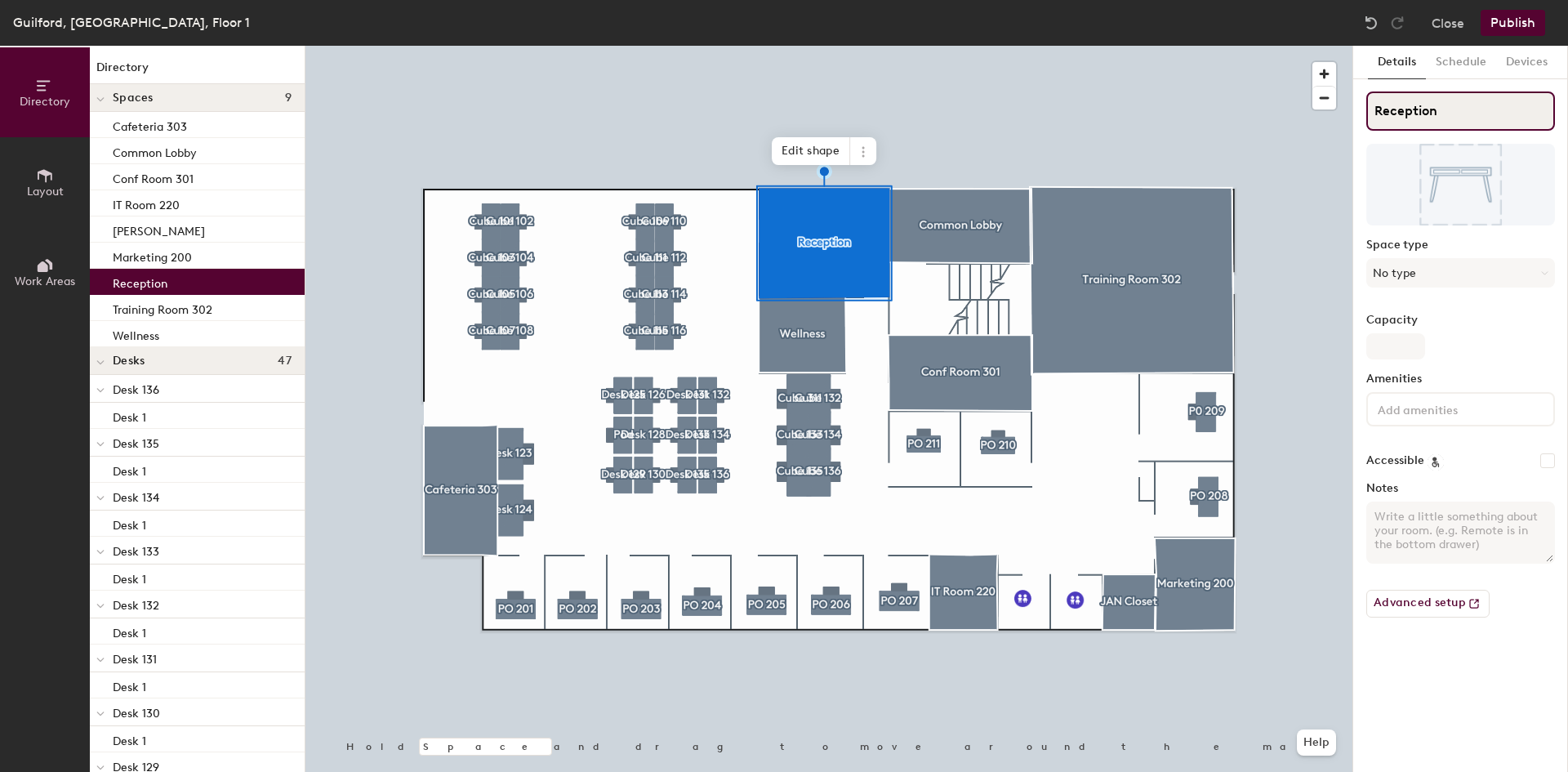
click at [1488, 116] on input "Reception" at bounding box center [1461, 111] width 189 height 39
type input "Reception 100"
click at [1430, 281] on button "No type" at bounding box center [1461, 273] width 189 height 29
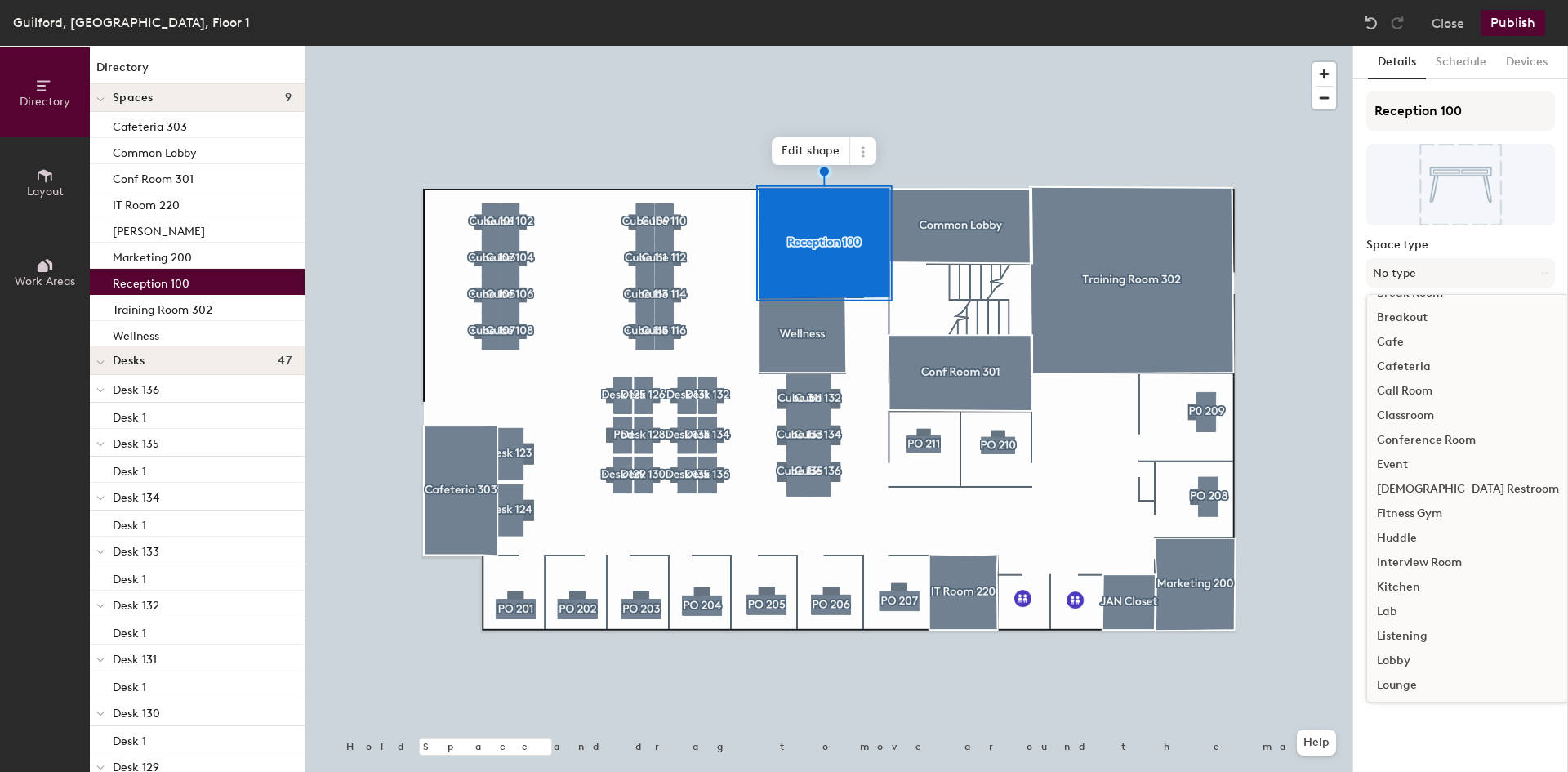
scroll to position [19, 0]
click at [1423, 659] on div "Lobby" at bounding box center [1468, 661] width 201 height 24
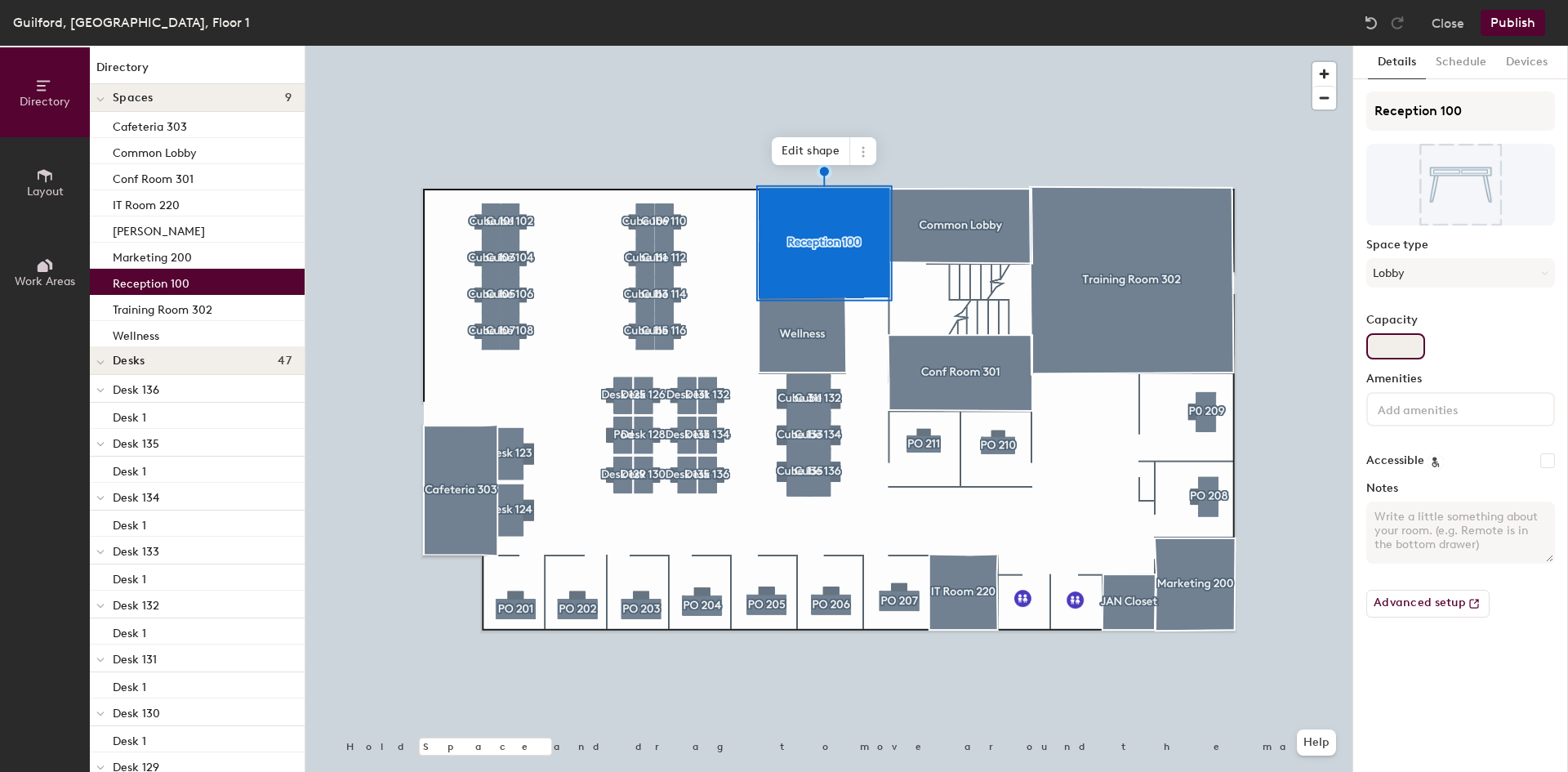
click at [1395, 350] on input "Capacity" at bounding box center [1396, 346] width 59 height 26
type input "1"
click at [1413, 418] on div at bounding box center [1461, 409] width 189 height 34
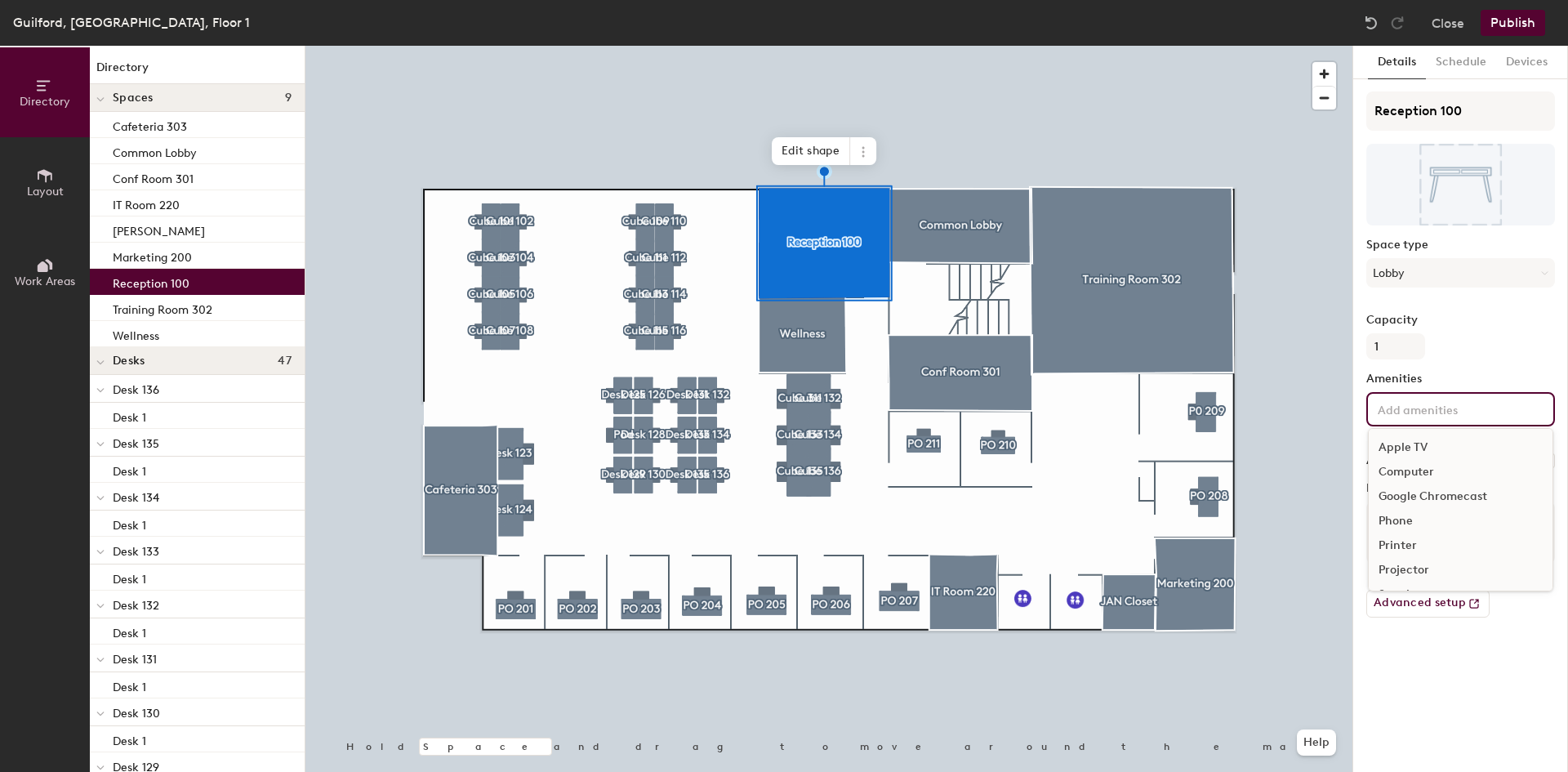
click at [1424, 471] on div "Computer" at bounding box center [1461, 472] width 184 height 24
click at [1400, 514] on div "Phone" at bounding box center [1461, 521] width 184 height 24
click at [1398, 522] on div "Printer" at bounding box center [1461, 521] width 184 height 24
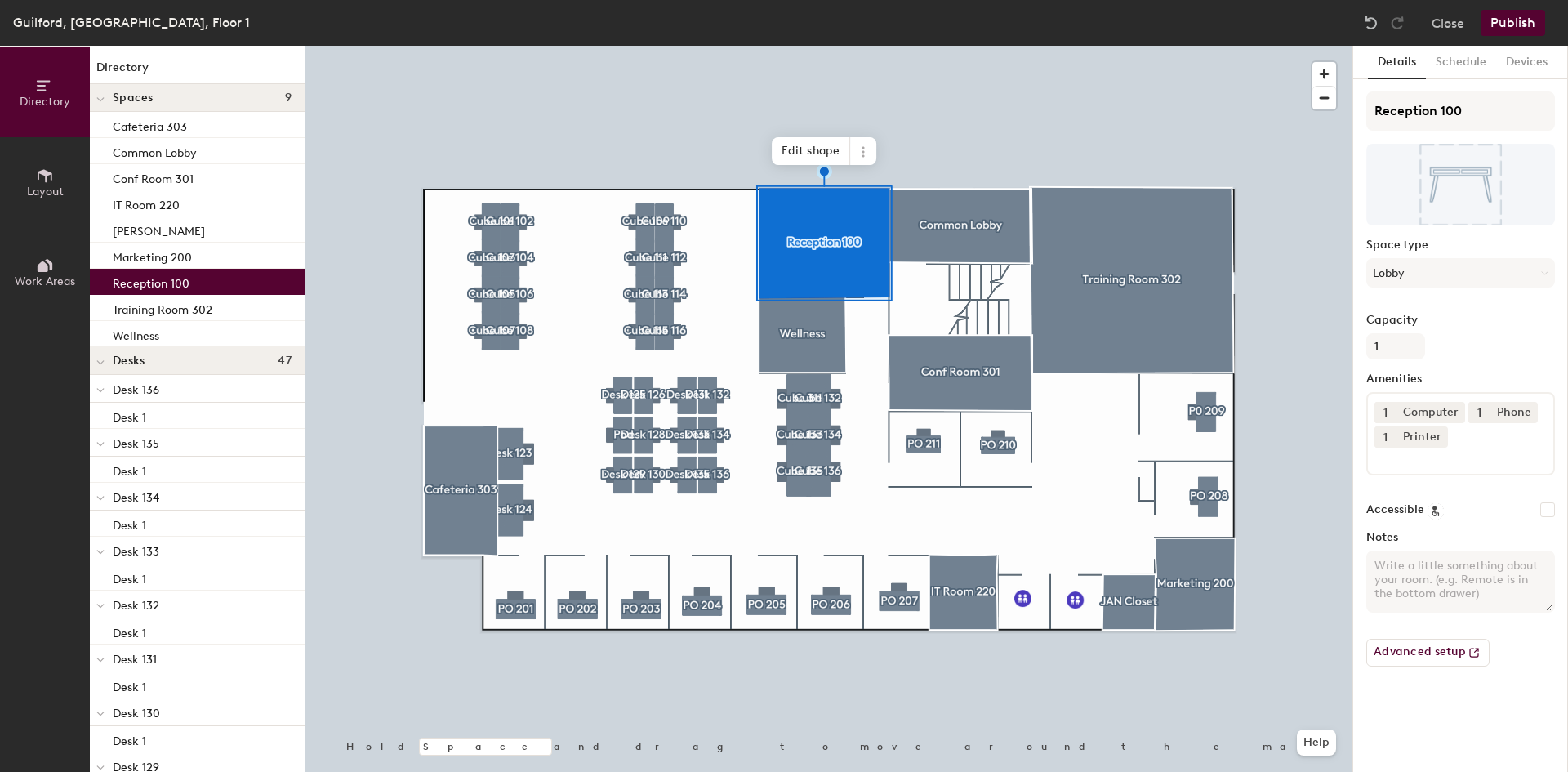
click at [1478, 358] on div "Capacity 1" at bounding box center [1461, 336] width 189 height 45
click at [1425, 570] on textarea "Notes" at bounding box center [1461, 582] width 189 height 62
type textarea "Leslie Fasulo sits in Reception"
click at [1510, 487] on div "Amenities 1 Computer 1 Phone 1 Printer" at bounding box center [1461, 431] width 189 height 116
click at [779, 45] on div at bounding box center [829, 45] width 1047 height 0
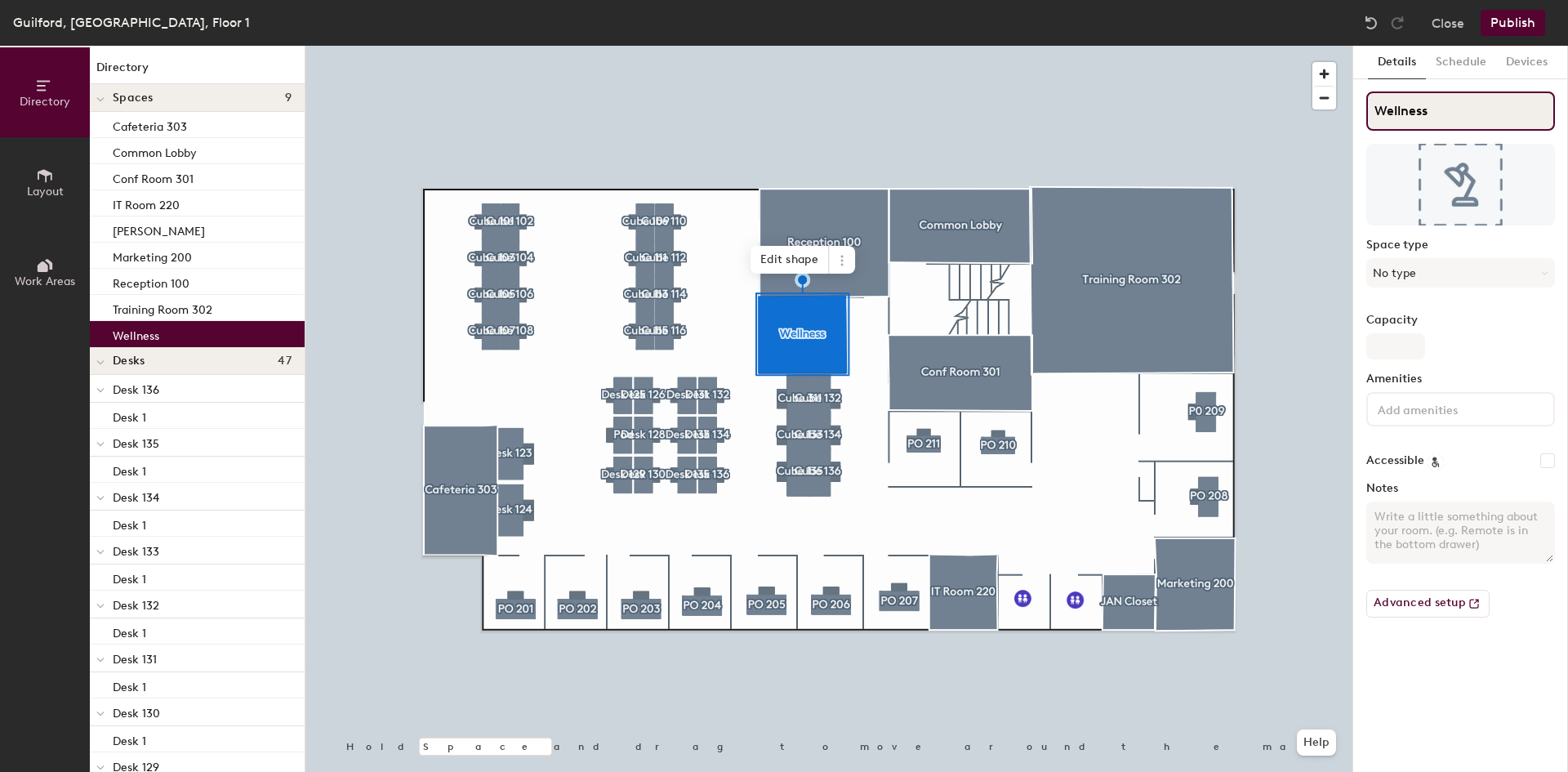
click at [1478, 119] on input "Wellness" at bounding box center [1461, 111] width 189 height 39
type input "Wellness 304"
click at [1508, 14] on button "Publish" at bounding box center [1513, 22] width 64 height 26
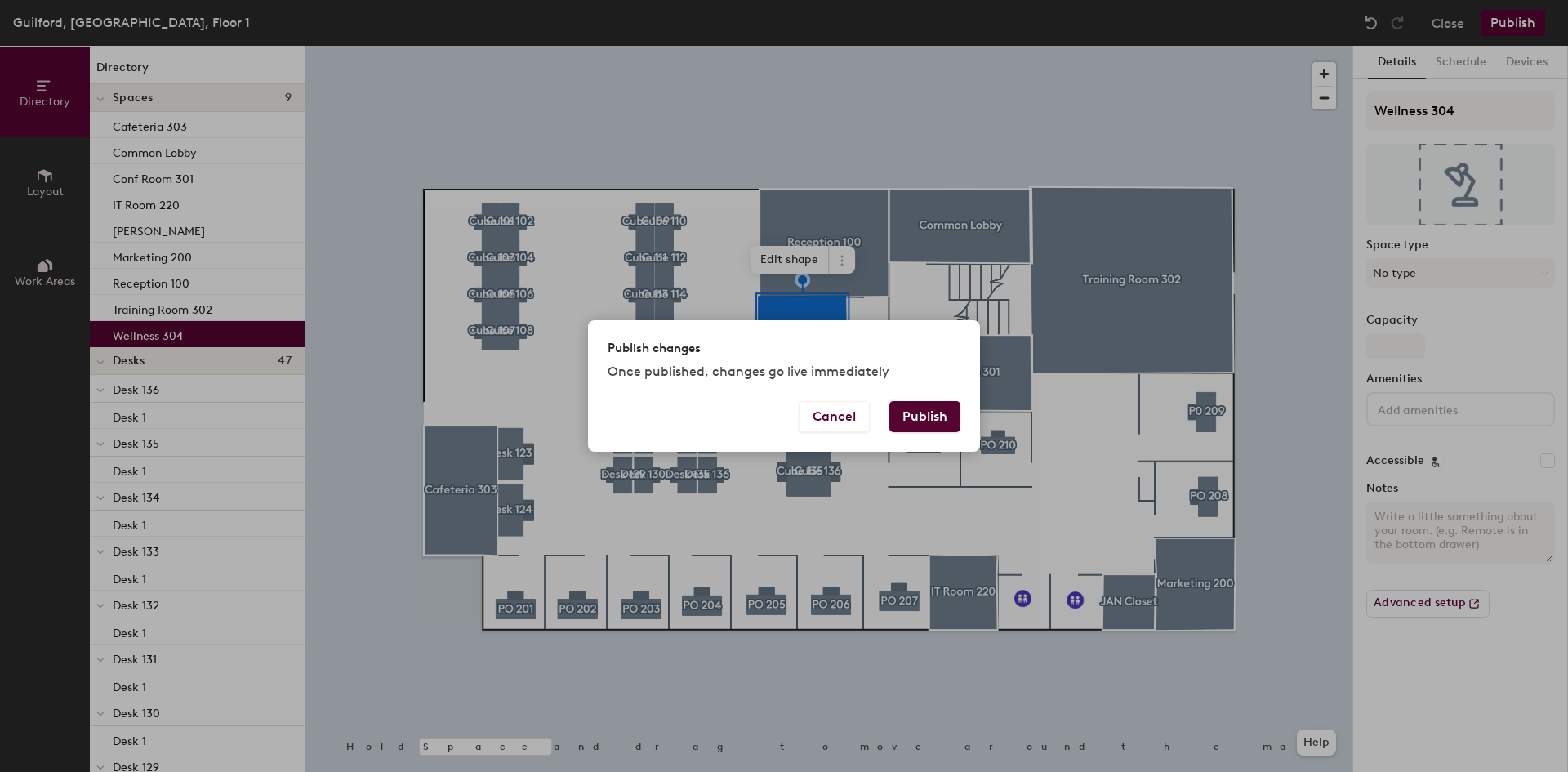
click at [920, 415] on button "Publish" at bounding box center [925, 416] width 71 height 31
